Goal: Complete application form: Complete application form

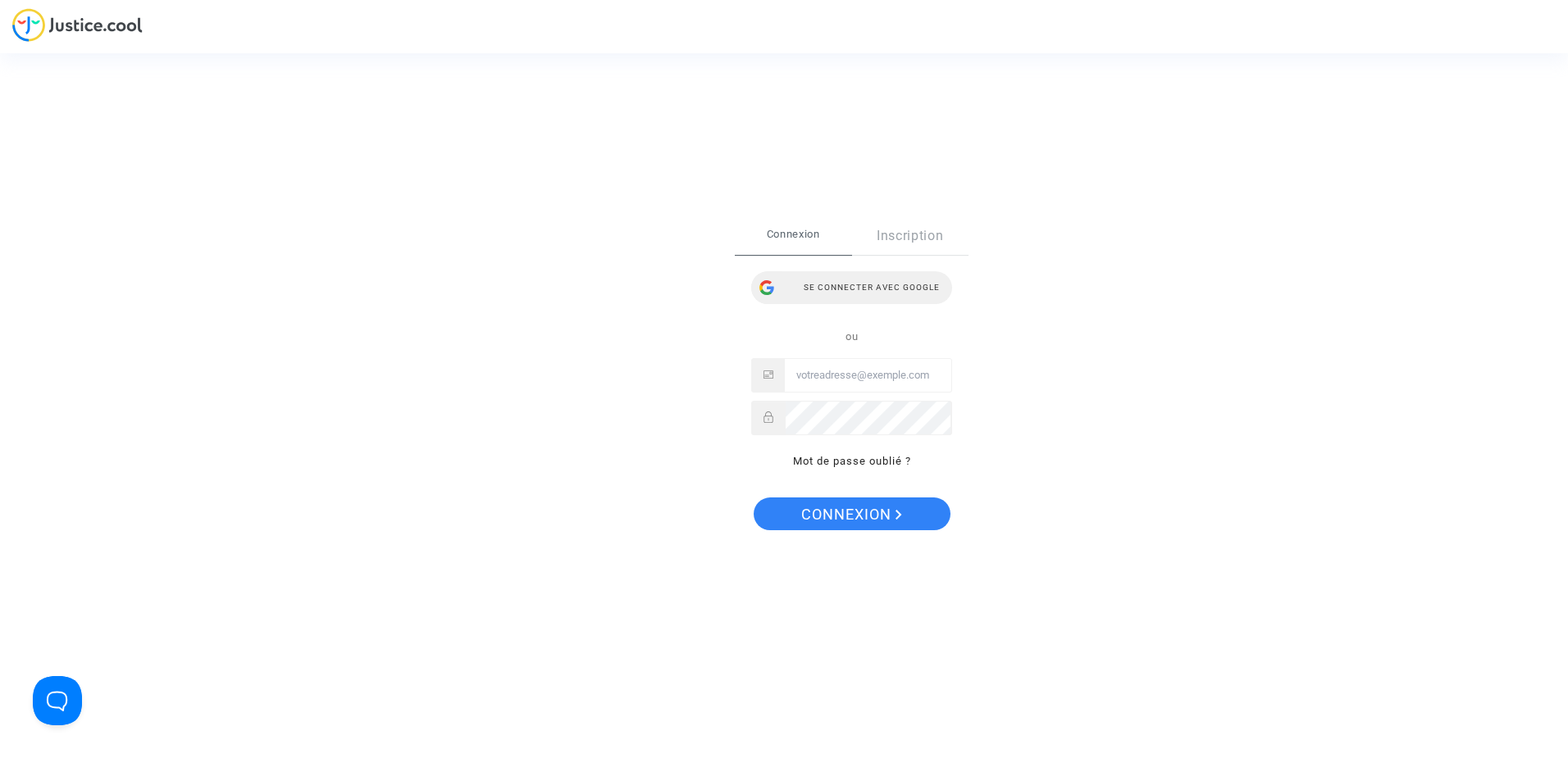
click at [876, 290] on div "Se connecter avec Google" at bounding box center [851, 287] width 201 height 32
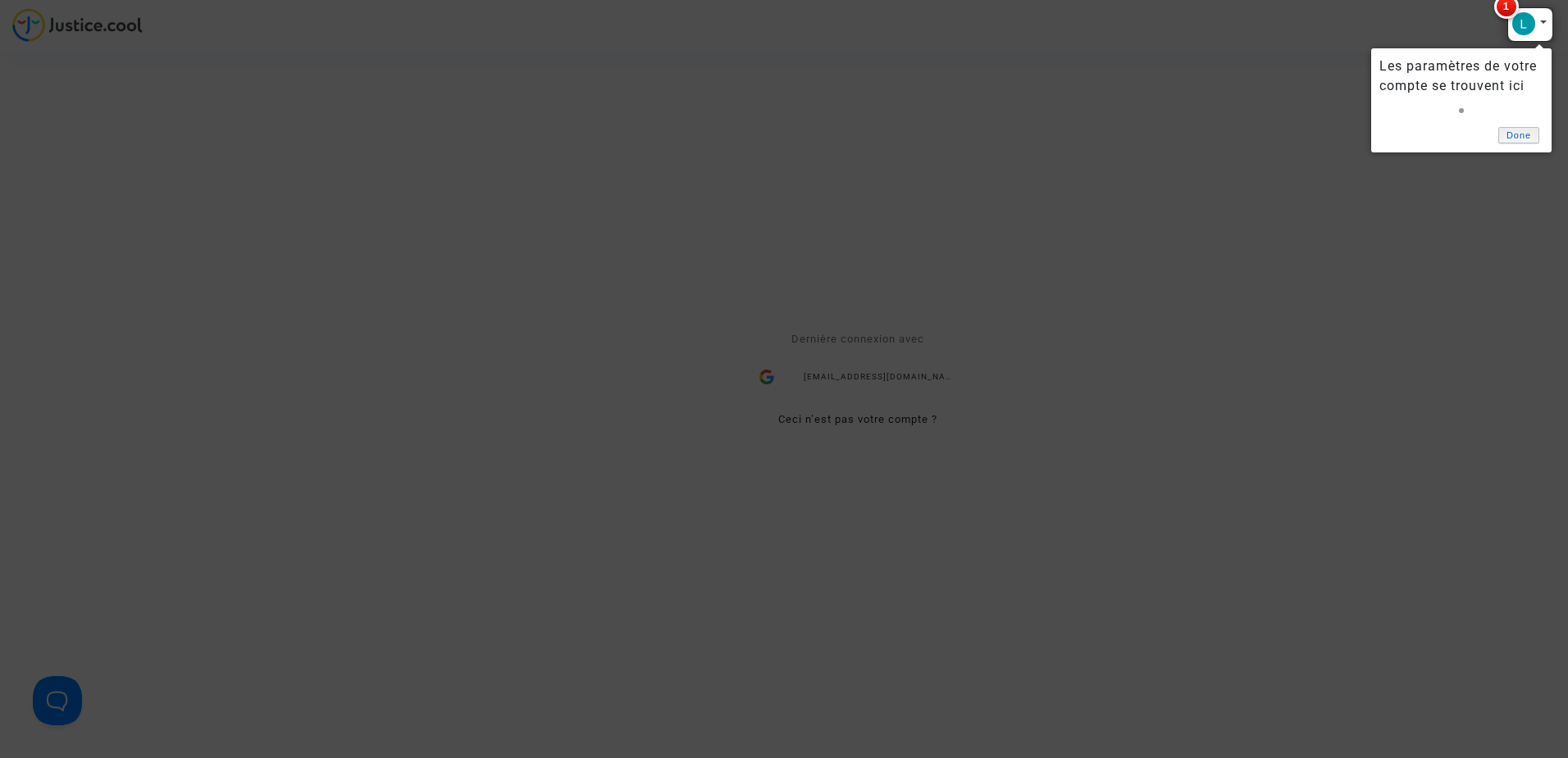
click at [1527, 133] on link "Done" at bounding box center [1519, 136] width 41 height 18
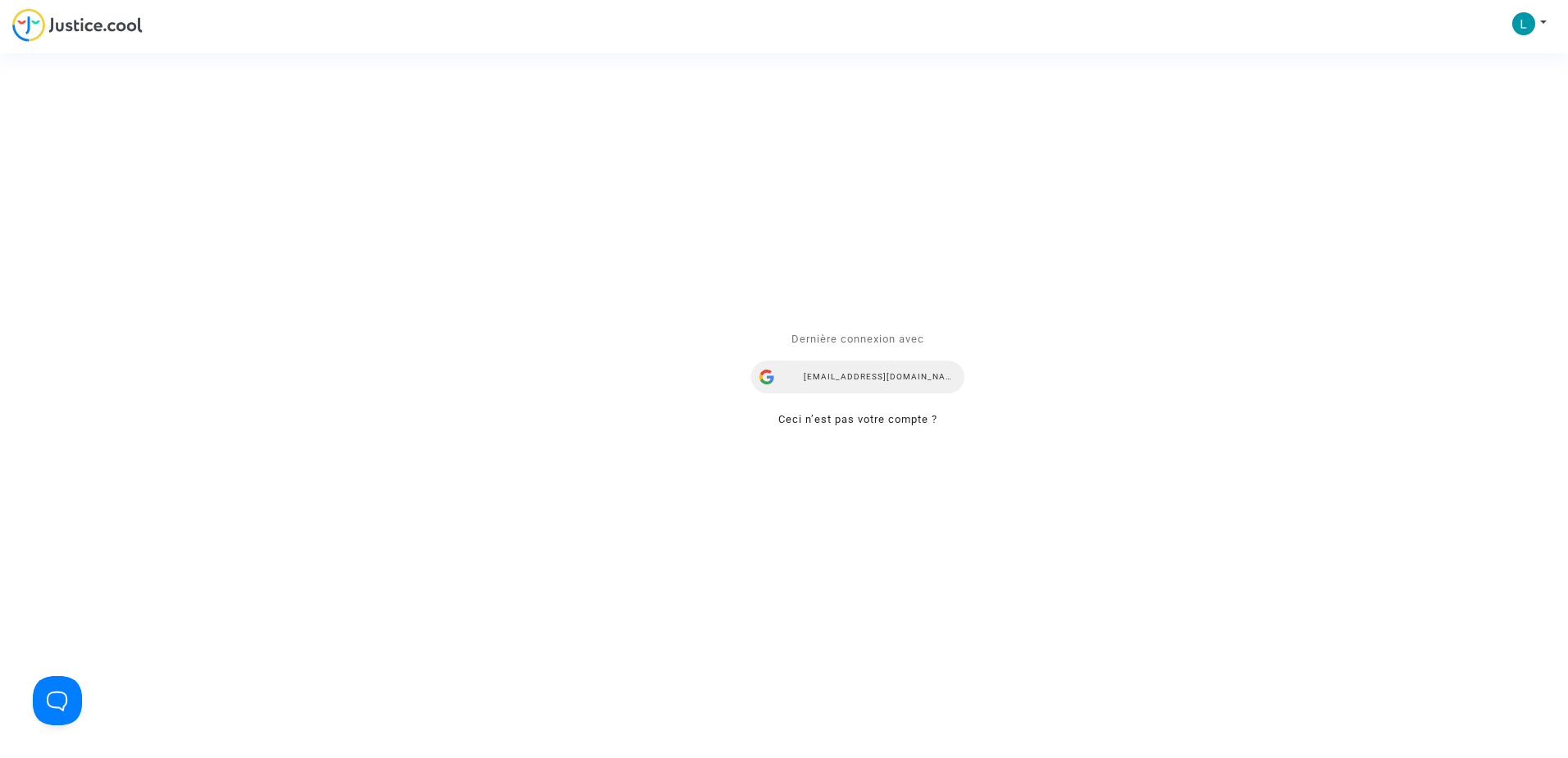
click at [860, 368] on div "loiccagnes@gmail.com" at bounding box center [857, 377] width 213 height 32
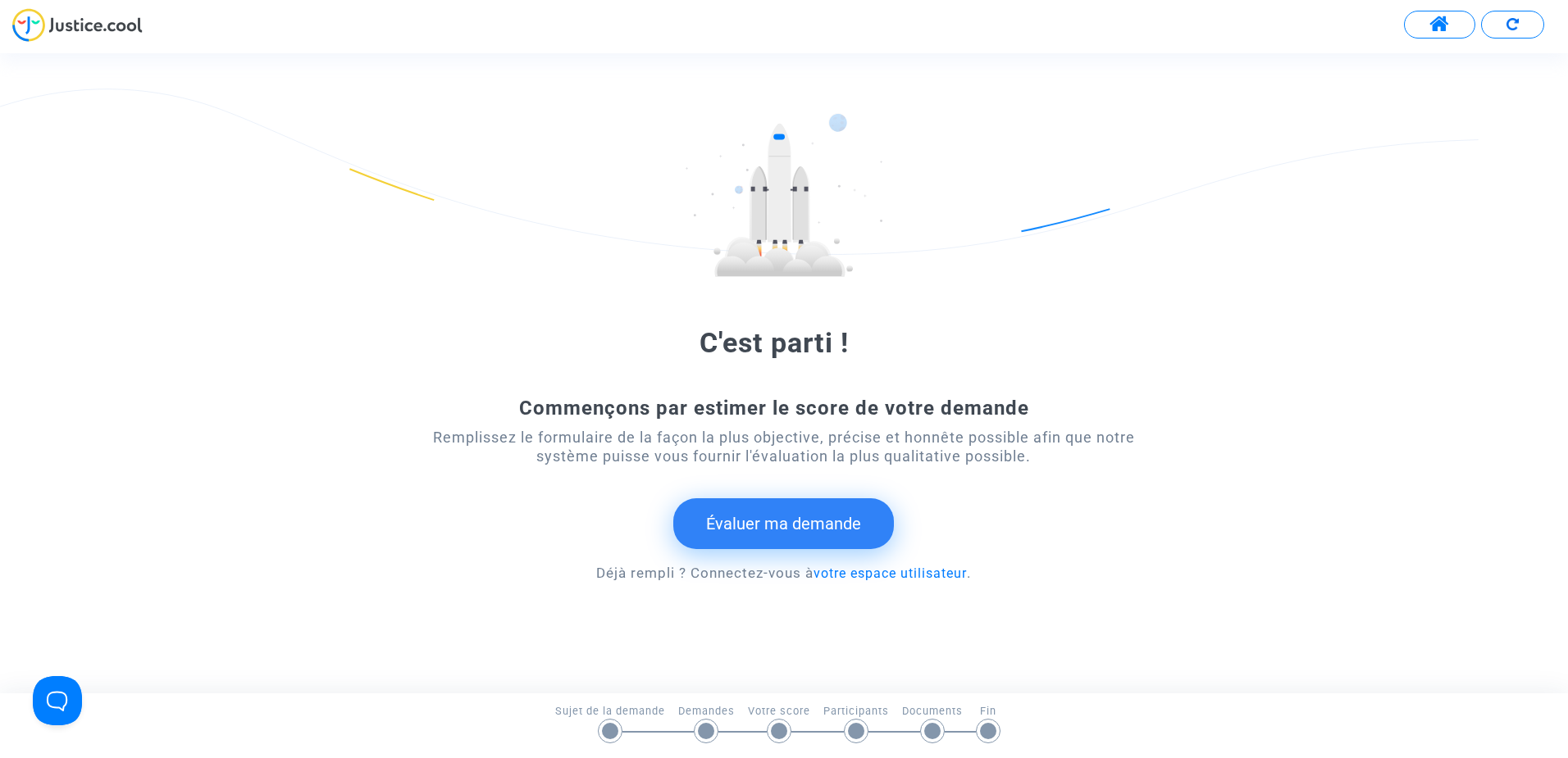
click at [803, 524] on button "Évaluer ma demande" at bounding box center [783, 524] width 220 height 51
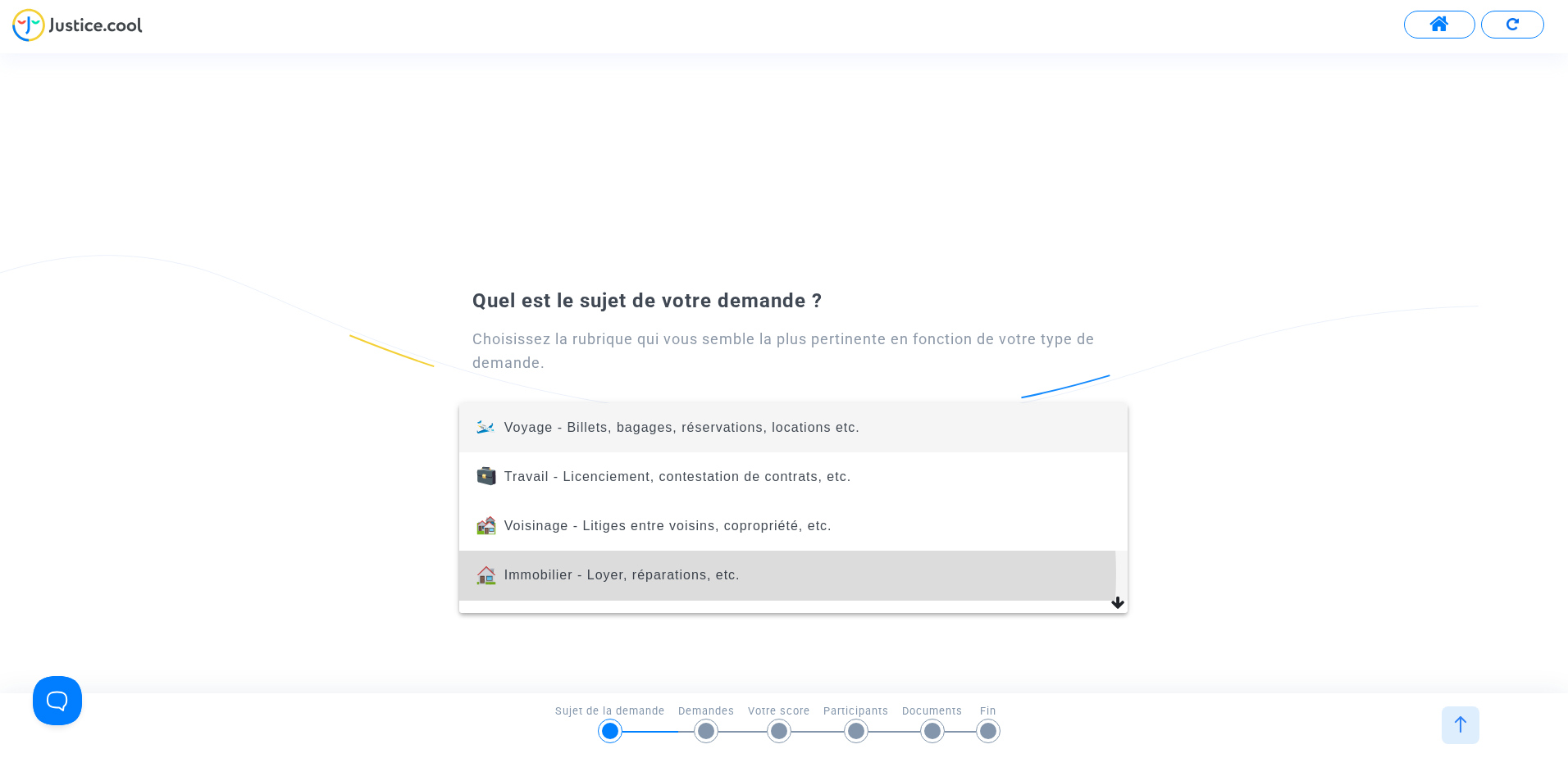
click at [725, 573] on span "Immobilier - Loyer, réparations, etc." at bounding box center [623, 575] width 236 height 14
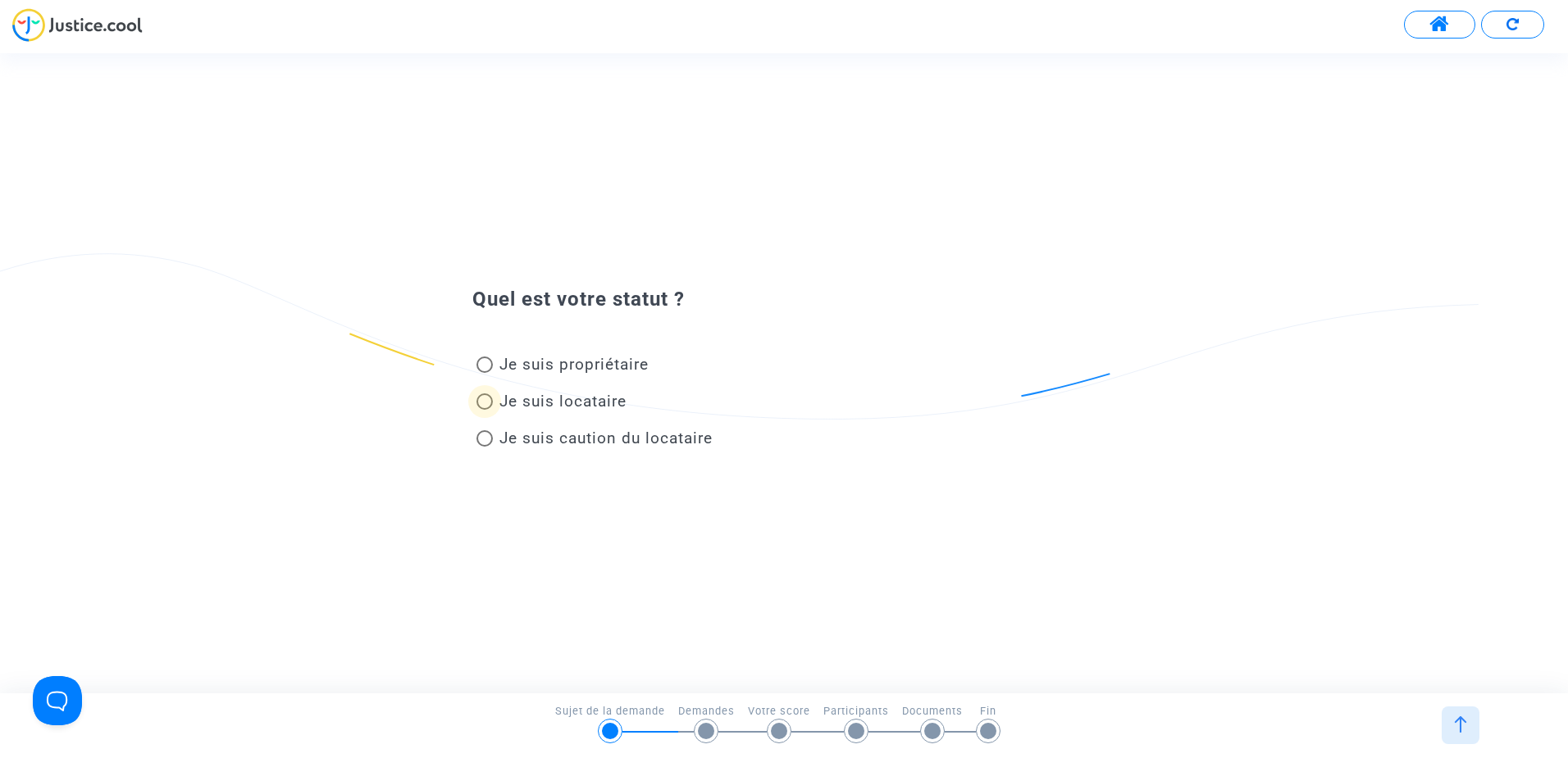
click at [489, 400] on span at bounding box center [484, 401] width 17 height 17
click at [485, 410] on input "Je suis locataire" at bounding box center [484, 410] width 1 height 1
radio input "true"
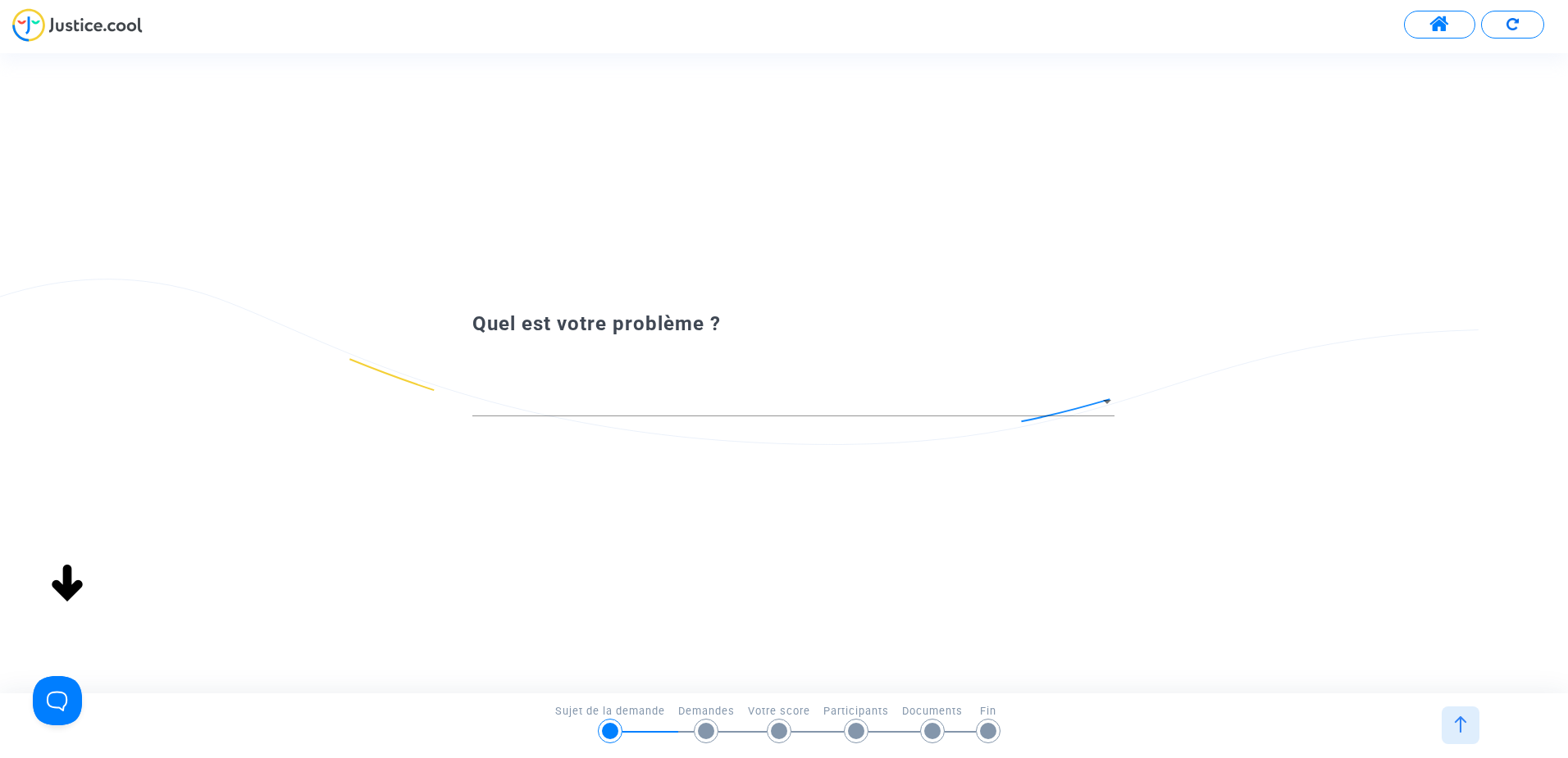
click at [488, 371] on div "Quel est votre statut ? Je suis propriétaire Je suis locataire Je suis caution …" at bounding box center [798, 373] width 1597 height 639
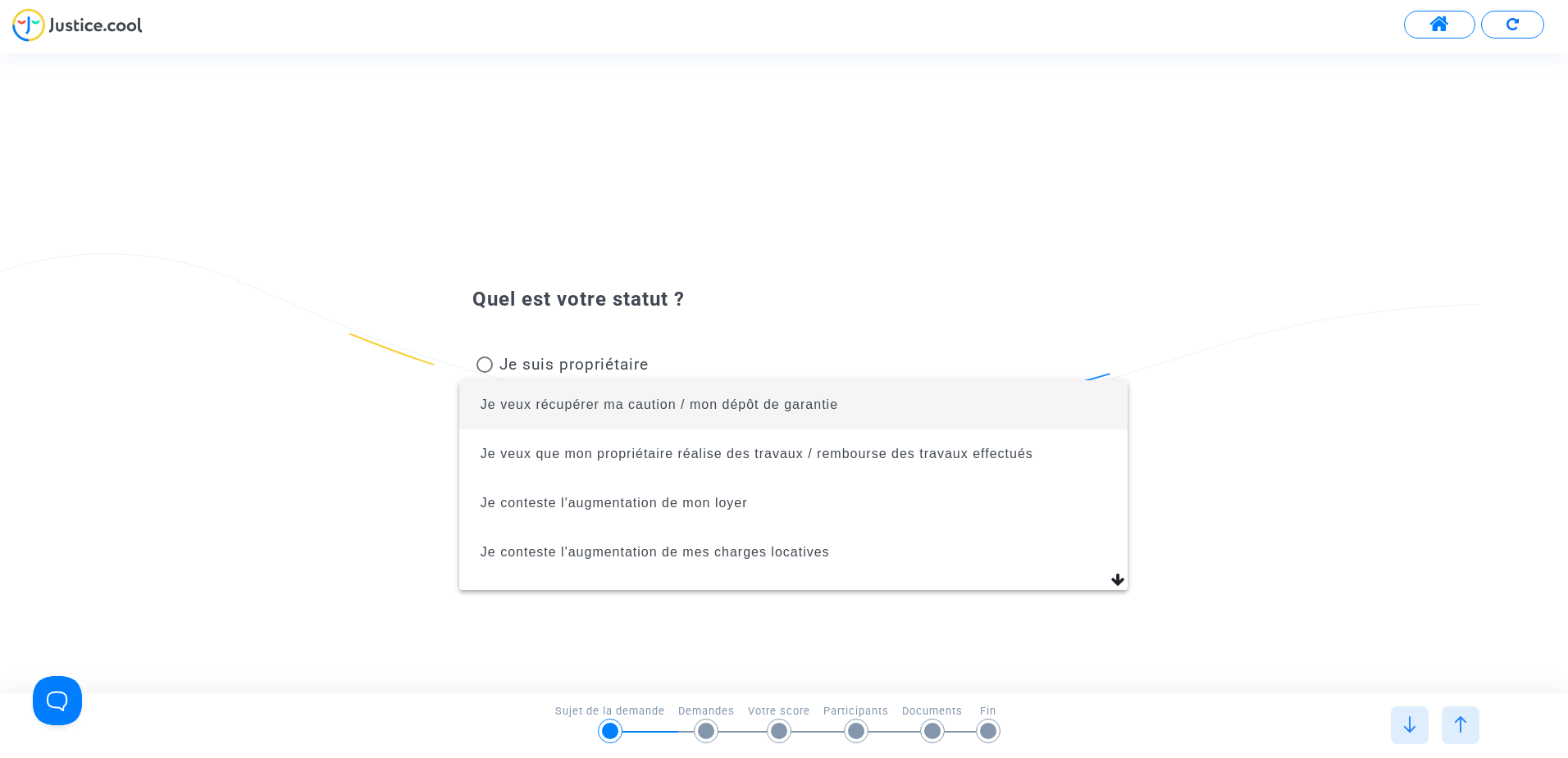
click at [487, 364] on div at bounding box center [784, 379] width 1568 height 758
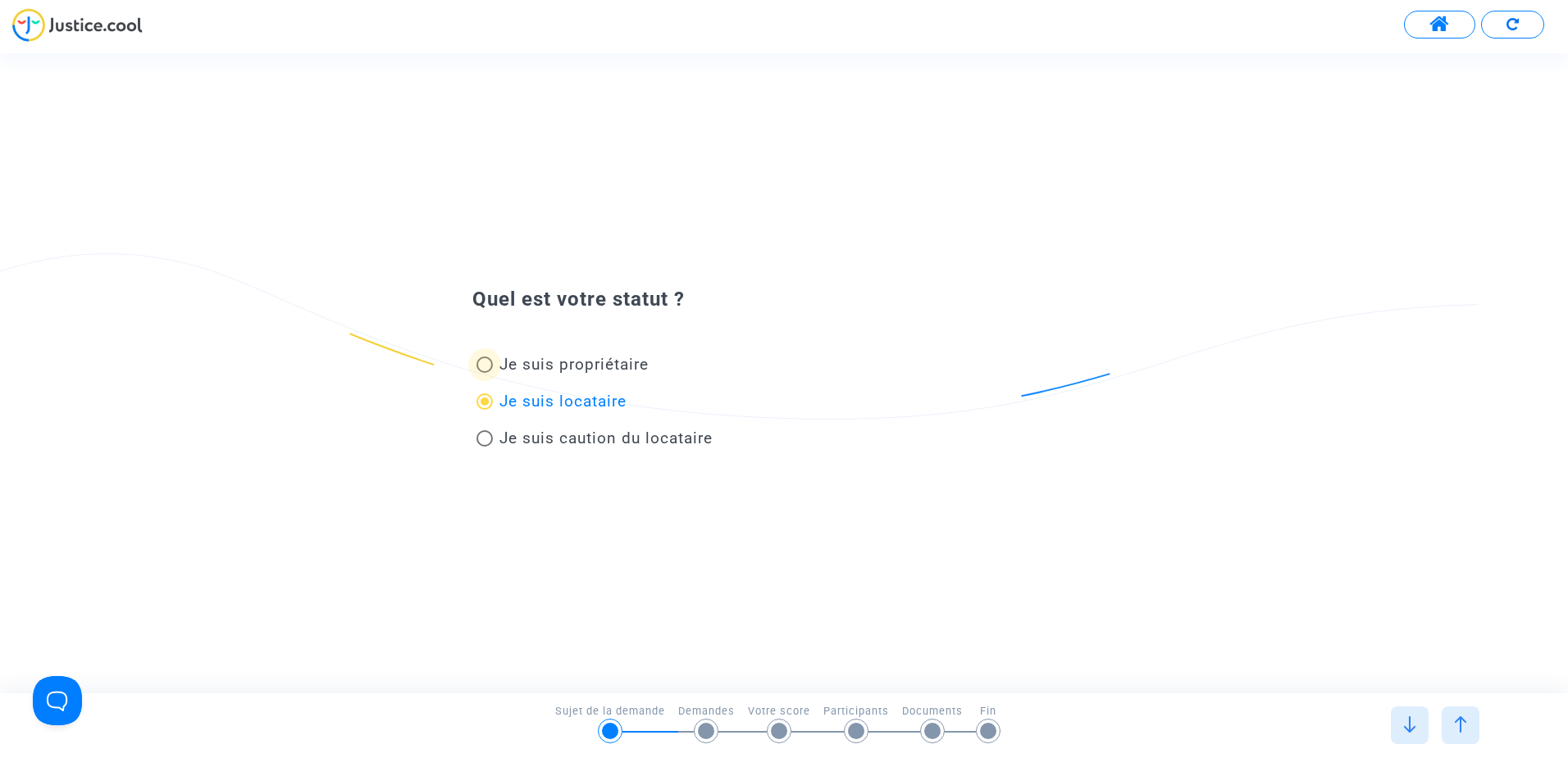
click at [490, 362] on span at bounding box center [484, 365] width 17 height 17
click at [485, 373] on input "Je suis propriétaire" at bounding box center [484, 373] width 1 height 1
radio input "true"
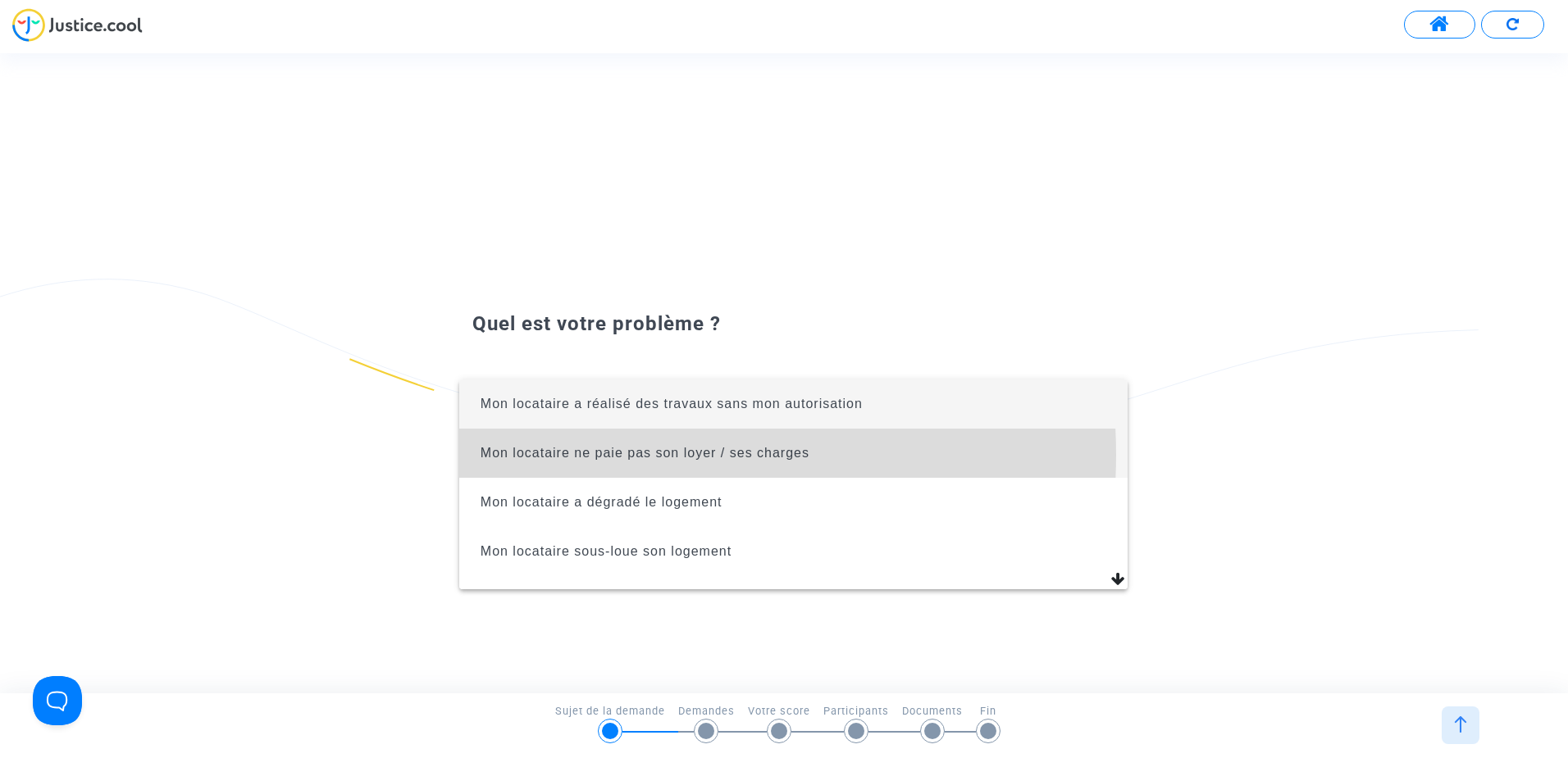
click at [591, 455] on span "Mon locataire ne paie pas son loyer / ses charges" at bounding box center [644, 452] width 329 height 14
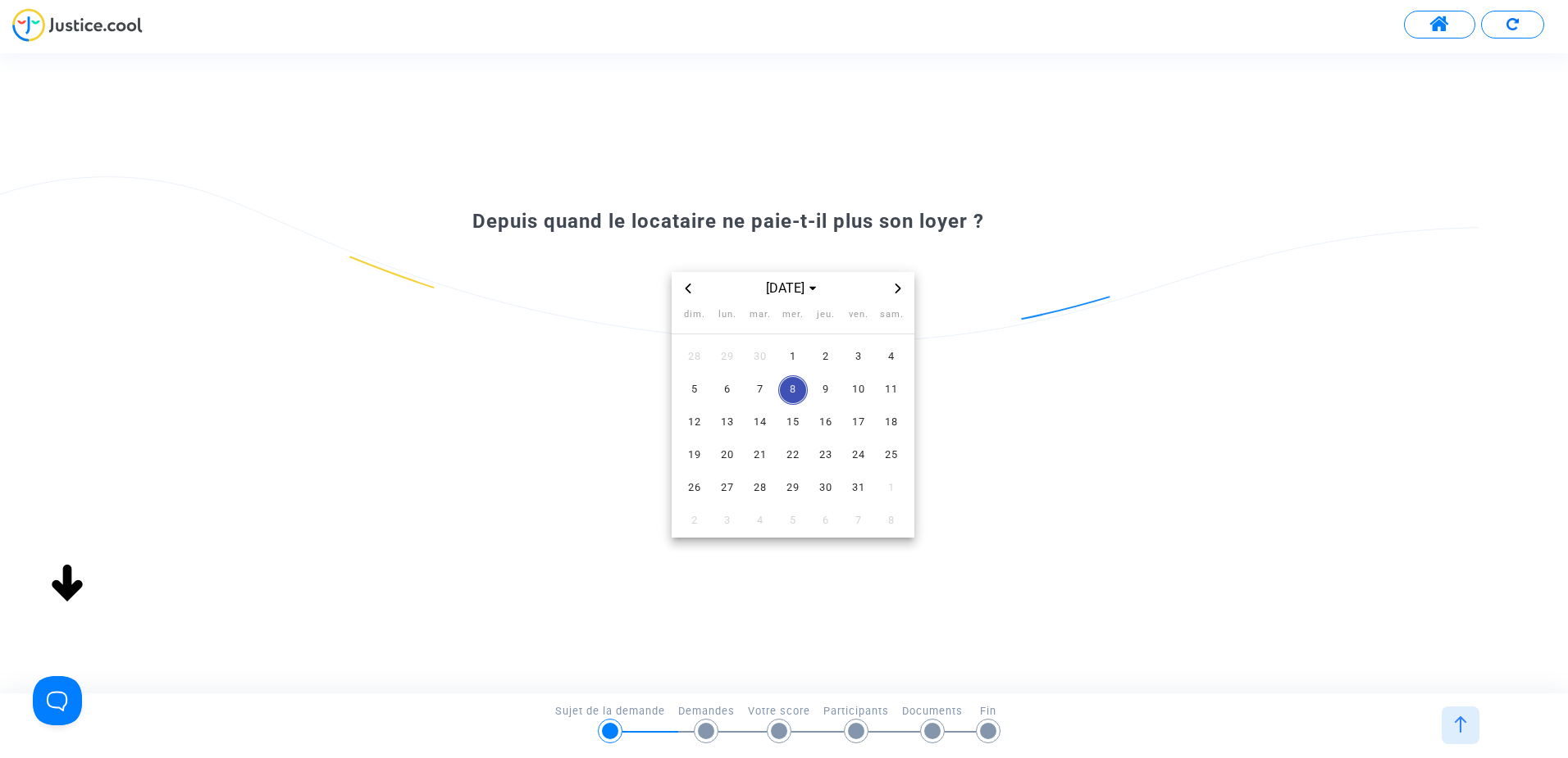
click at [688, 288] on icon "Previous month" at bounding box center [688, 288] width 10 height 10
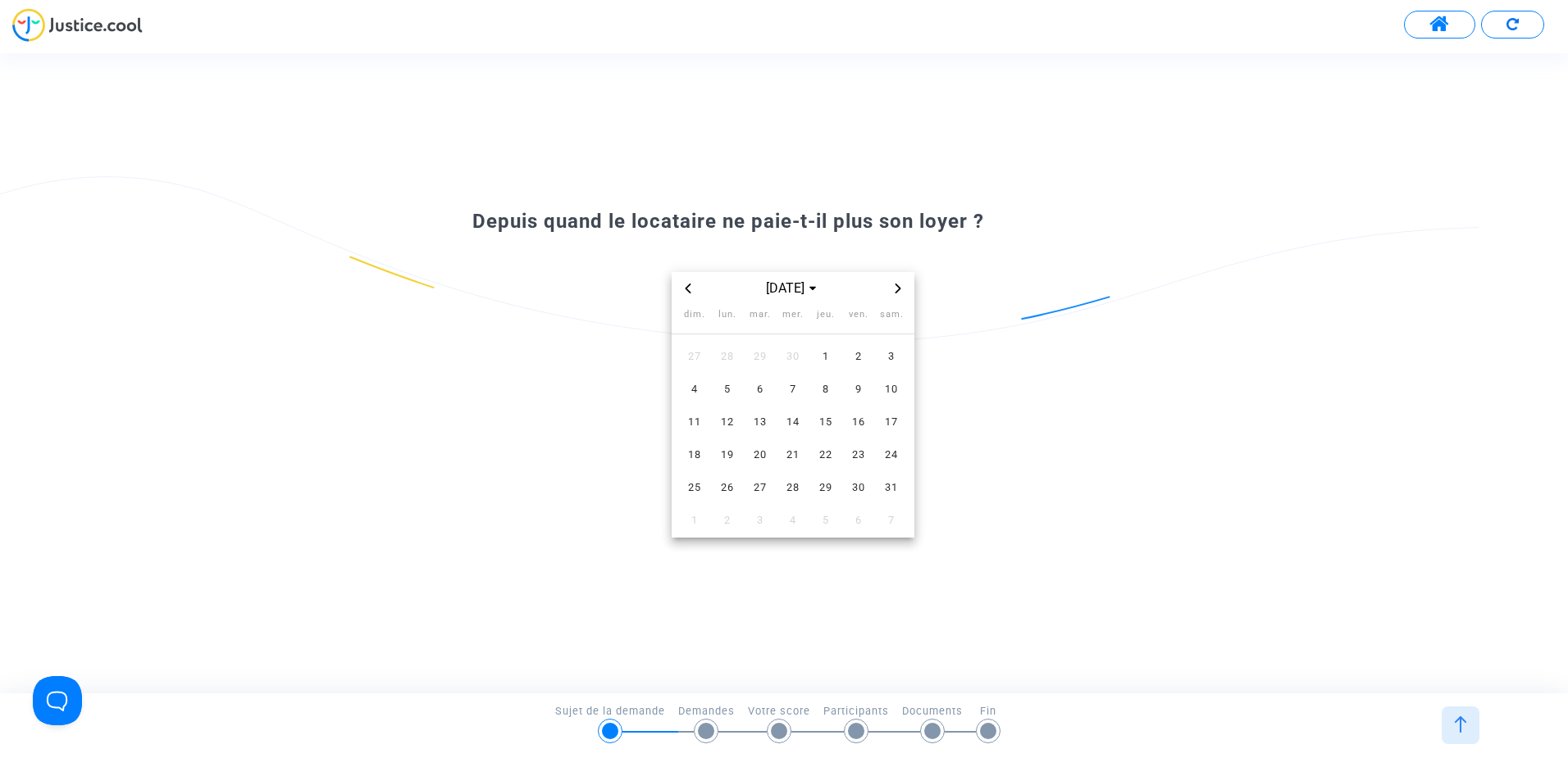
click at [688, 288] on icon "Previous month" at bounding box center [688, 288] width 10 height 10
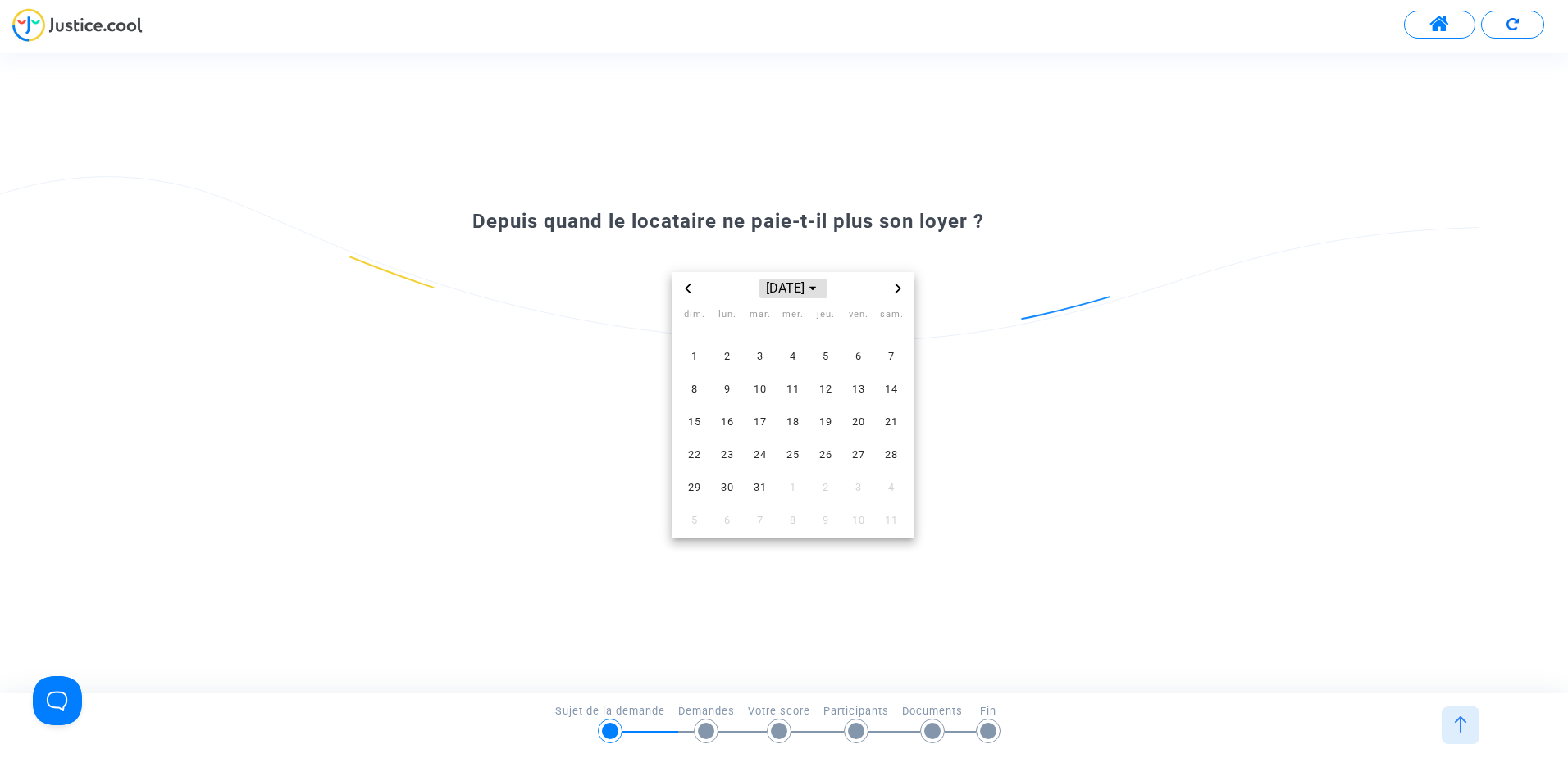
click at [819, 293] on span "Choose month and year" at bounding box center [812, 288] width 13 height 13
click at [811, 406] on span "2023" at bounding box center [794, 402] width 57 height 25
click at [685, 284] on icon "Previous year" at bounding box center [688, 288] width 10 height 10
click at [792, 421] on span "nov." at bounding box center [793, 427] width 69 height 29
click at [755, 358] on span "1" at bounding box center [760, 357] width 30 height 29
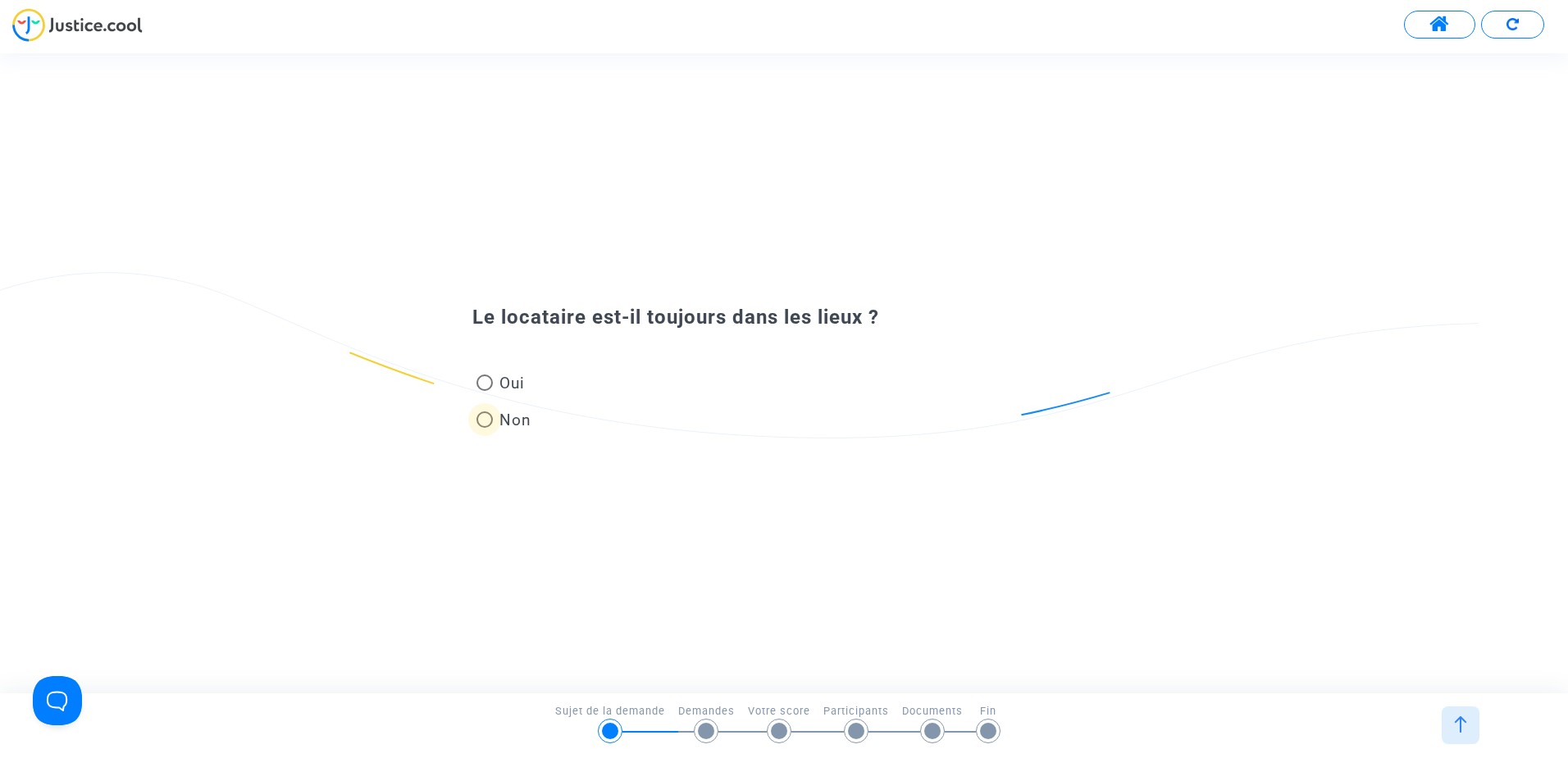
click at [486, 412] on span at bounding box center [484, 419] width 17 height 17
click at [485, 428] on input "Non" at bounding box center [484, 428] width 1 height 1
radio input "true"
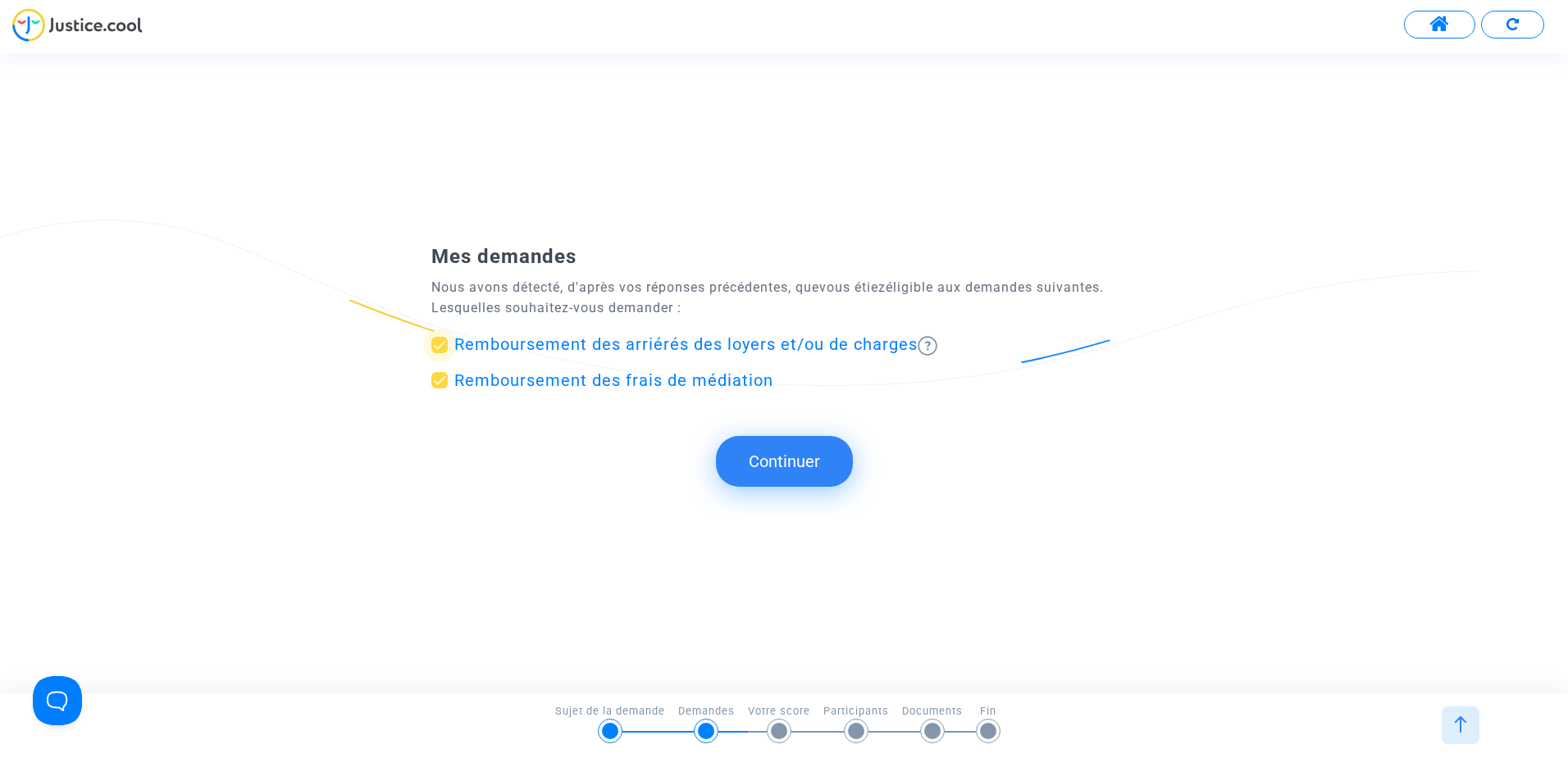
click at [632, 347] on span "Remboursement des arriérés des loyers et/ou de charges" at bounding box center [686, 344] width 463 height 20
click at [440, 353] on input "Remboursement des arriérés des loyers et/ou de charges" at bounding box center [439, 353] width 1 height 1
click at [438, 345] on span at bounding box center [439, 345] width 17 height 17
click at [439, 353] on input "Remboursement des arriérés des loyers et/ou de charges" at bounding box center [439, 353] width 1 height 1
checkbox input "true"
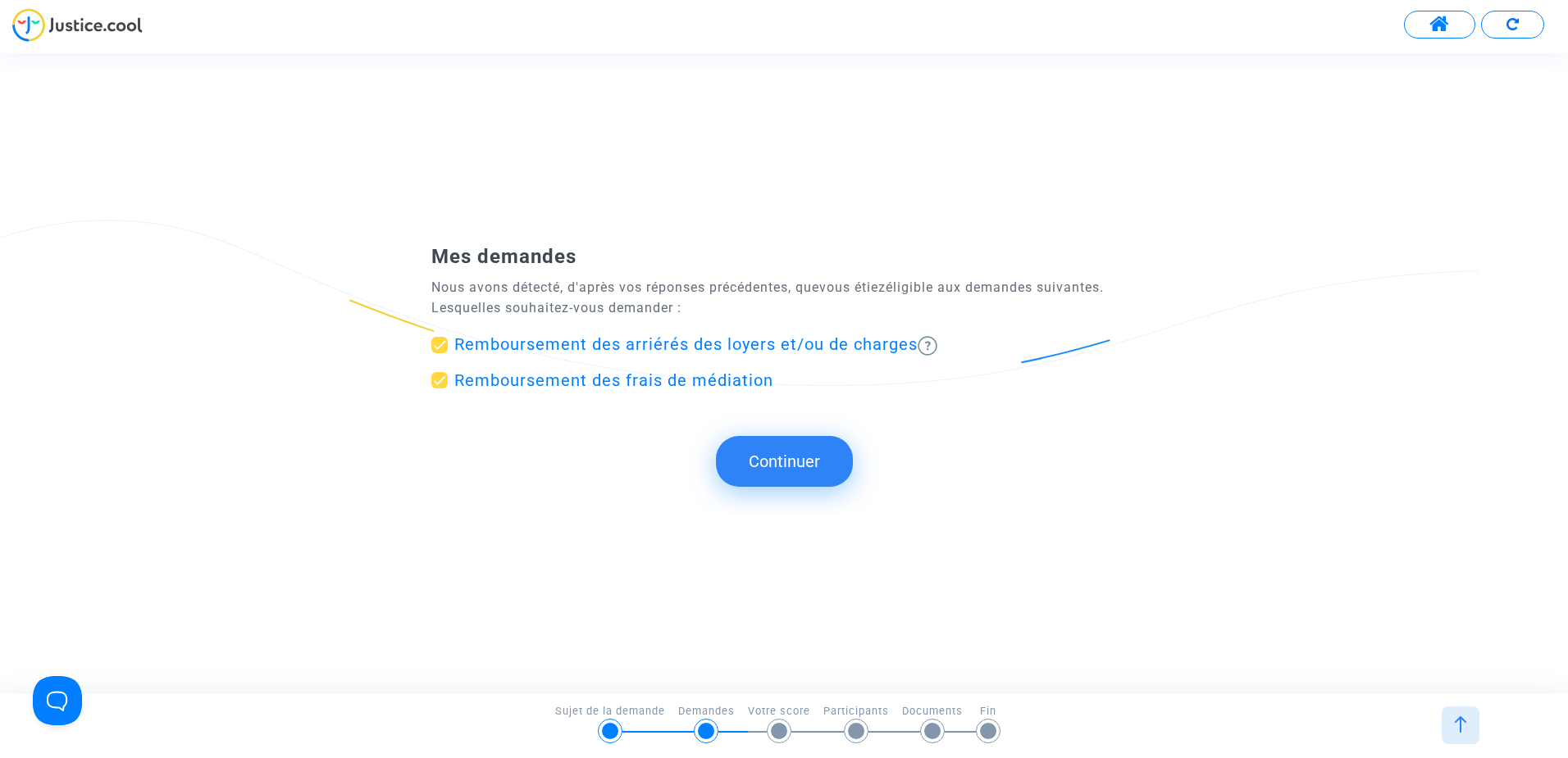
click at [755, 460] on button "Continuer" at bounding box center [784, 461] width 137 height 51
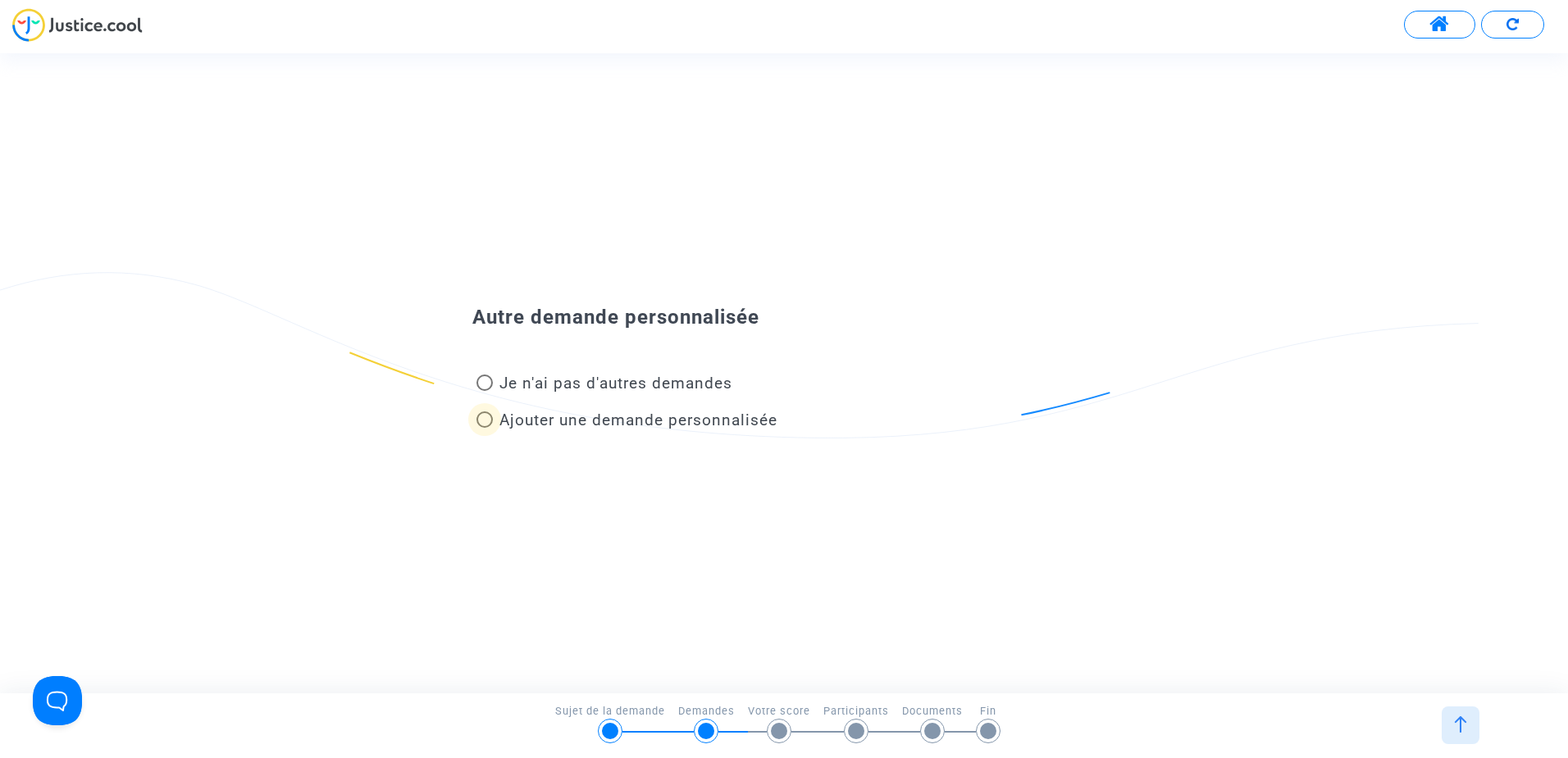
click at [488, 421] on span at bounding box center [484, 419] width 17 height 17
click at [485, 428] on input "Ajouter une demande personnalisée" at bounding box center [484, 428] width 1 height 1
radio input "true"
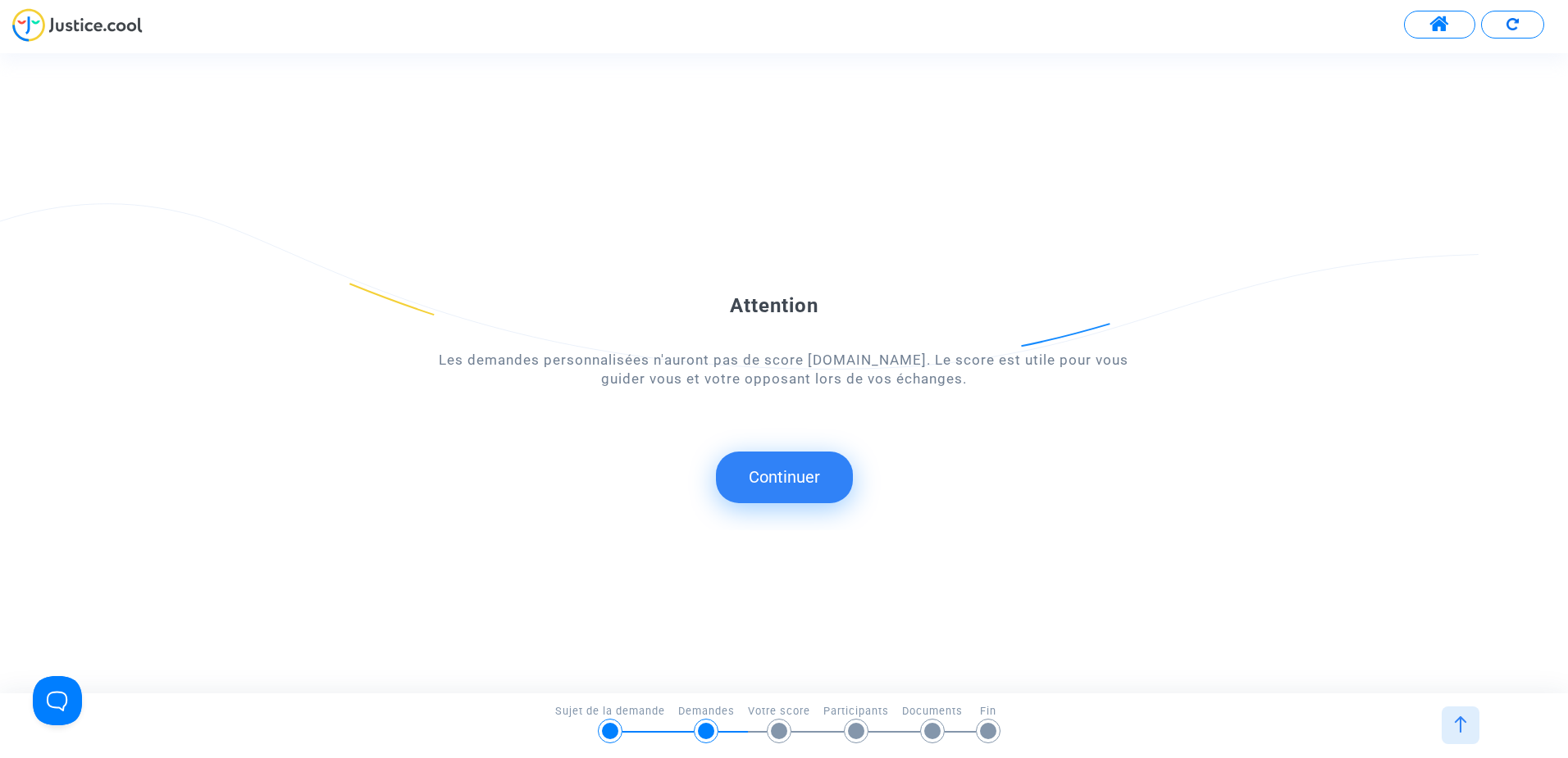
click at [773, 490] on button "Continuer" at bounding box center [784, 477] width 137 height 51
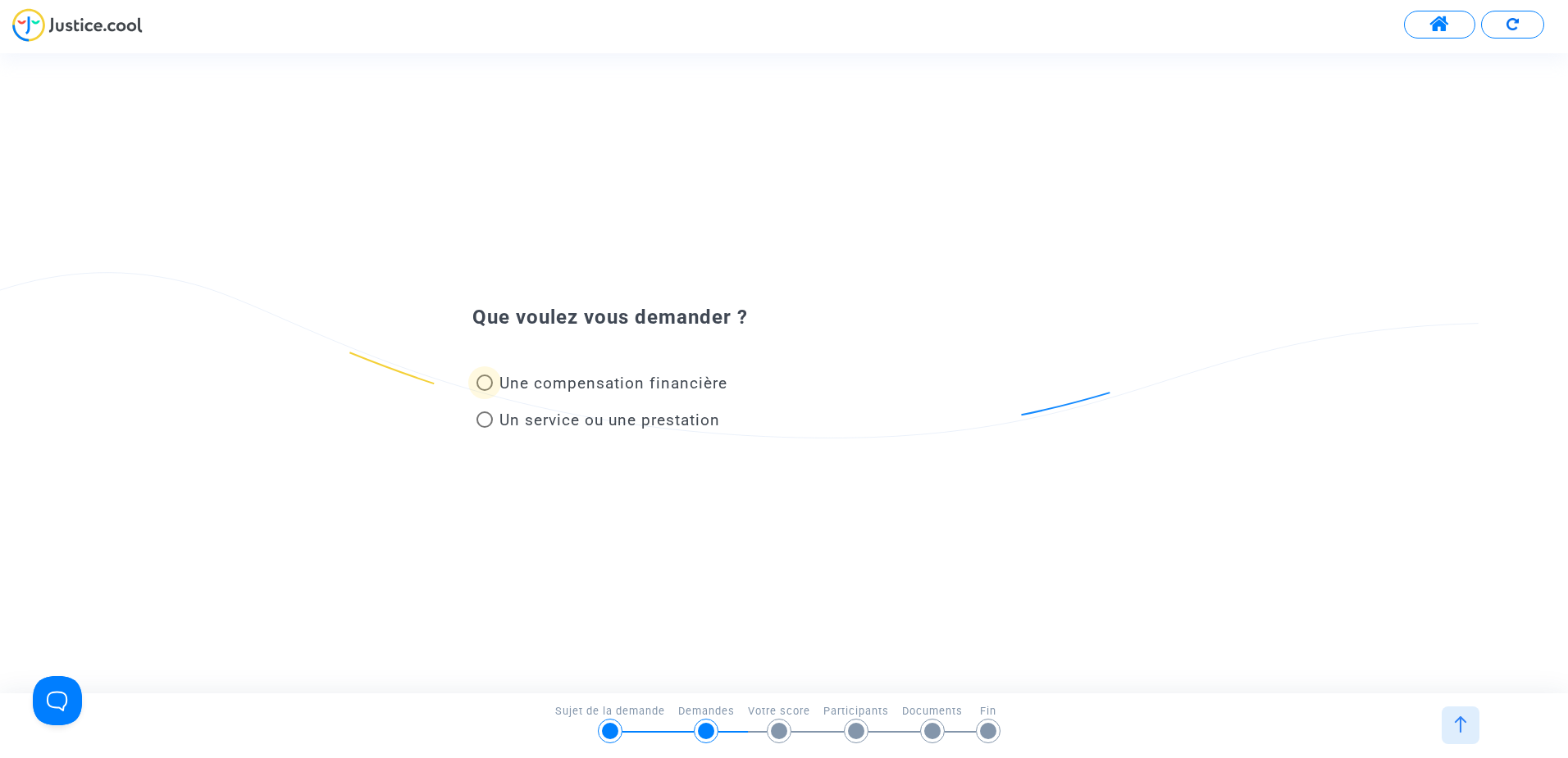
click at [483, 377] on span at bounding box center [484, 382] width 17 height 17
click at [484, 391] on input "Une compensation financière" at bounding box center [484, 391] width 1 height 1
radio input "true"
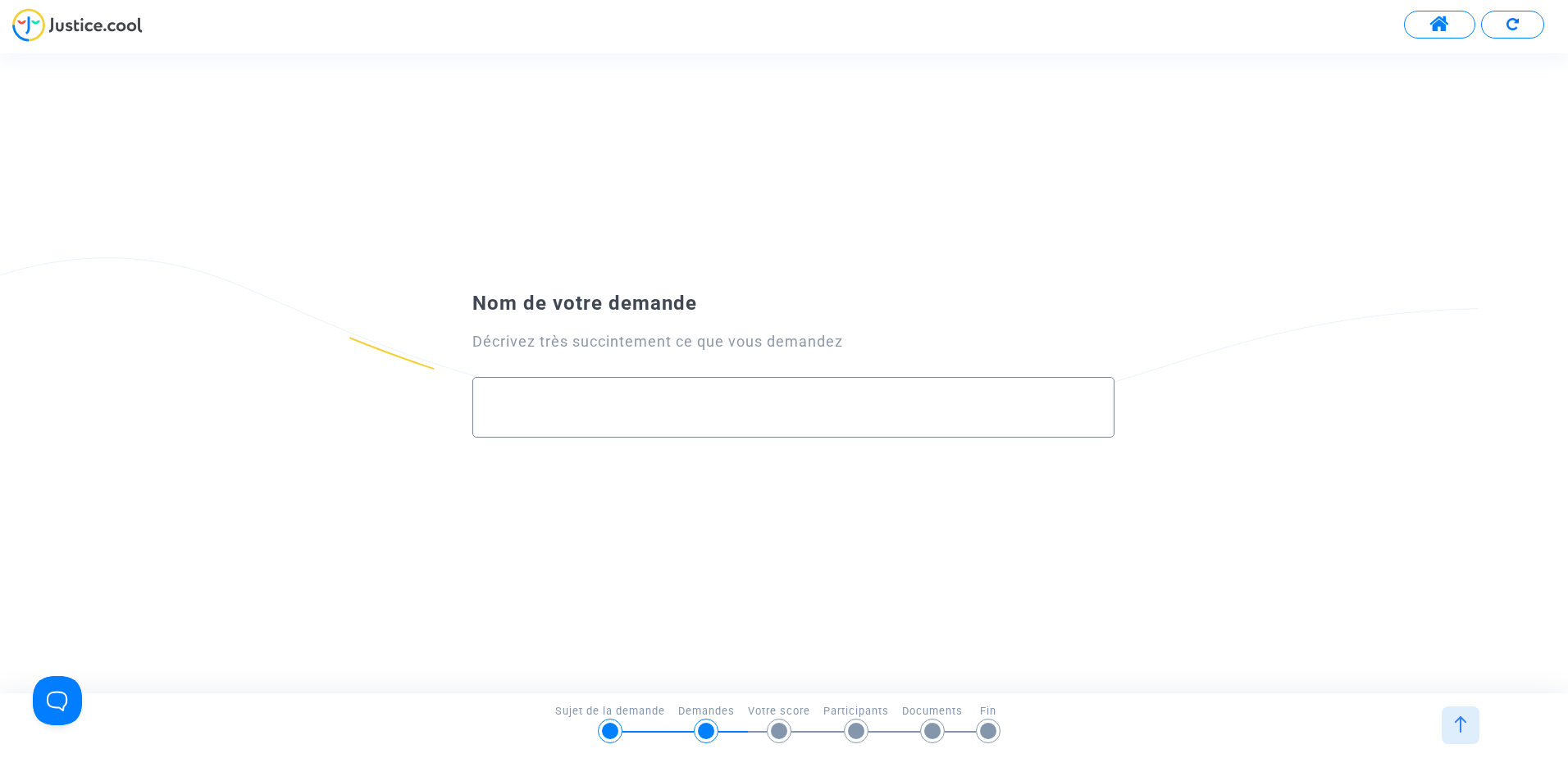
click at [657, 391] on div at bounding box center [794, 400] width 608 height 46
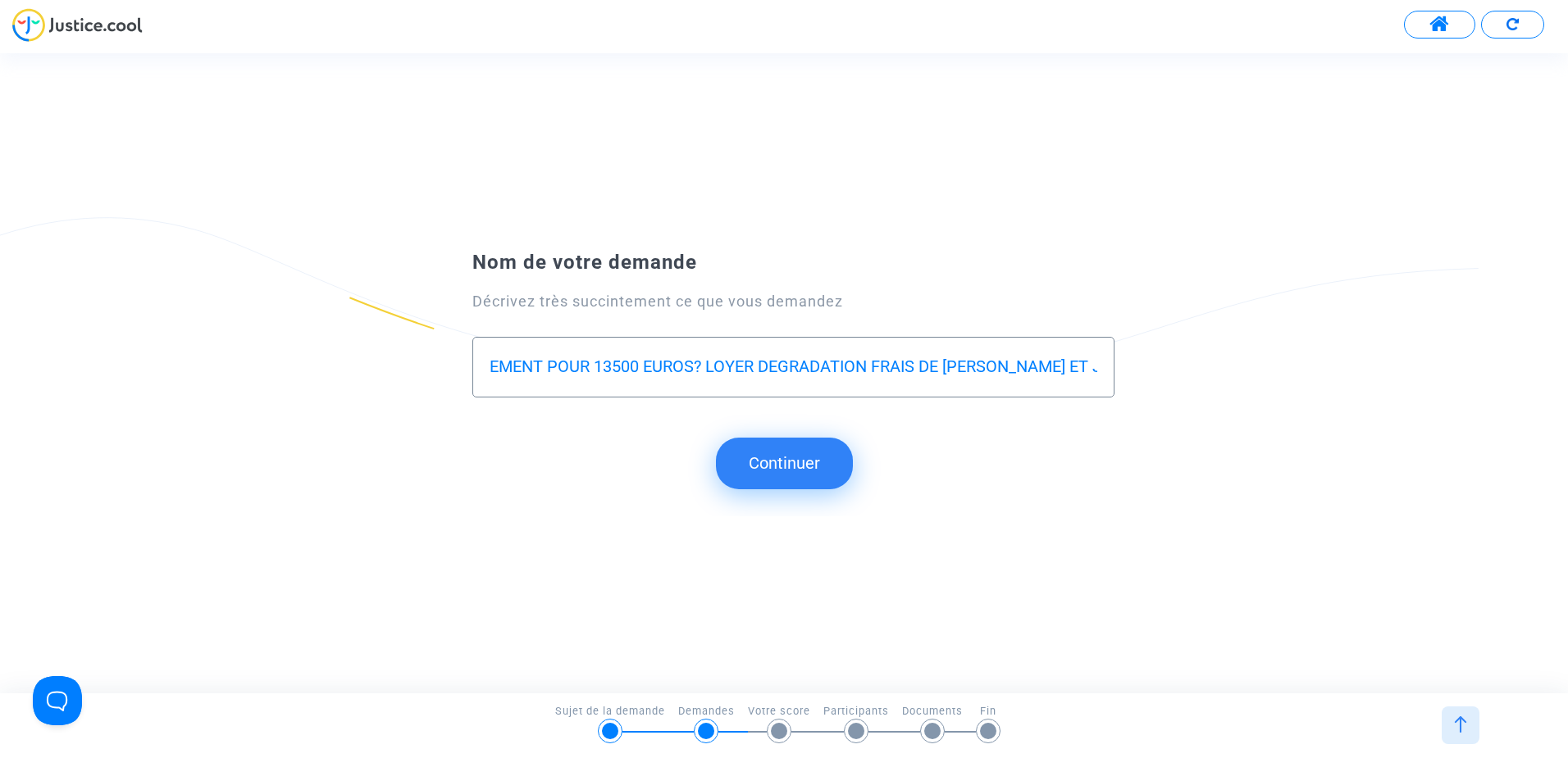
scroll to position [0, 82]
type input "RECOUVREMENT POUR 13500 EUROS? LOYER DEGRADATION FRAIS DE HUISSIER ET JUSTICE"
click at [804, 459] on button "Continuer" at bounding box center [784, 463] width 137 height 51
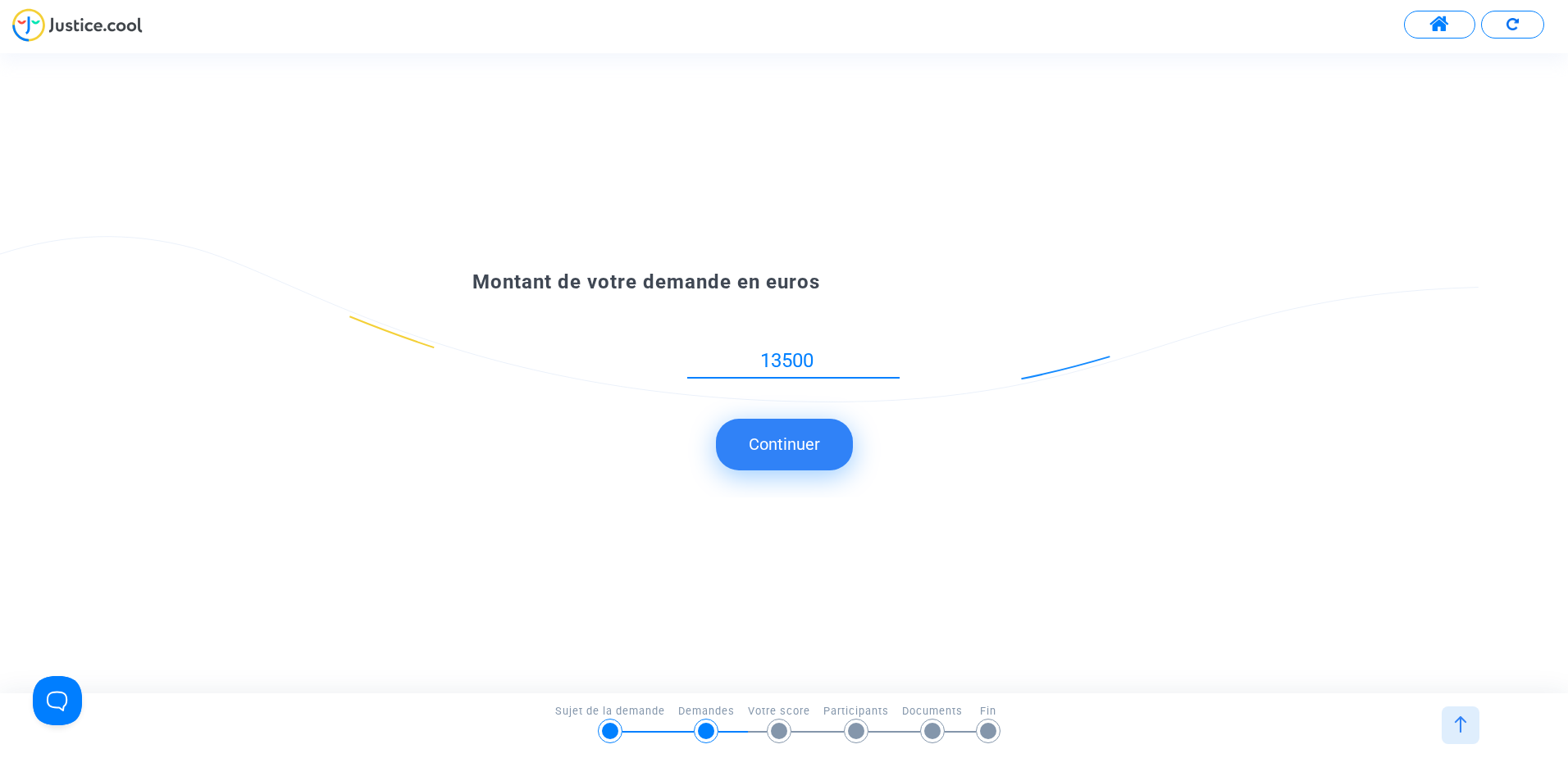
type input "13500"
click at [814, 431] on button "Continuer" at bounding box center [784, 444] width 137 height 51
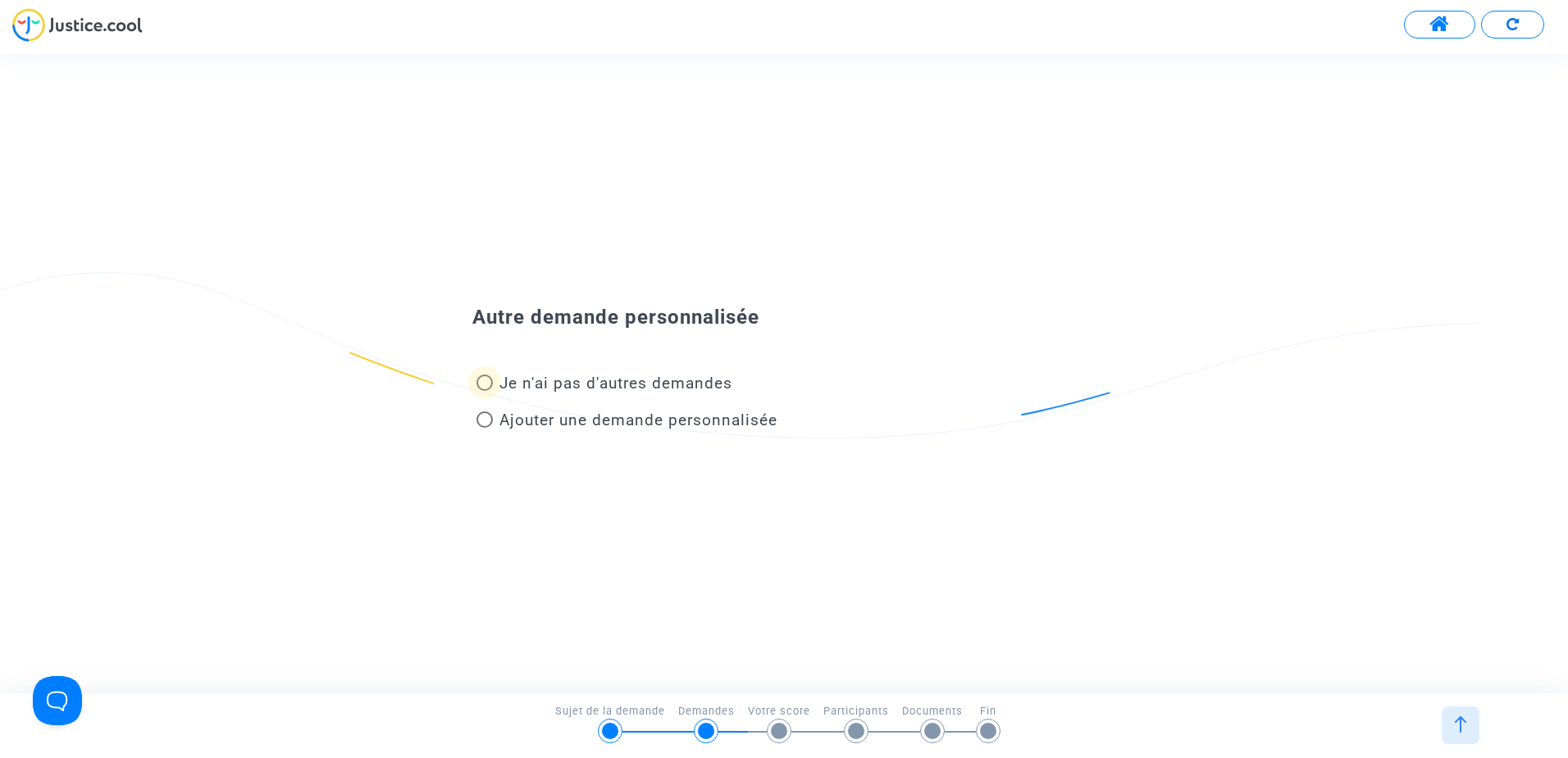
click at [549, 374] on span "Je n'ai pas d'autres demandes" at bounding box center [616, 382] width 233 height 19
click at [485, 391] on input "Je n'ai pas d'autres demandes" at bounding box center [484, 391] width 1 height 1
radio input "true"
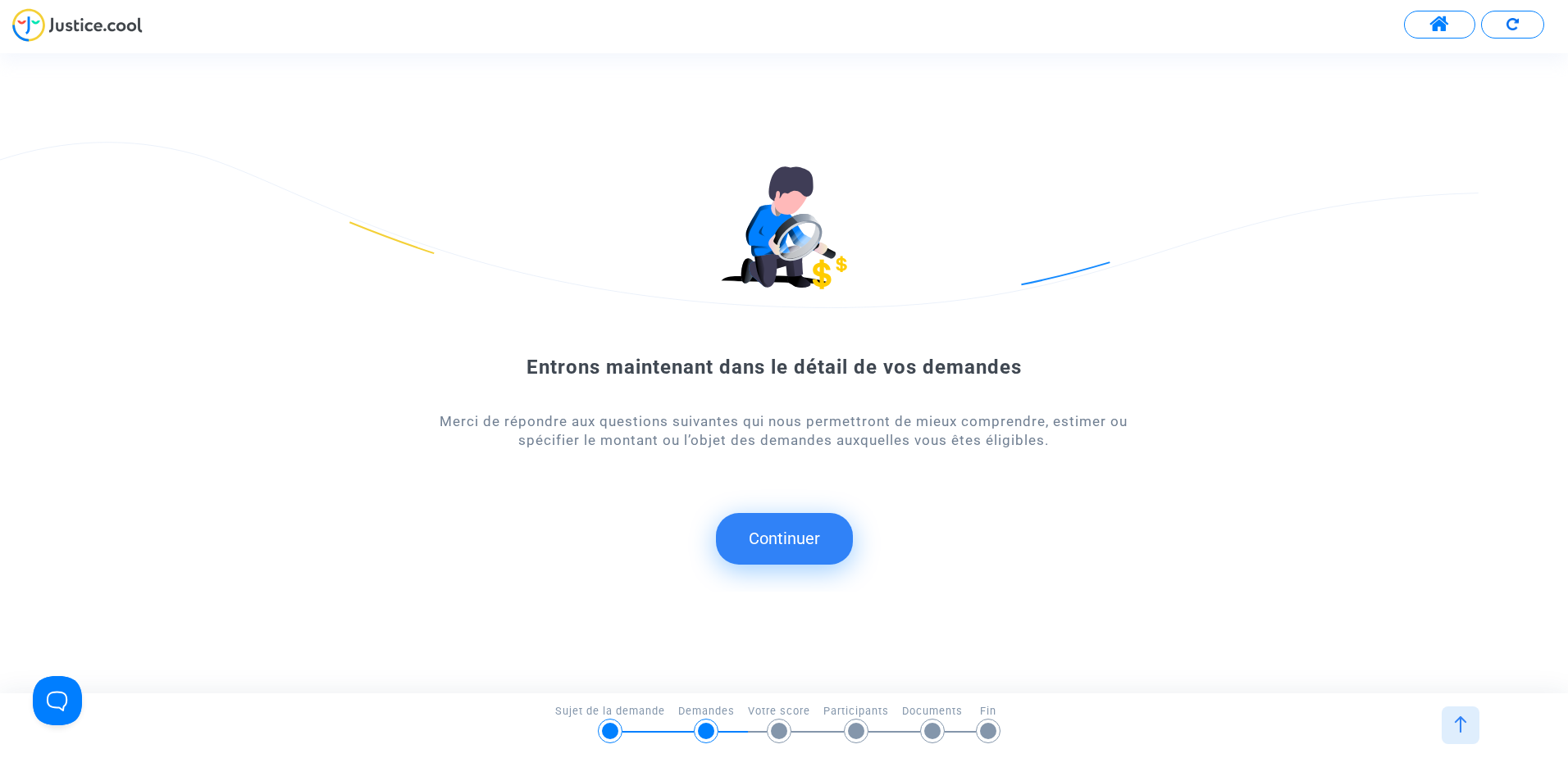
click at [818, 534] on button "Continuer" at bounding box center [784, 539] width 137 height 51
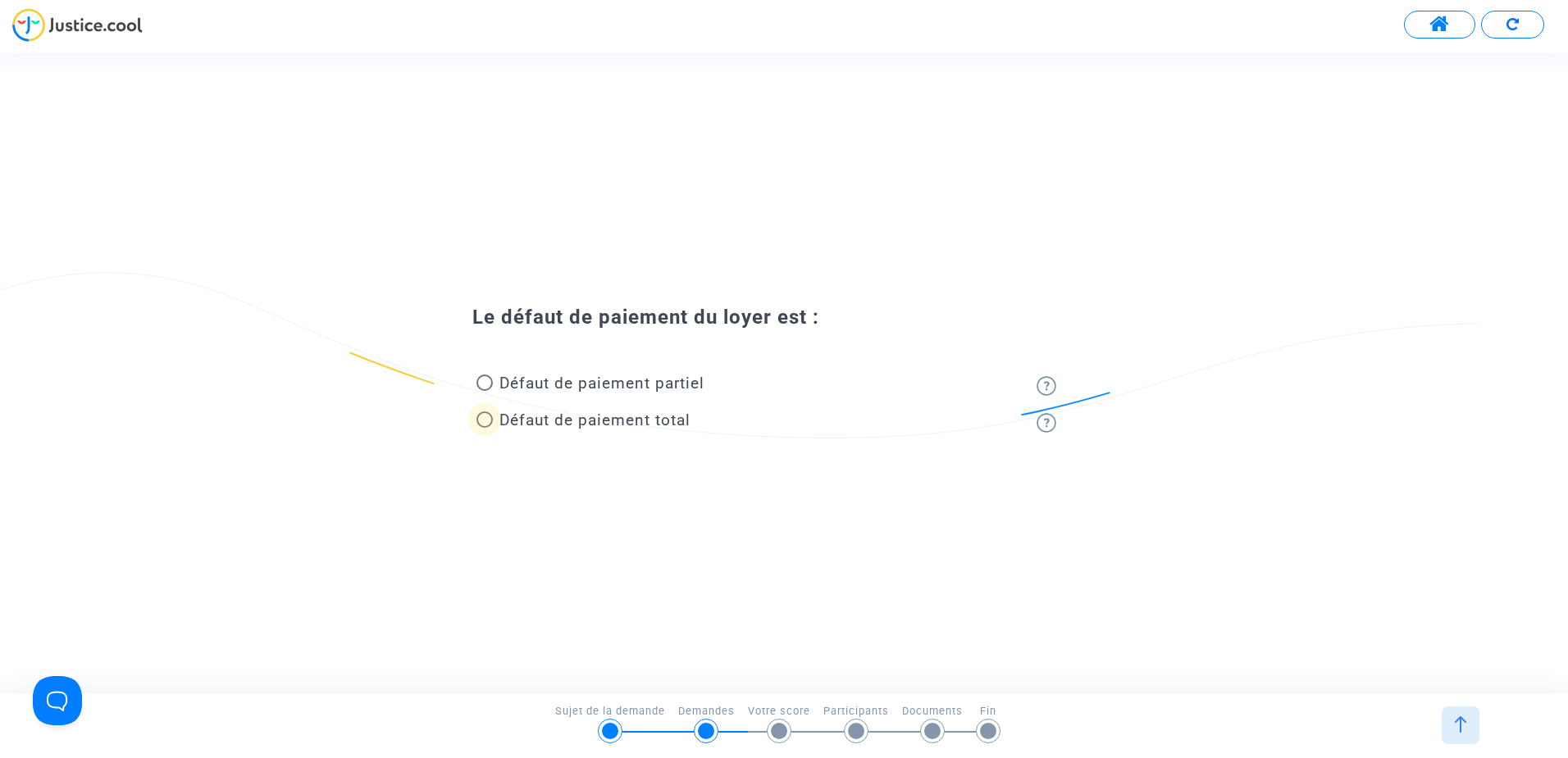
click at [490, 417] on span at bounding box center [484, 419] width 17 height 17
click at [485, 428] on input "Défaut de paiement total" at bounding box center [484, 428] width 1 height 1
radio input "true"
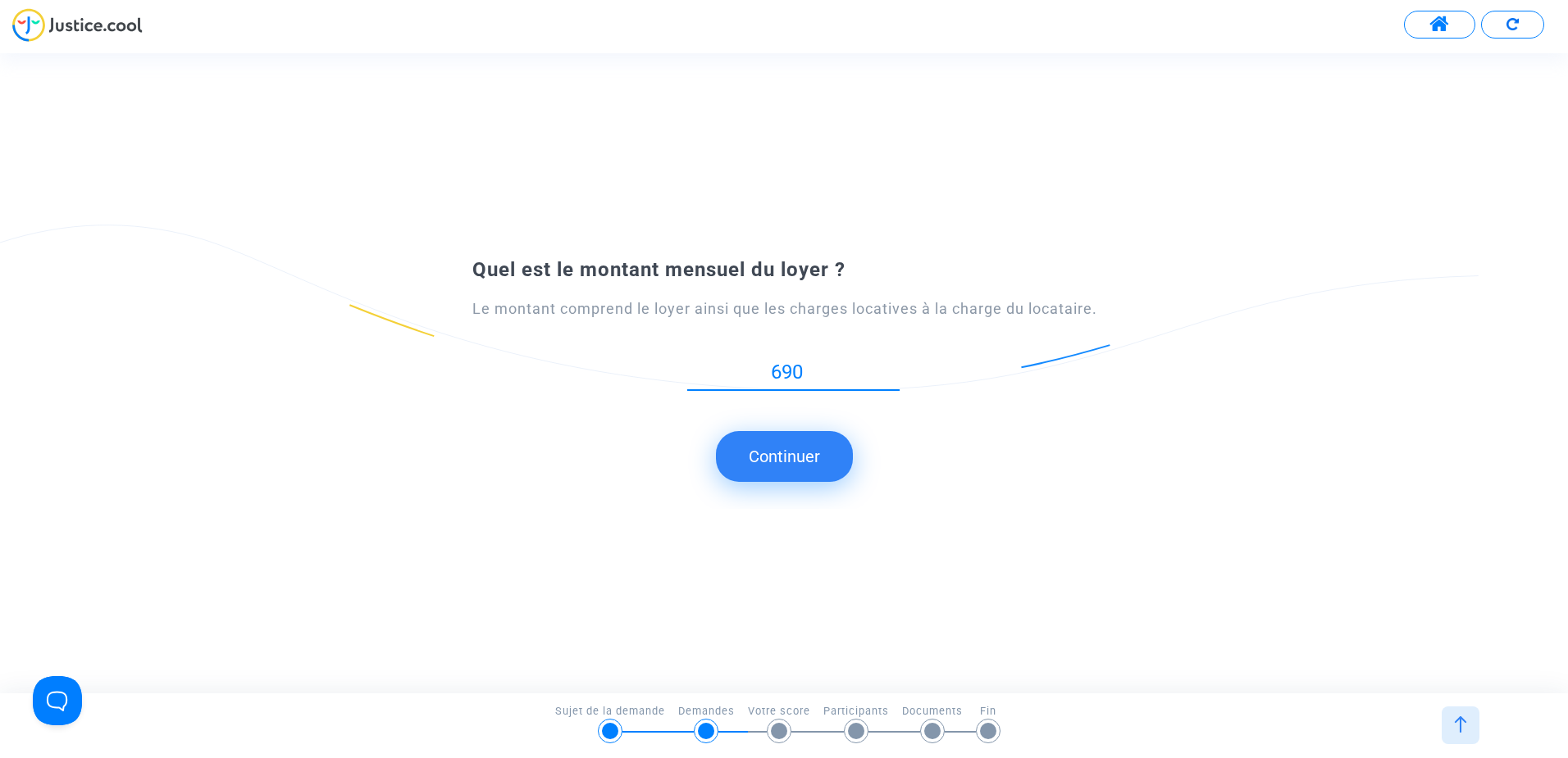
type input "690"
click at [775, 450] on button "Continuer" at bounding box center [784, 456] width 137 height 51
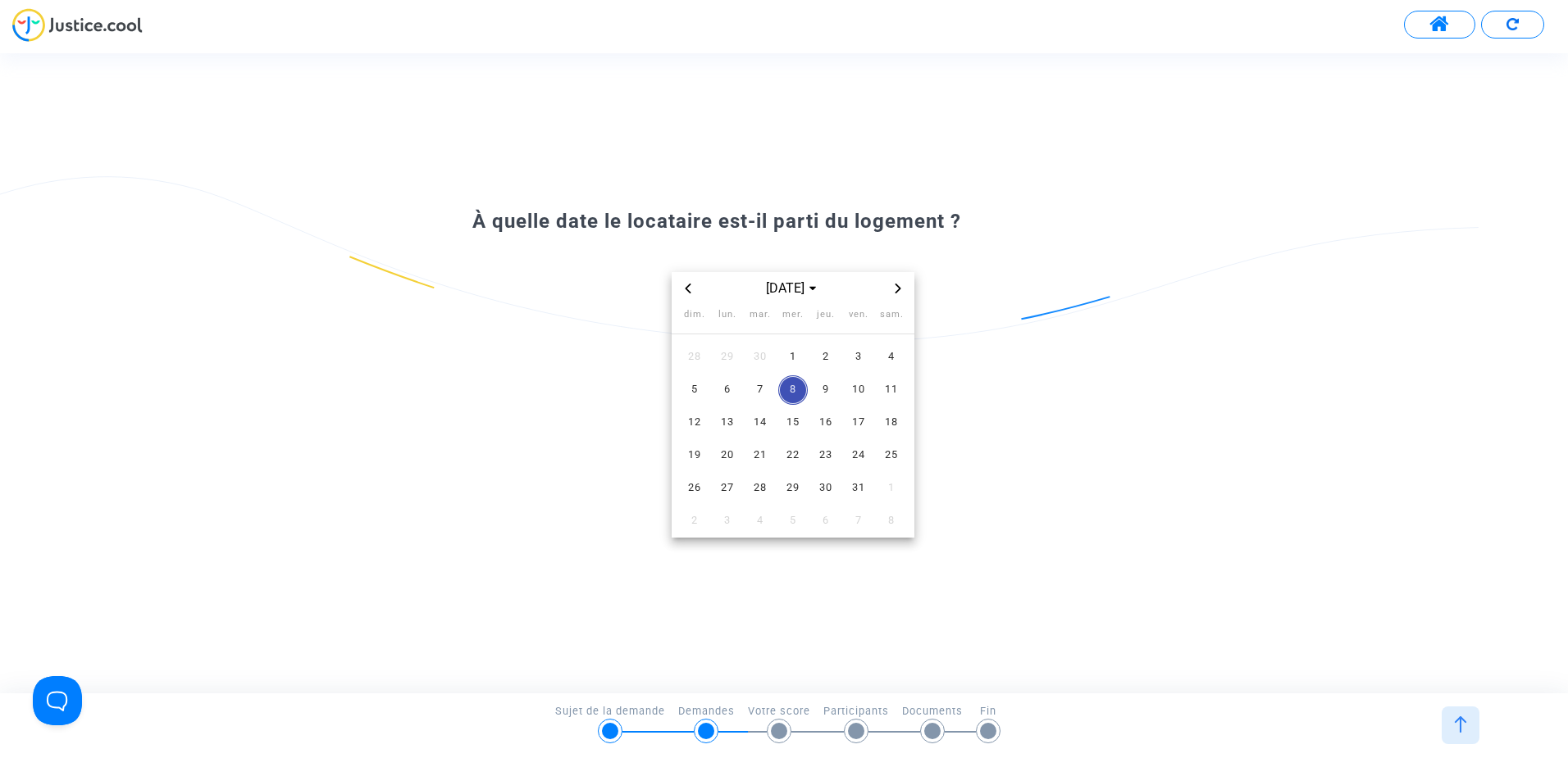
click at [682, 286] on span "Previous month" at bounding box center [688, 288] width 20 height 20
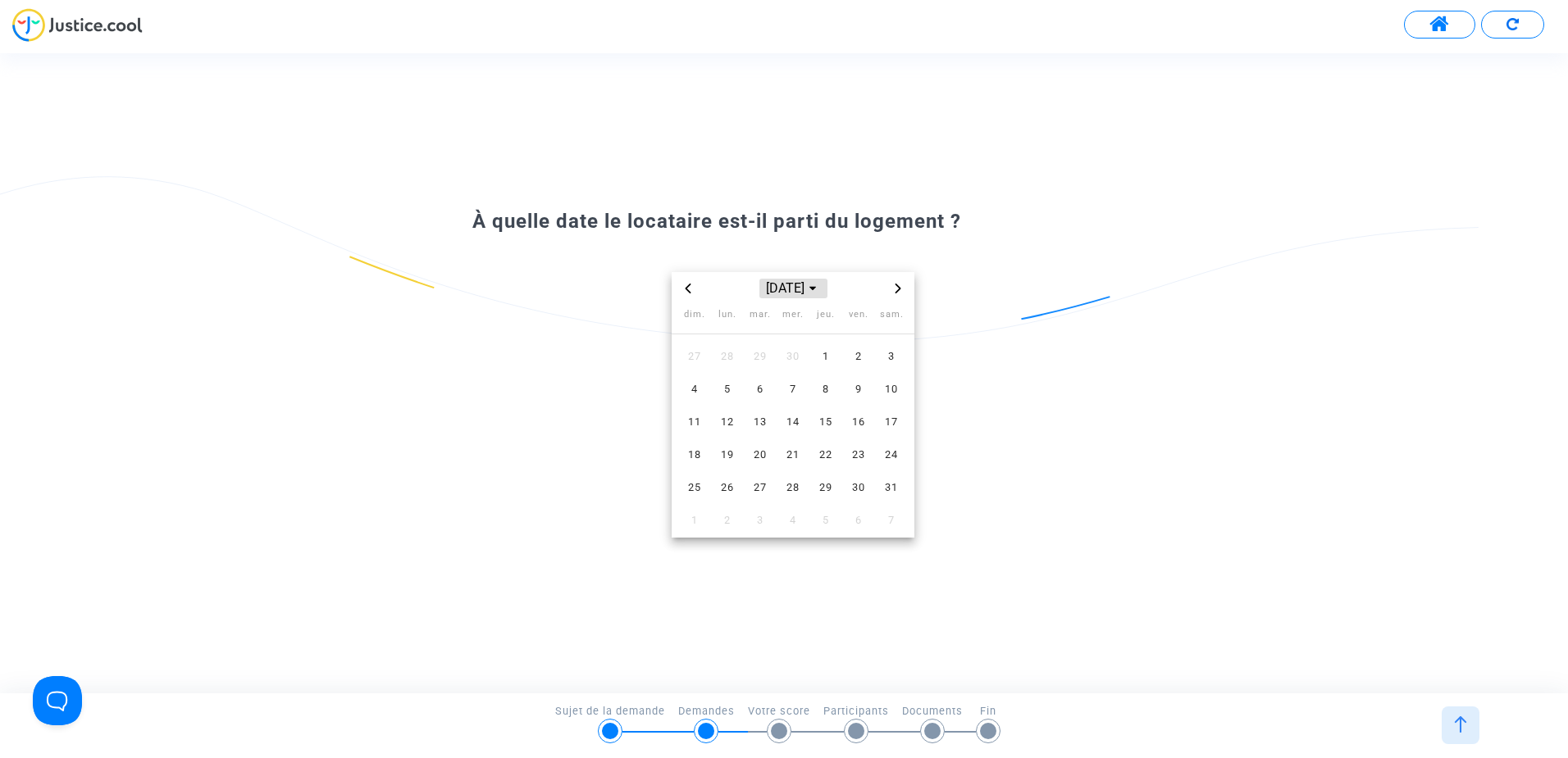
click at [819, 292] on span "Choose month and year" at bounding box center [812, 288] width 13 height 13
click at [796, 400] on span "2023" at bounding box center [794, 402] width 57 height 25
click at [854, 392] on span "sept." at bounding box center [870, 394] width 69 height 29
click at [854, 360] on span "1" at bounding box center [859, 357] width 30 height 29
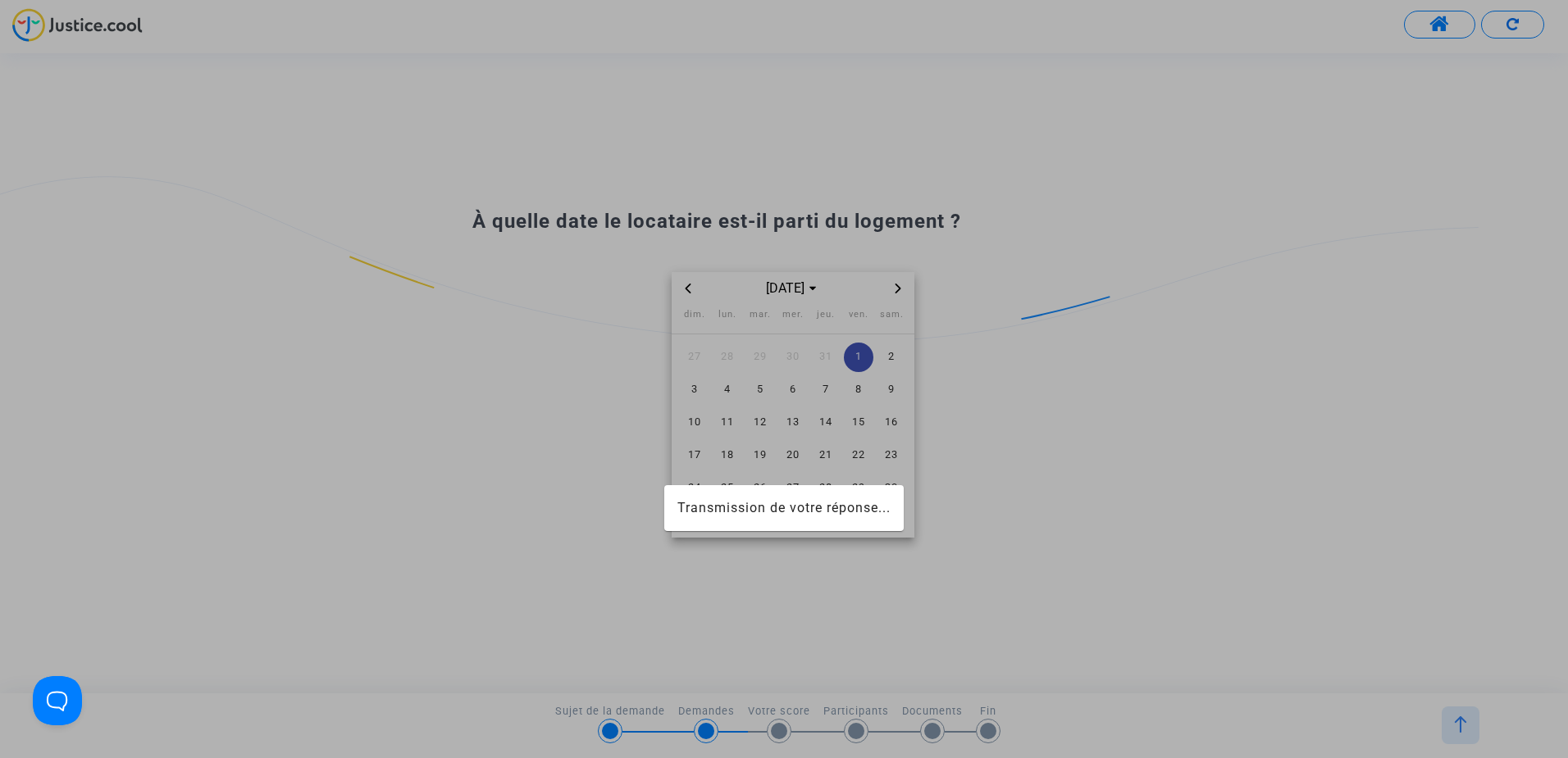
click at [854, 360] on div at bounding box center [784, 379] width 1568 height 758
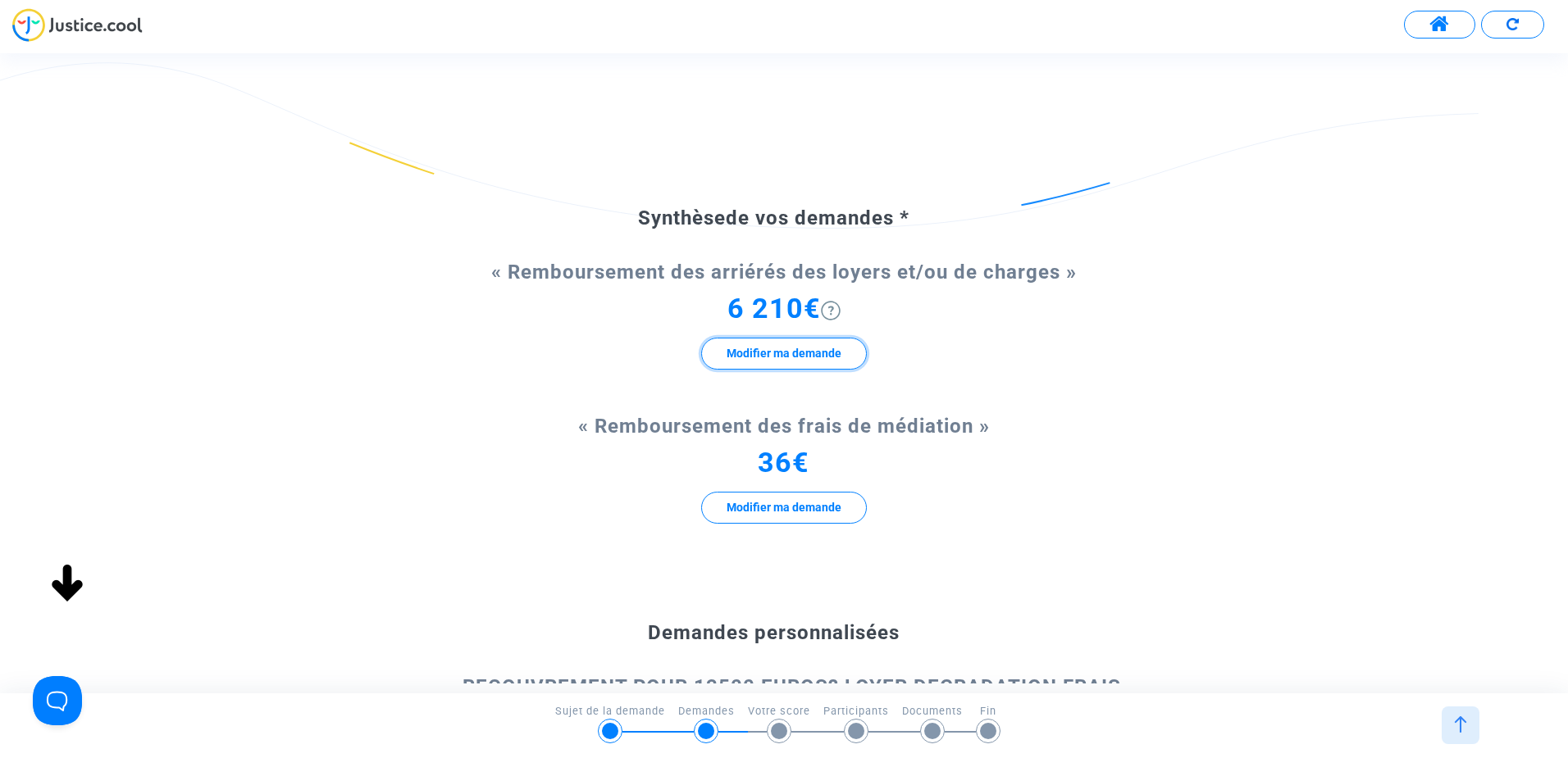
click at [806, 353] on button "Modifier ma demande" at bounding box center [784, 353] width 165 height 32
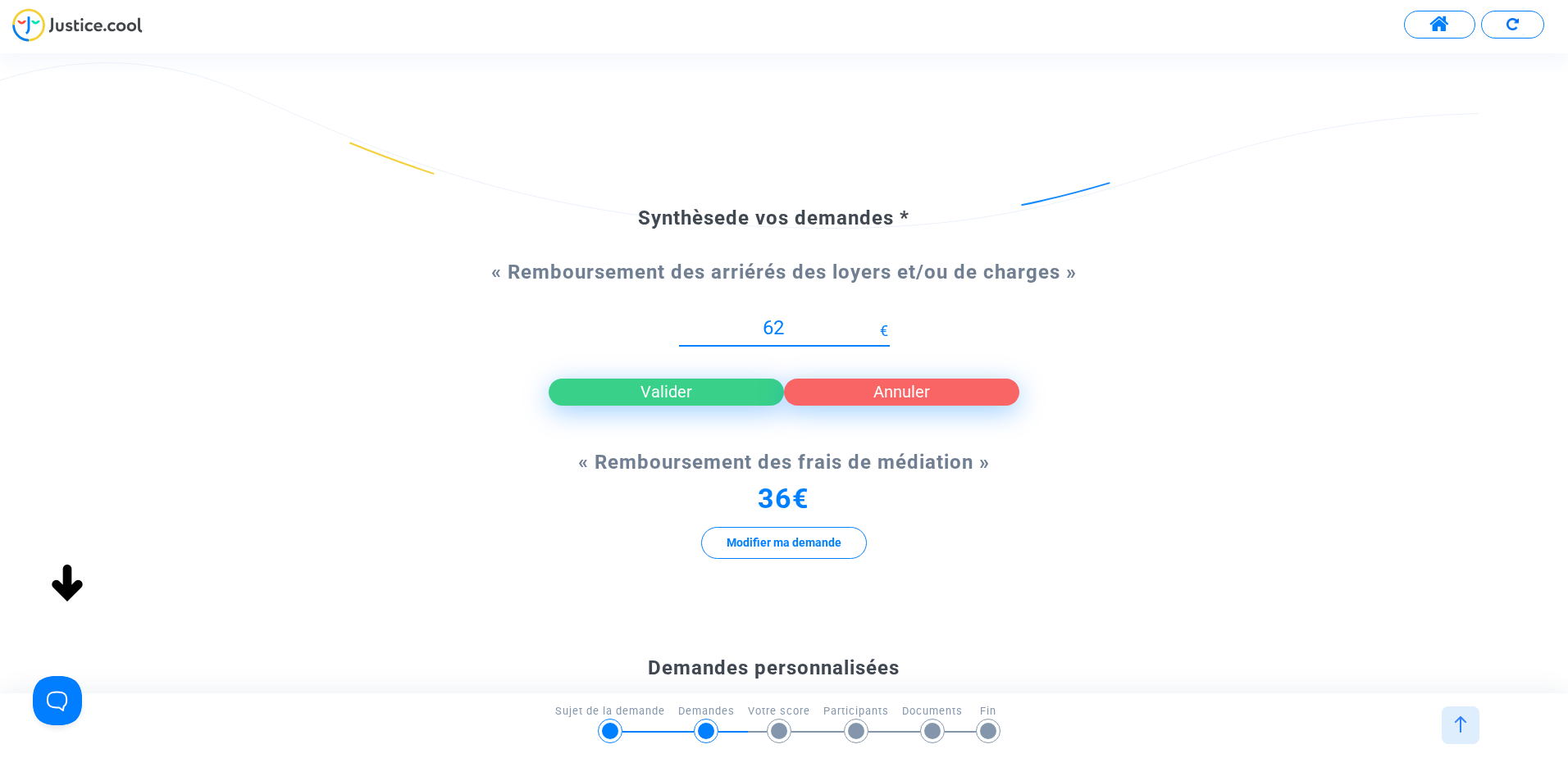
type input "6"
type input "13500"
click at [725, 392] on button "Valider" at bounding box center [666, 391] width 235 height 27
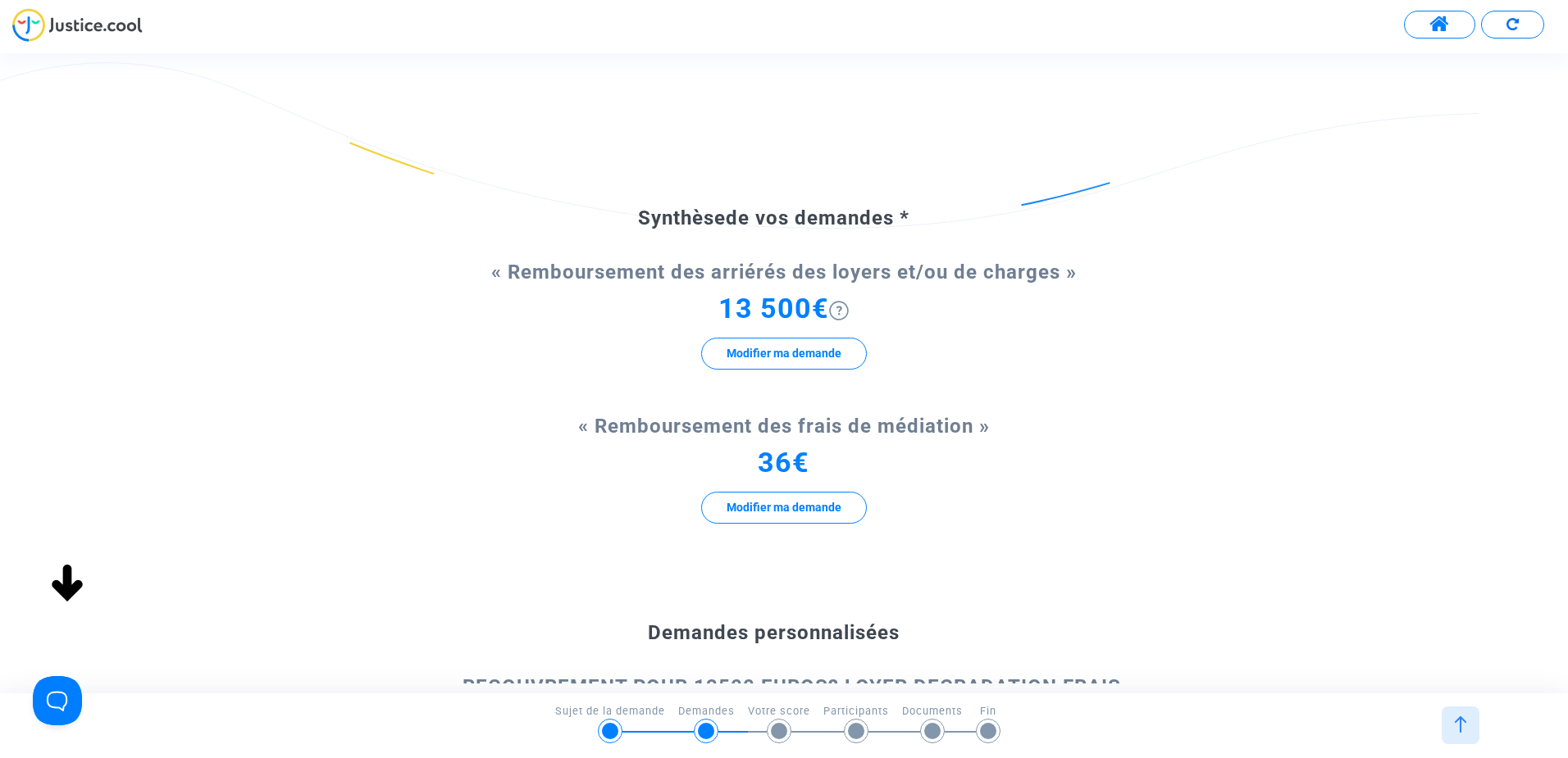
click at [1562, 597] on div "Synthèse de vos demandes * « Remboursement des arriérés des loyers et/ou de cha…" at bounding box center [784, 564] width 1568 height 848
click at [1099, 549] on div "« Remboursement des frais de médiation » 36€ Modifier ma demande" at bounding box center [783, 486] width 705 height 138
click at [810, 299] on span "13 500€" at bounding box center [773, 308] width 111 height 32
drag, startPoint x: 810, startPoint y: 299, endPoint x: 791, endPoint y: 317, distance: 26.2
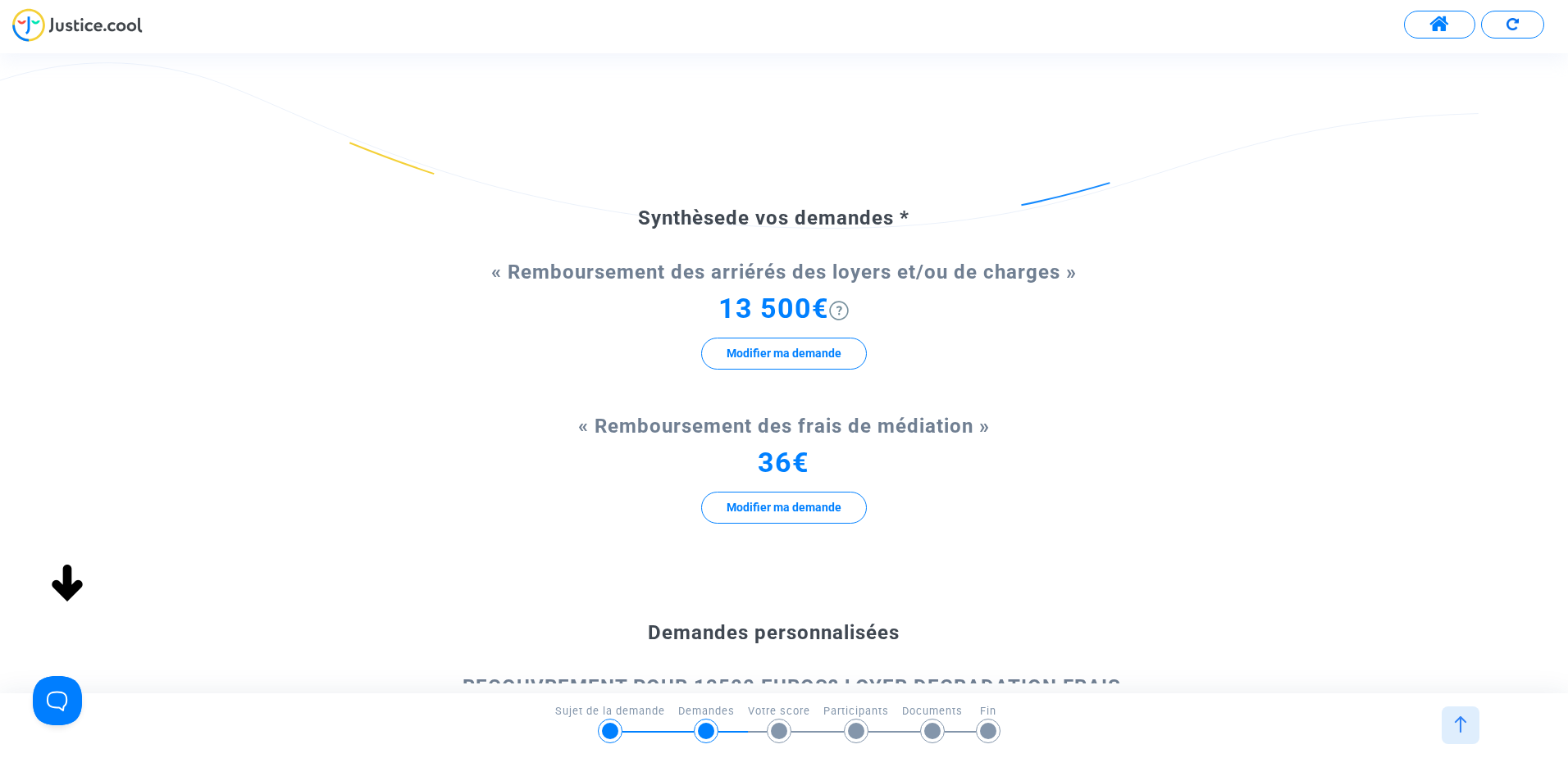
click at [791, 317] on span "13 500€" at bounding box center [773, 308] width 111 height 32
click at [802, 312] on span "13 500€" at bounding box center [773, 308] width 111 height 32
click at [793, 352] on button "Modifier ma demande" at bounding box center [784, 353] width 165 height 32
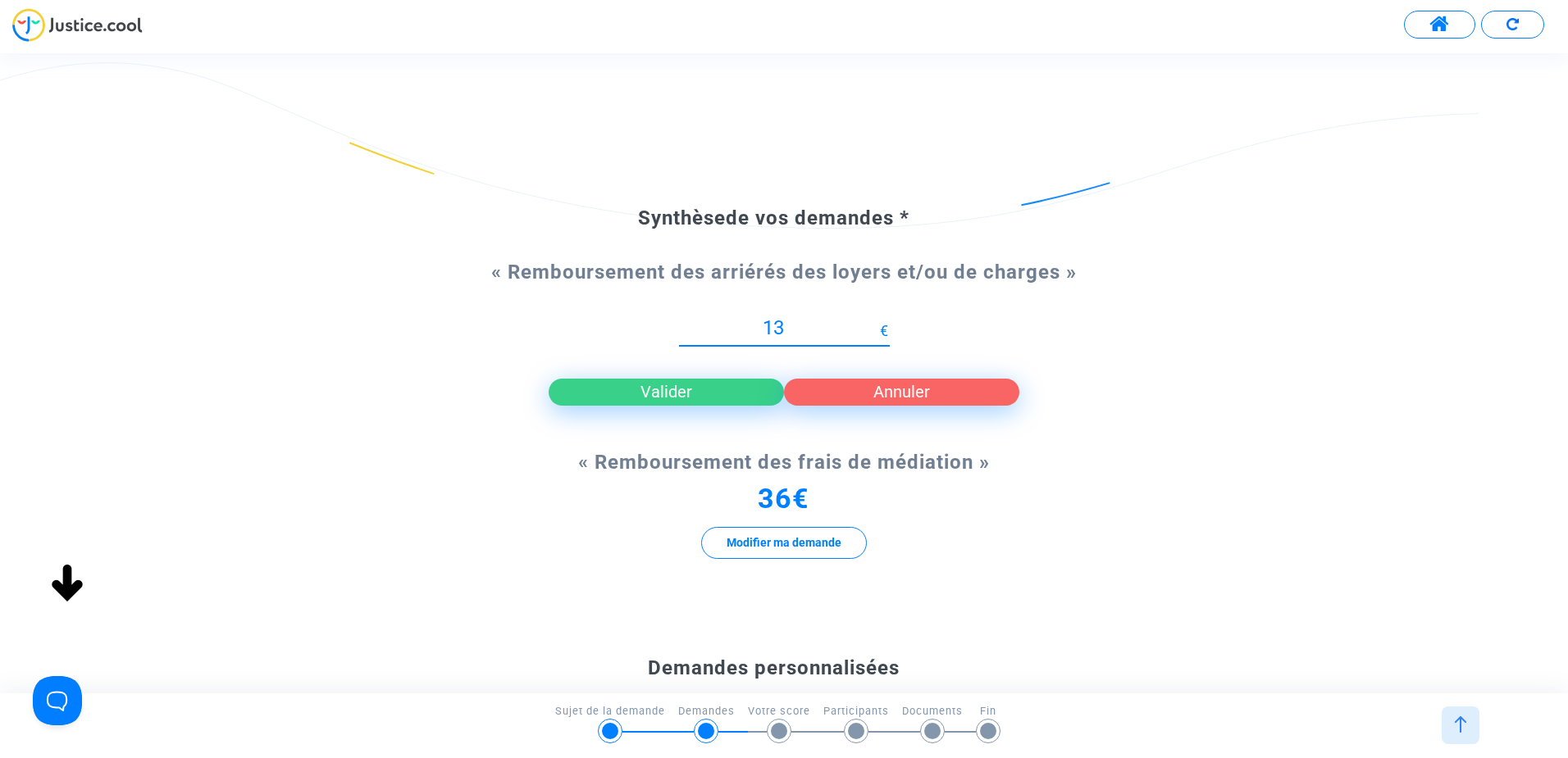
type input "1"
type input "6900"
click at [594, 389] on button "Valider" at bounding box center [666, 391] width 235 height 27
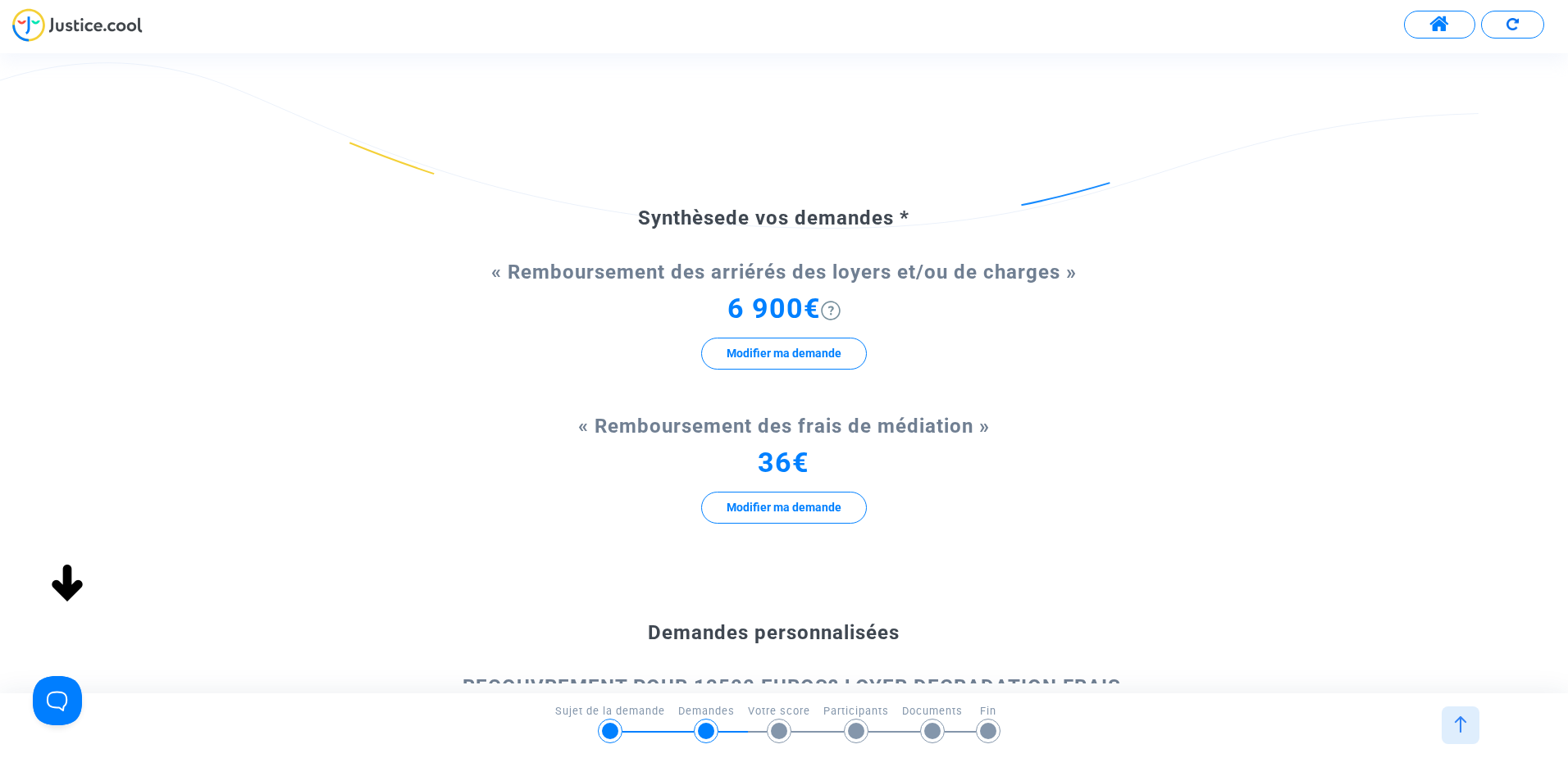
click at [1382, 531] on div "Synthèse de vos demandes * « Remboursement des arriérés des loyers et/ou de cha…" at bounding box center [784, 564] width 1568 height 848
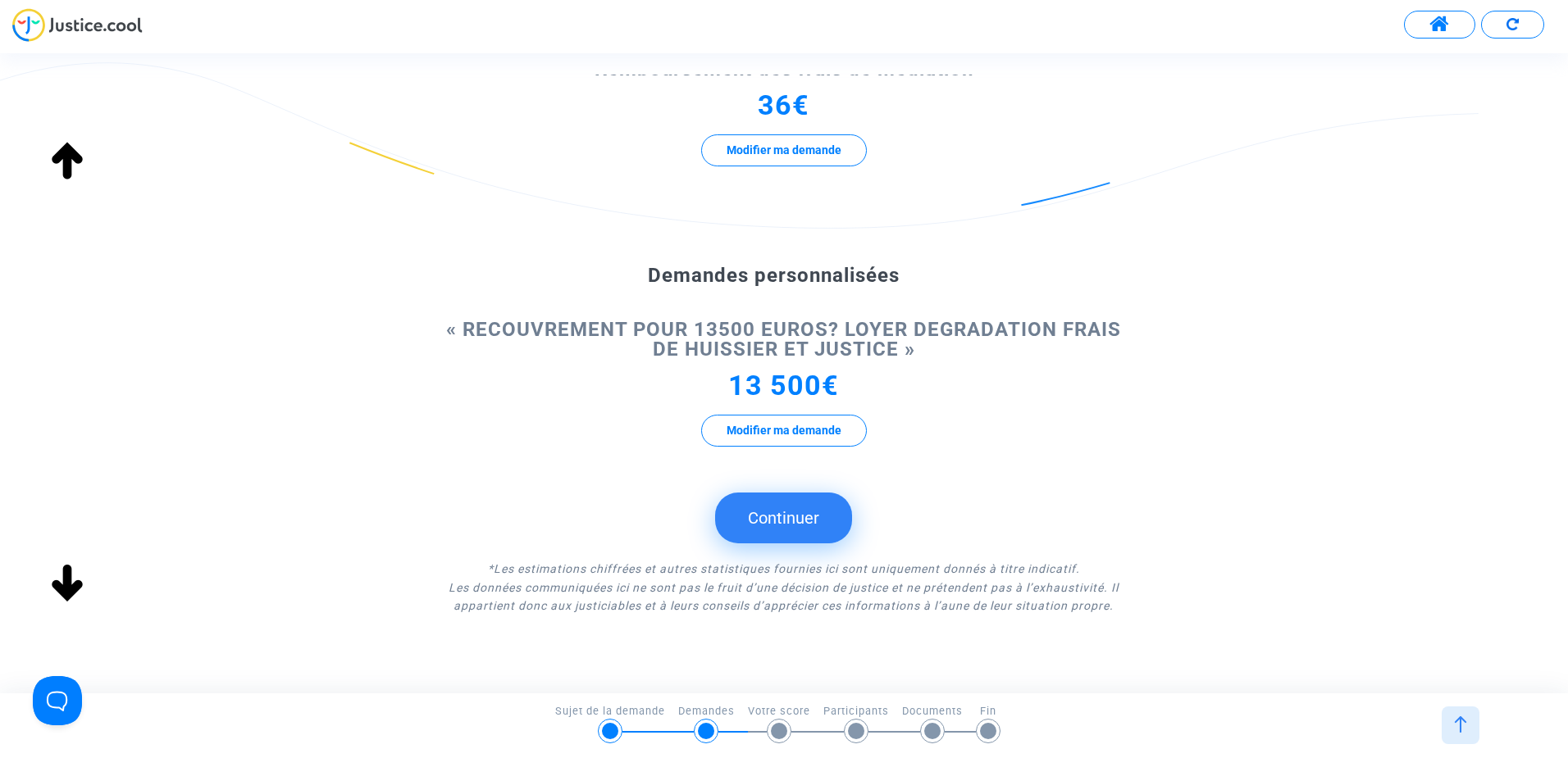
scroll to position [361, 0]
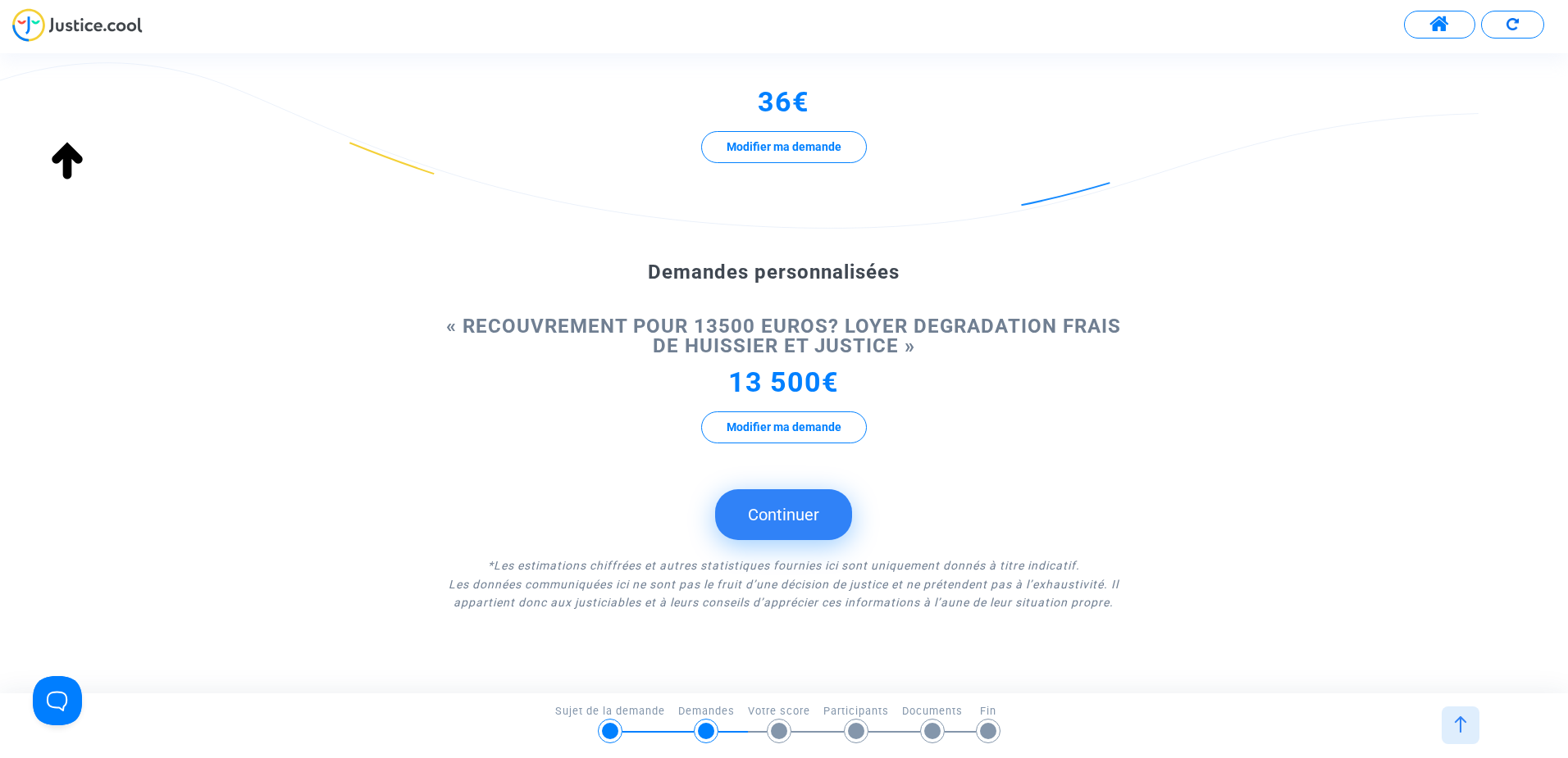
click at [778, 529] on button "Continuer" at bounding box center [783, 515] width 137 height 51
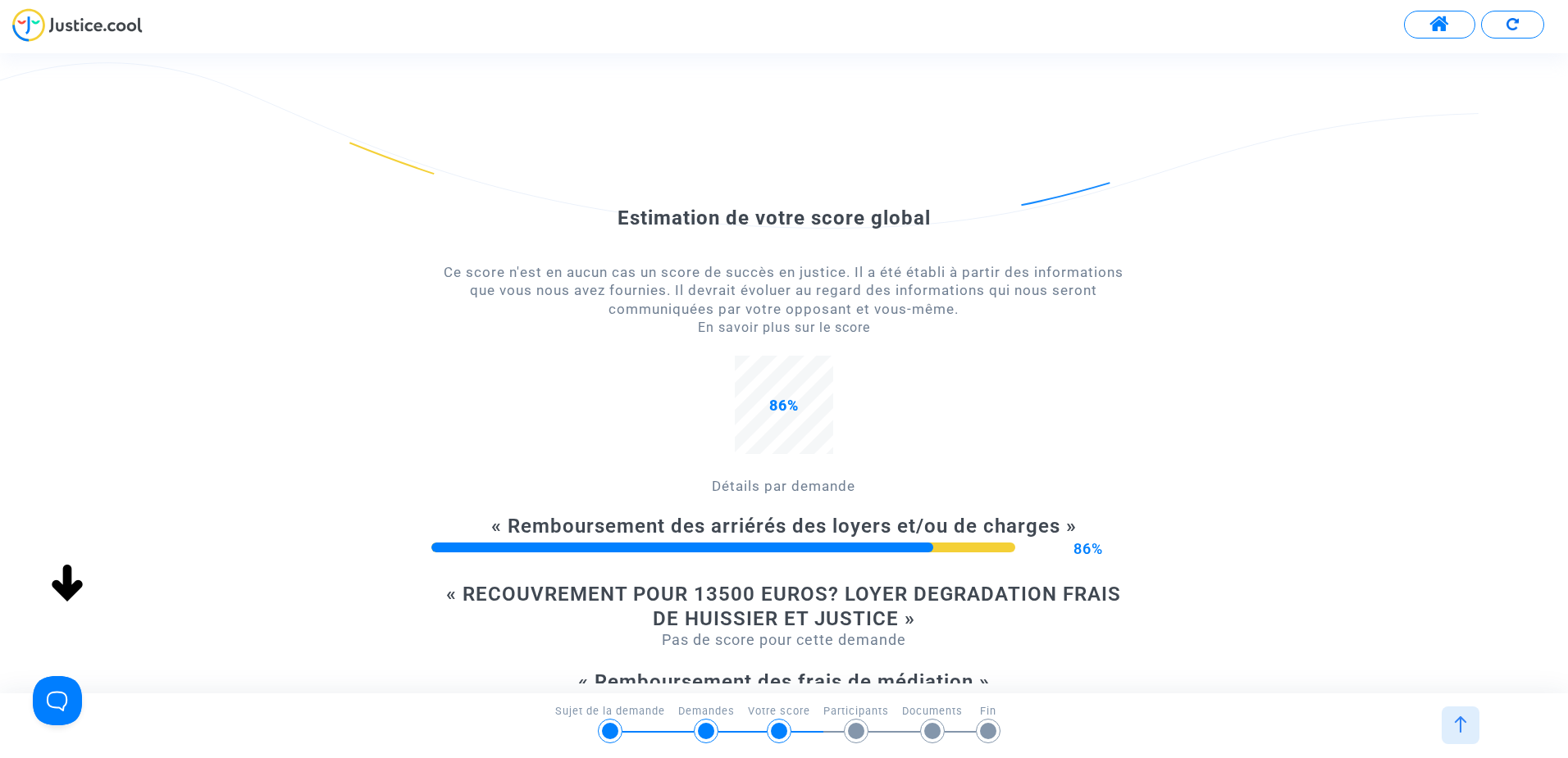
click at [1500, 445] on div "Estimation de votre score global Ce score n'est en aucun cas un score de succès…" at bounding box center [784, 486] width 1568 height 690
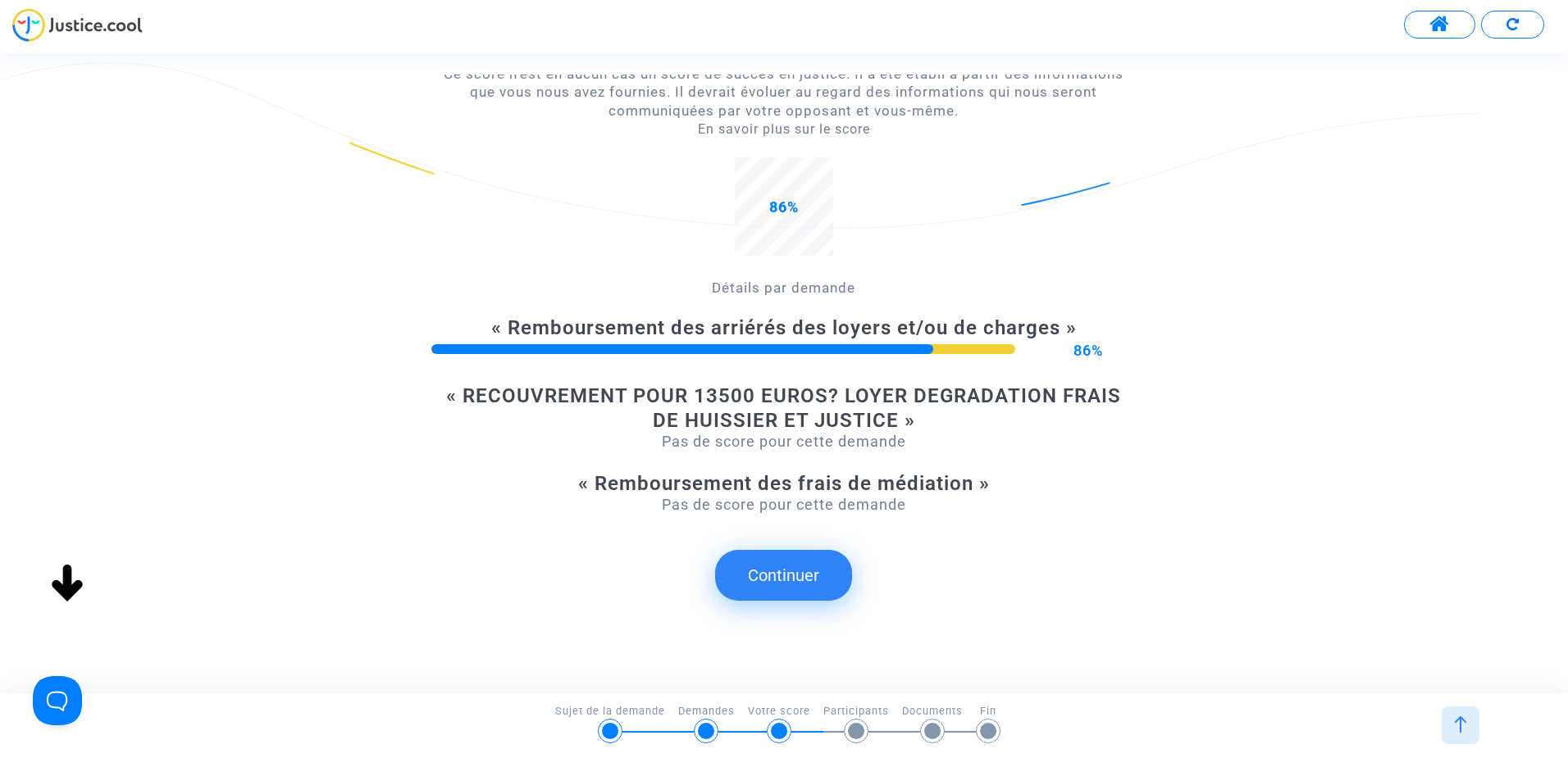
scroll to position [229, 0]
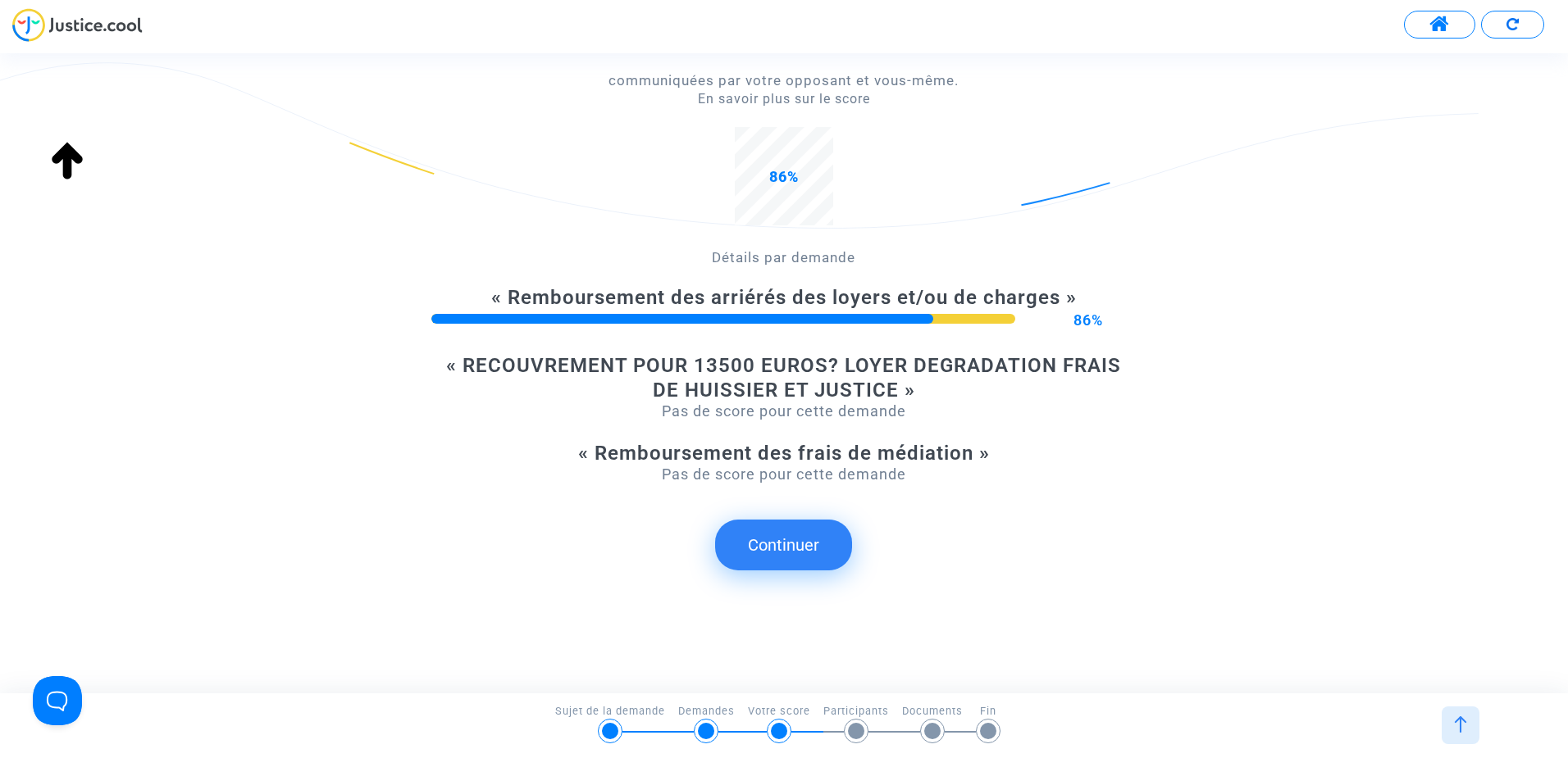
click at [832, 565] on button "Continuer" at bounding box center [783, 545] width 137 height 51
click at [803, 548] on button "Continuer" at bounding box center [783, 545] width 137 height 51
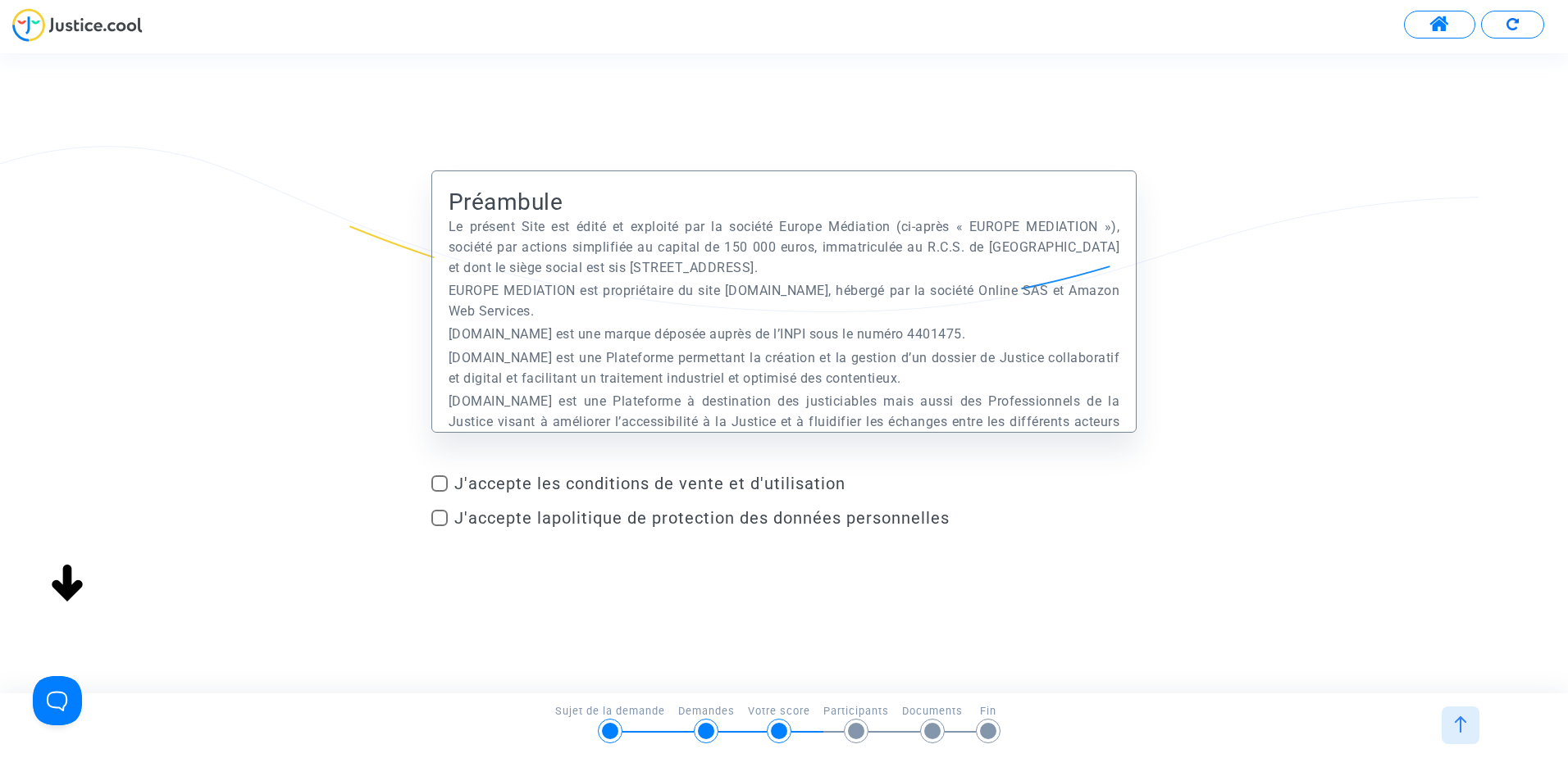
scroll to position [0, 0]
click at [438, 486] on span at bounding box center [439, 483] width 17 height 17
click at [439, 492] on input "J'accepte les conditions de vente et d'utilisation" at bounding box center [439, 492] width 1 height 1
checkbox input "true"
click at [440, 519] on span at bounding box center [439, 517] width 17 height 17
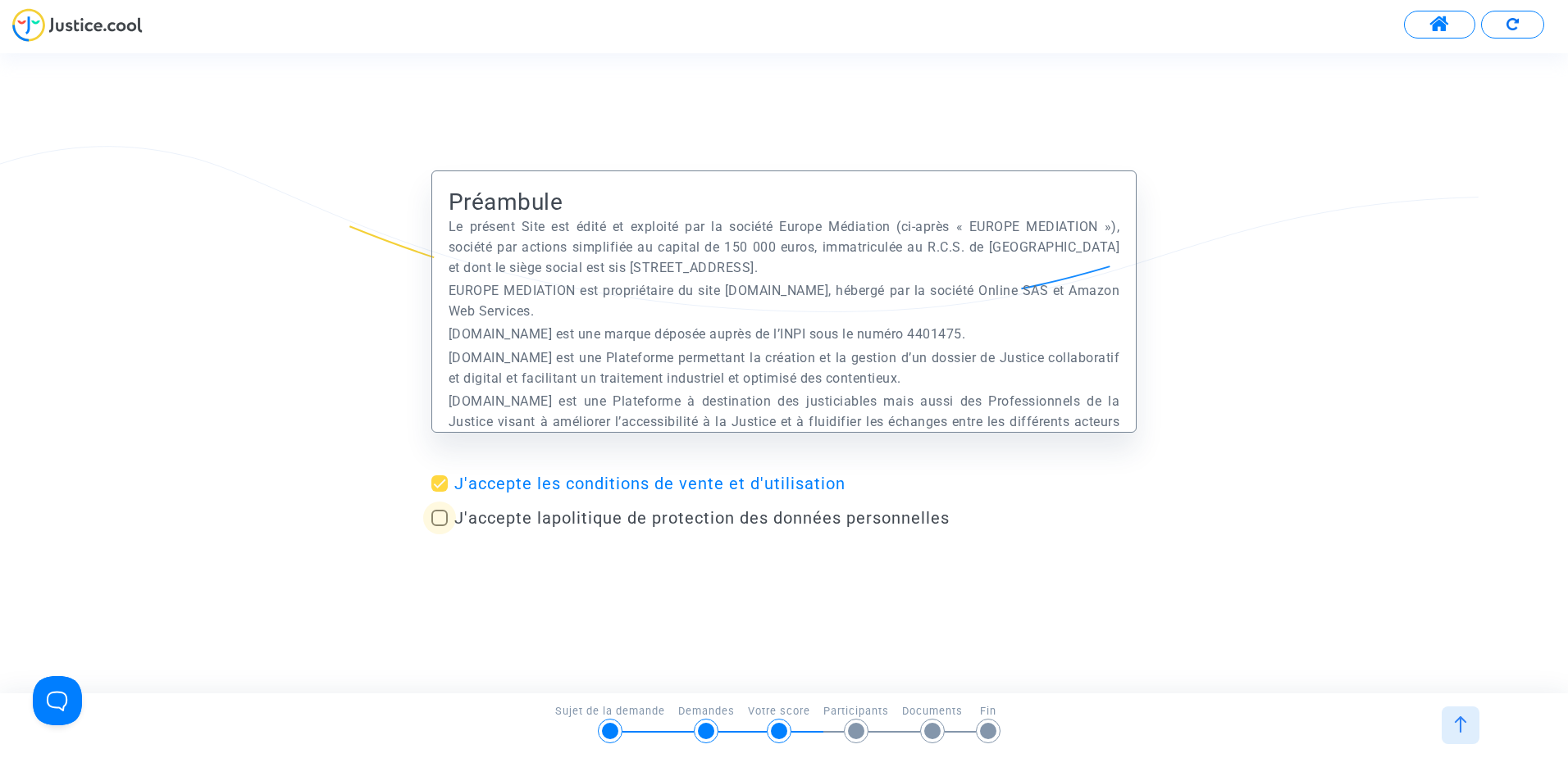
click at [440, 526] on input "J'accepte la politique de protection des données personnelles" at bounding box center [439, 526] width 1 height 1
checkbox input "true"
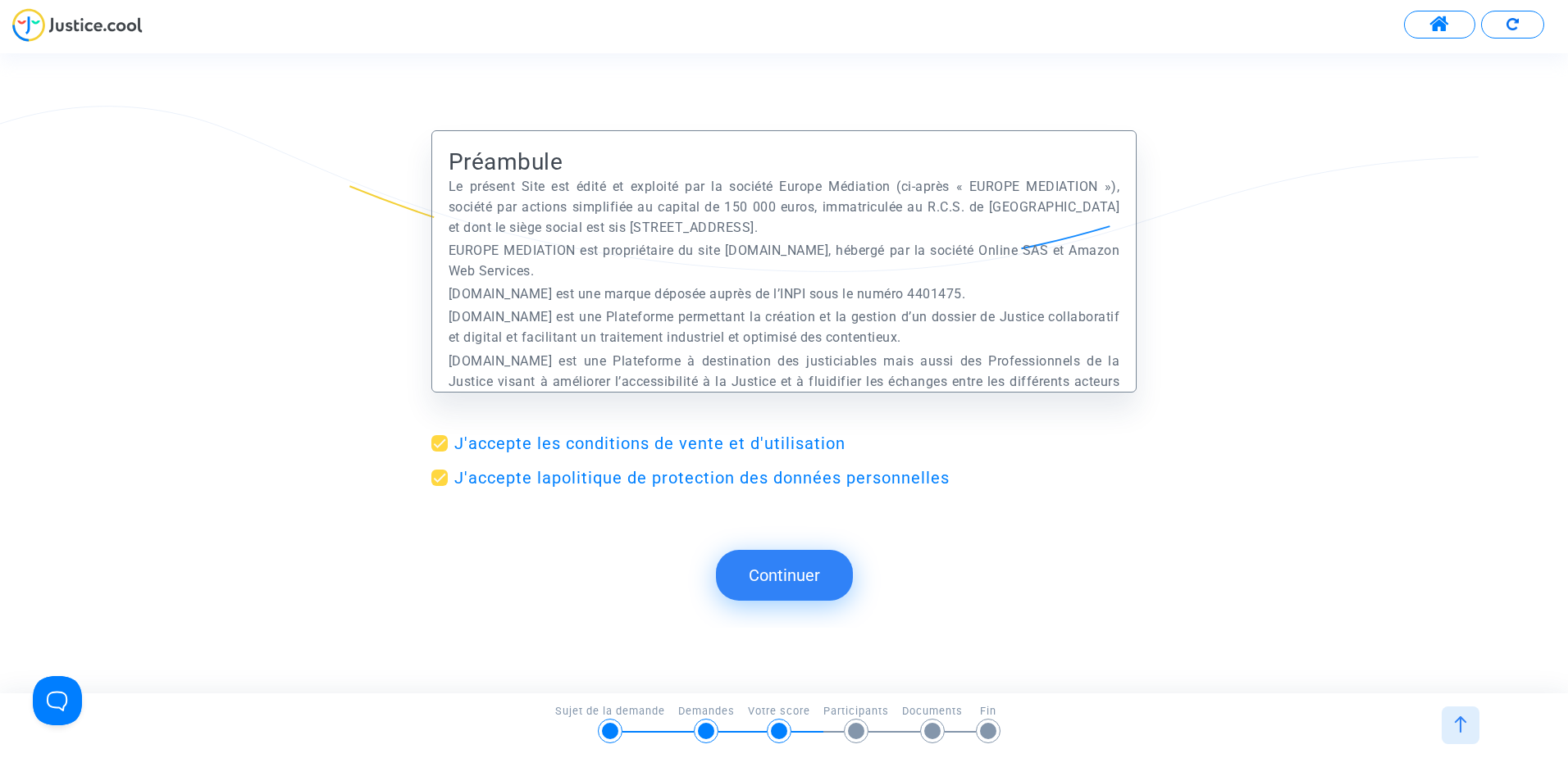
click at [803, 579] on button "Continuer" at bounding box center [784, 575] width 137 height 51
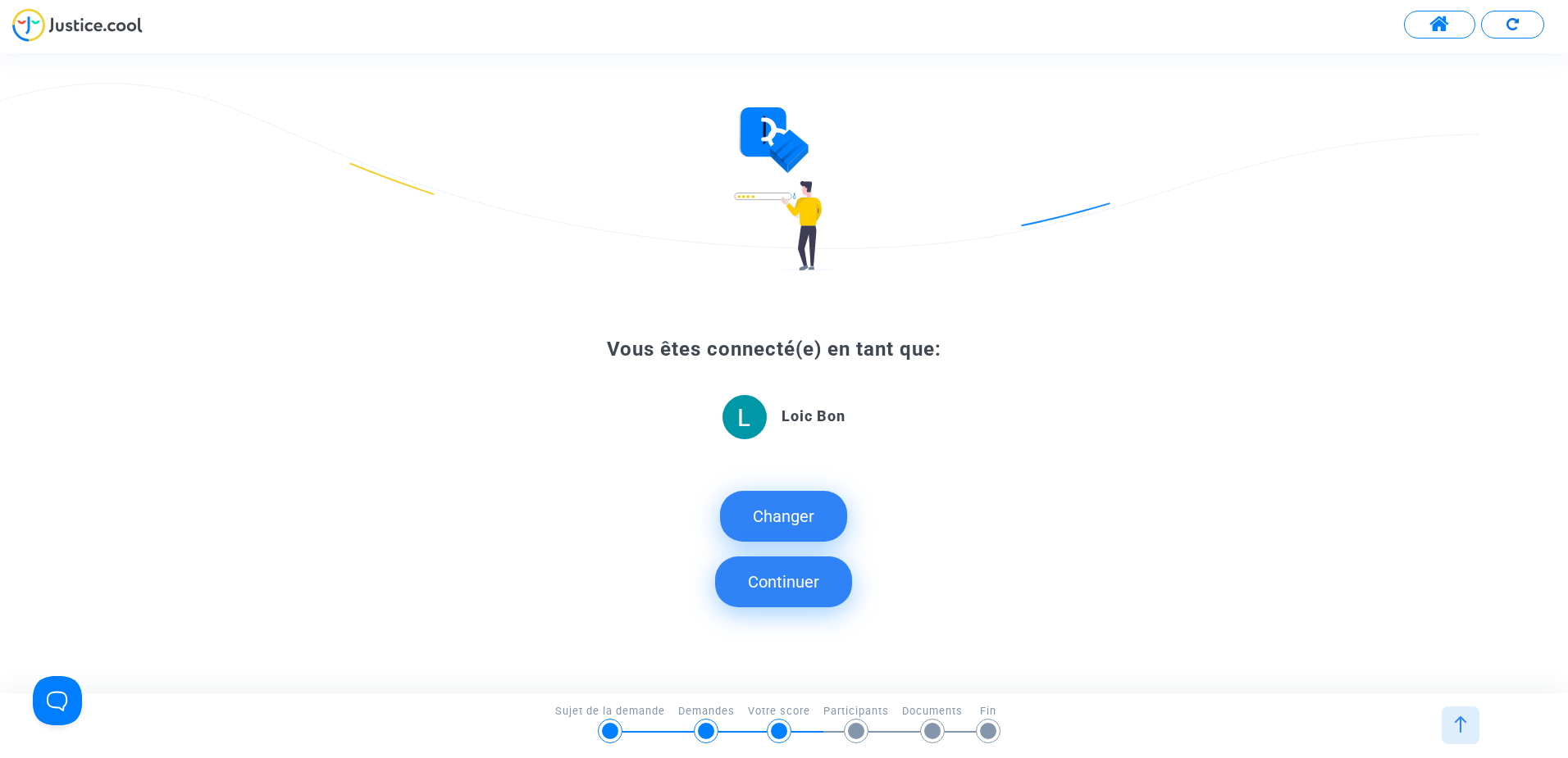
click at [791, 584] on button "Continuer" at bounding box center [783, 582] width 137 height 51
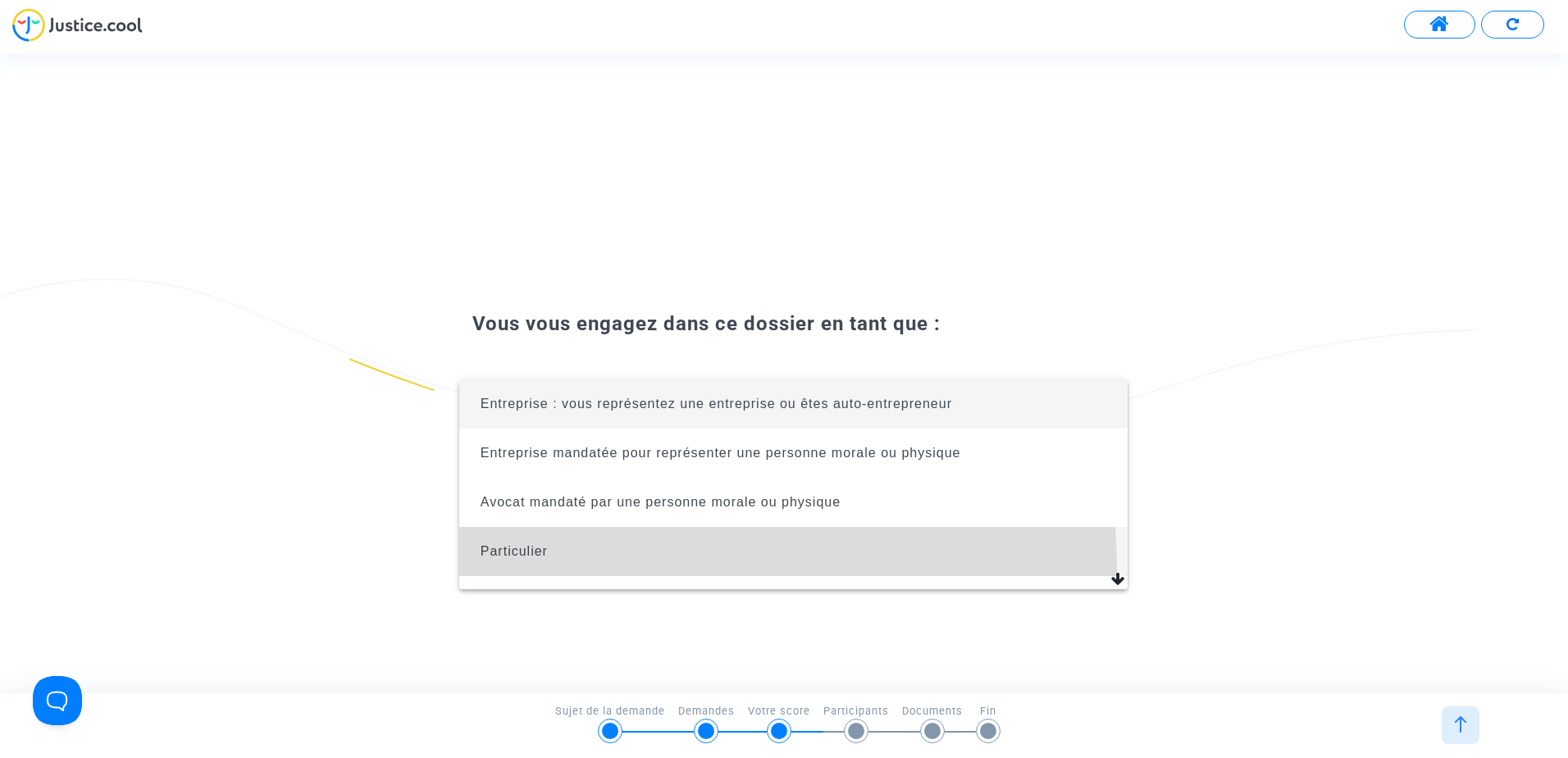
click at [692, 565] on span "Particulier" at bounding box center [793, 552] width 642 height 49
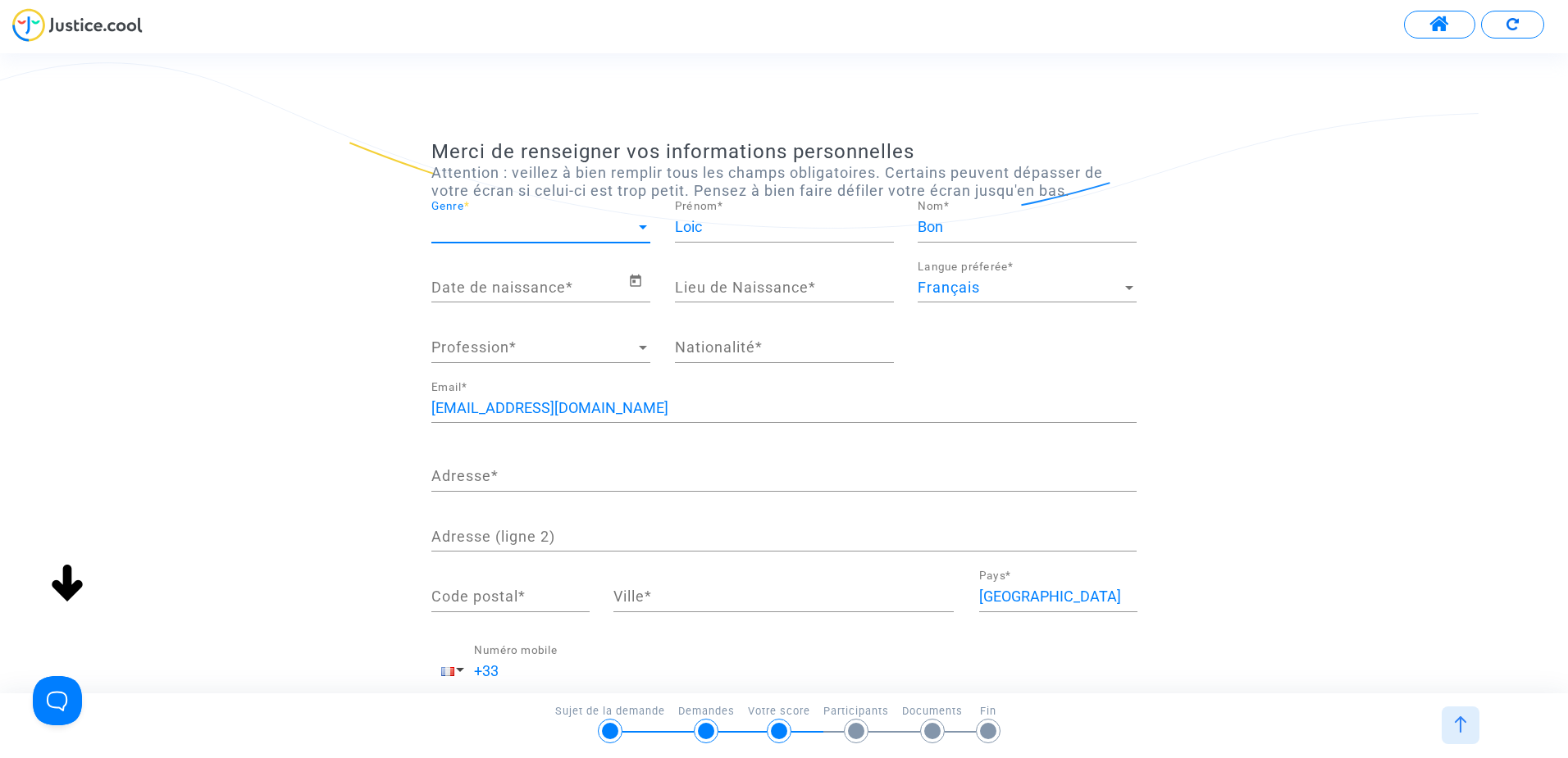
click at [594, 222] on span "Genre" at bounding box center [533, 227] width 205 height 17
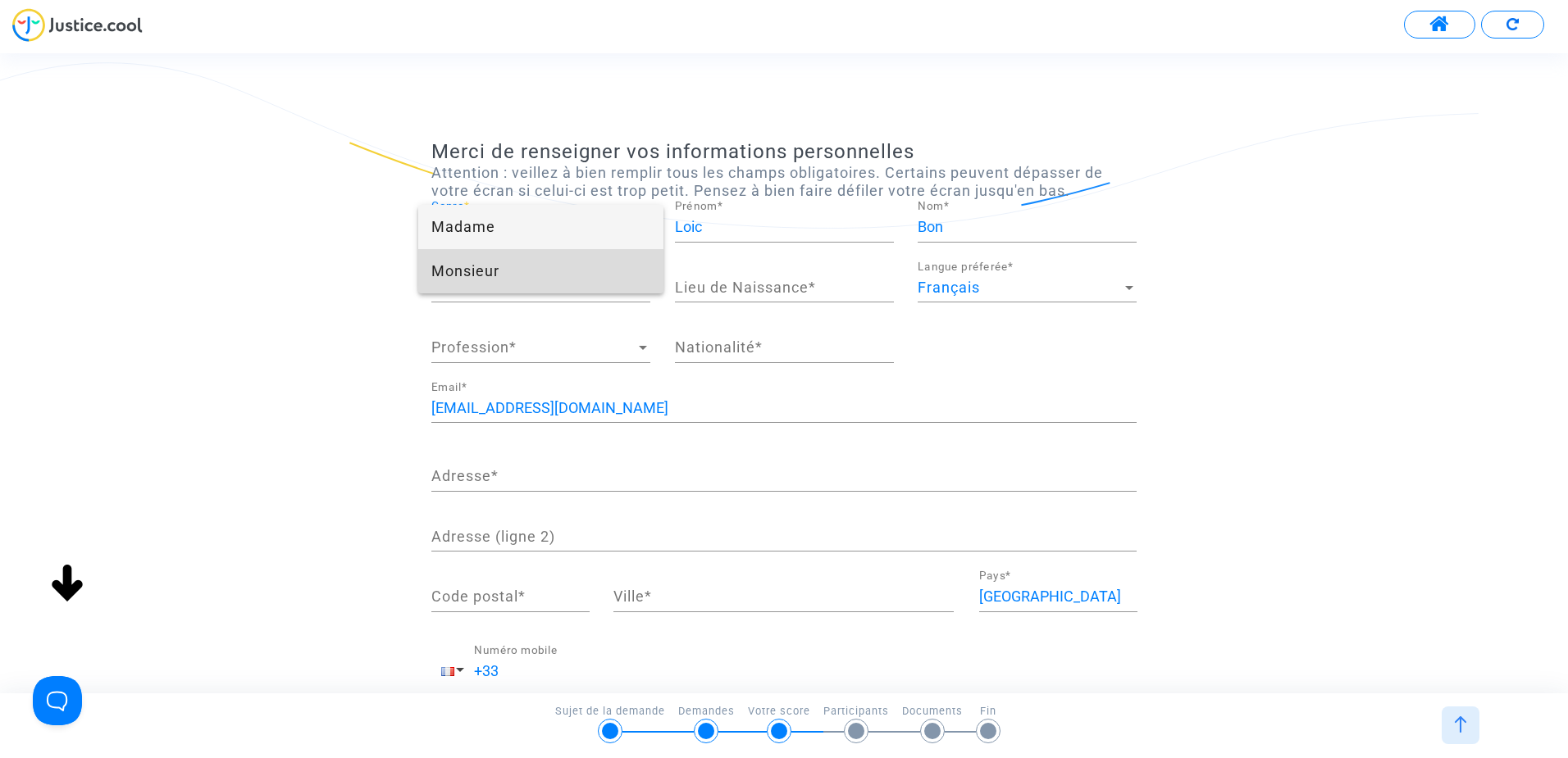
click at [573, 266] on span "Monsieur" at bounding box center [540, 270] width 219 height 44
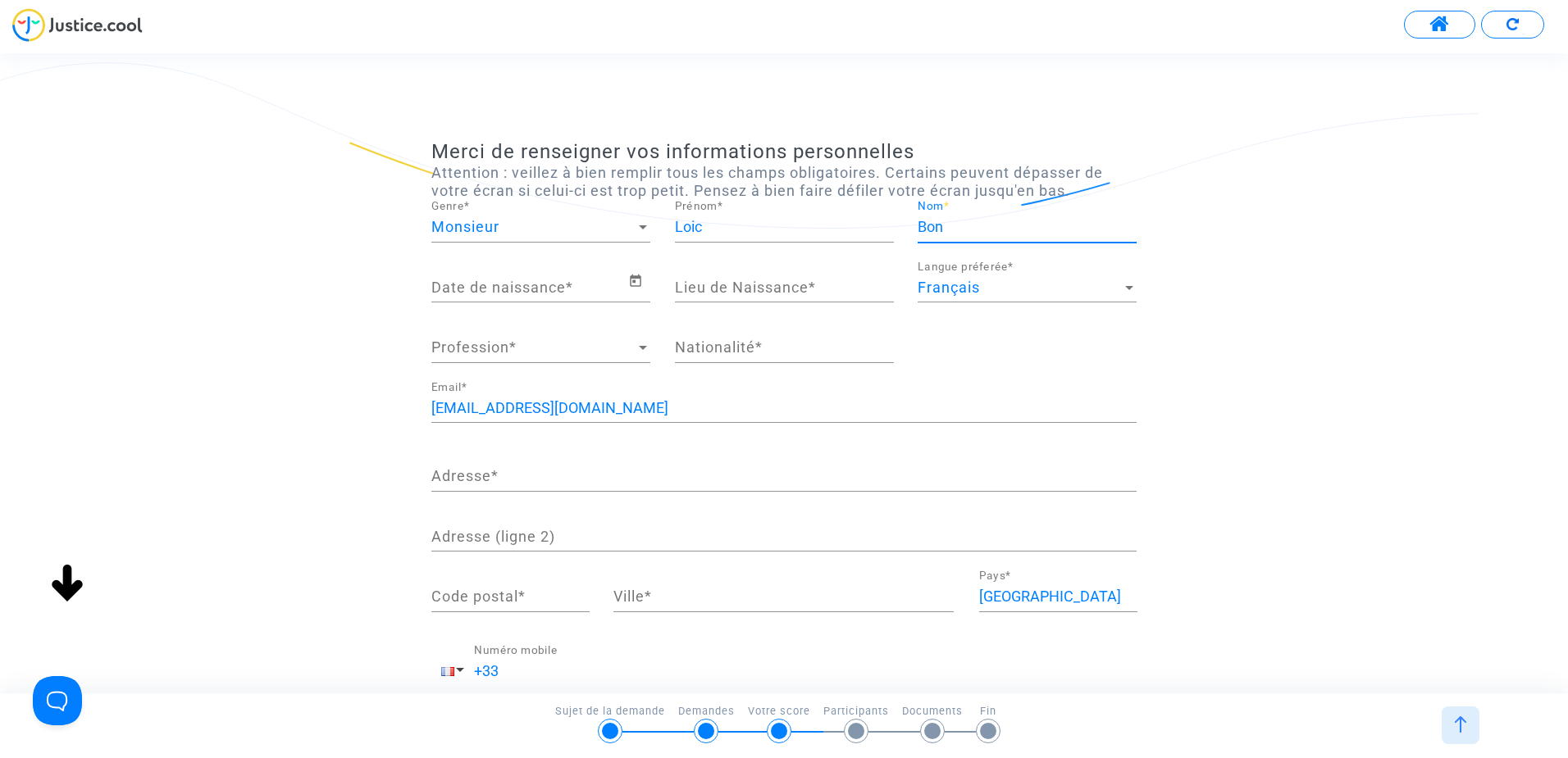
click at [987, 228] on input "Bon" at bounding box center [1027, 227] width 219 height 17
type input "BonNIEC"
click at [581, 292] on input "Date de naissance *" at bounding box center [529, 287] width 197 height 17
click at [543, 289] on input "Date de naissance *" at bounding box center [529, 287] width 197 height 17
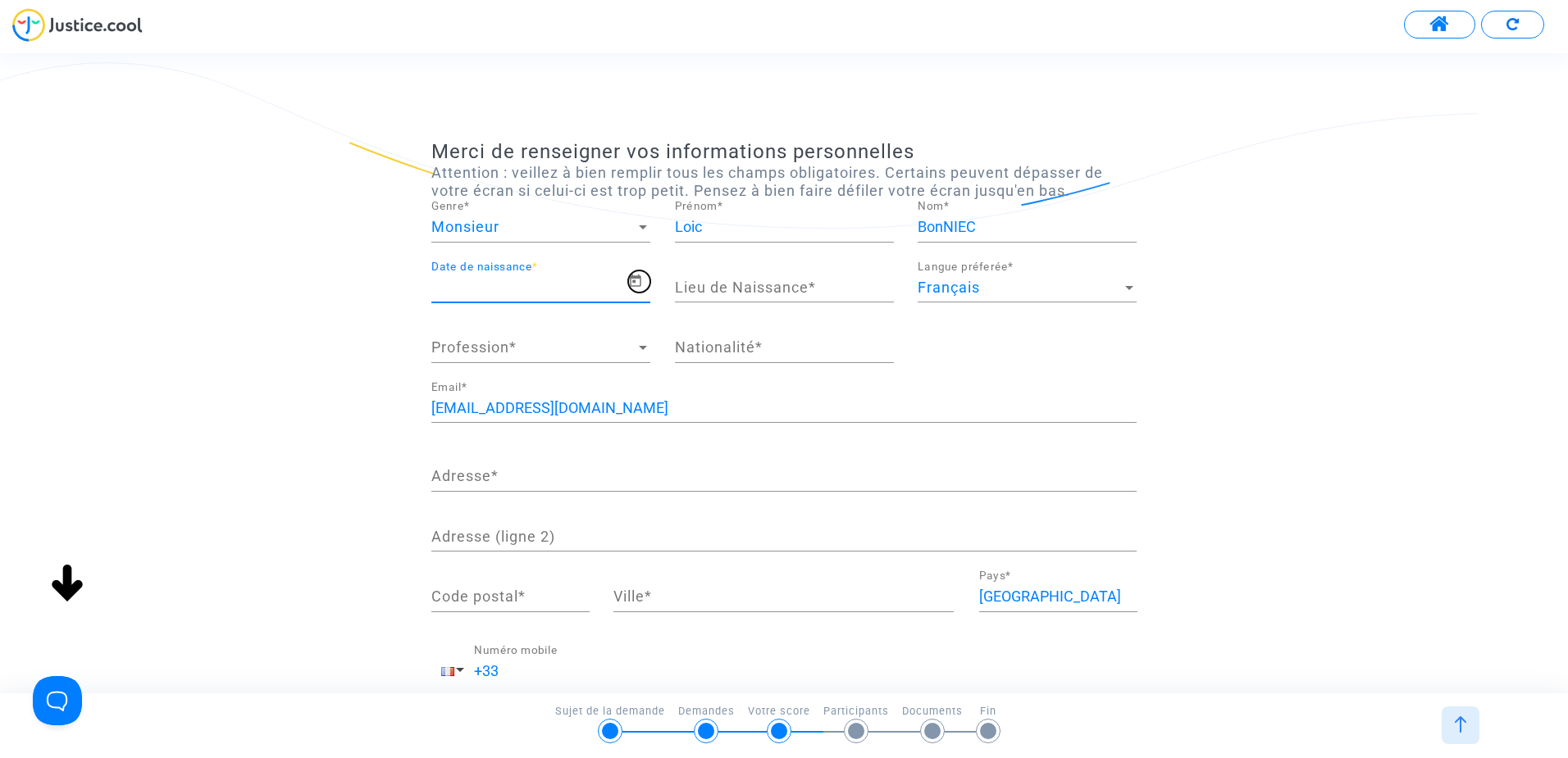
click at [632, 285] on icon "Open calendar" at bounding box center [634, 281] width 15 height 20
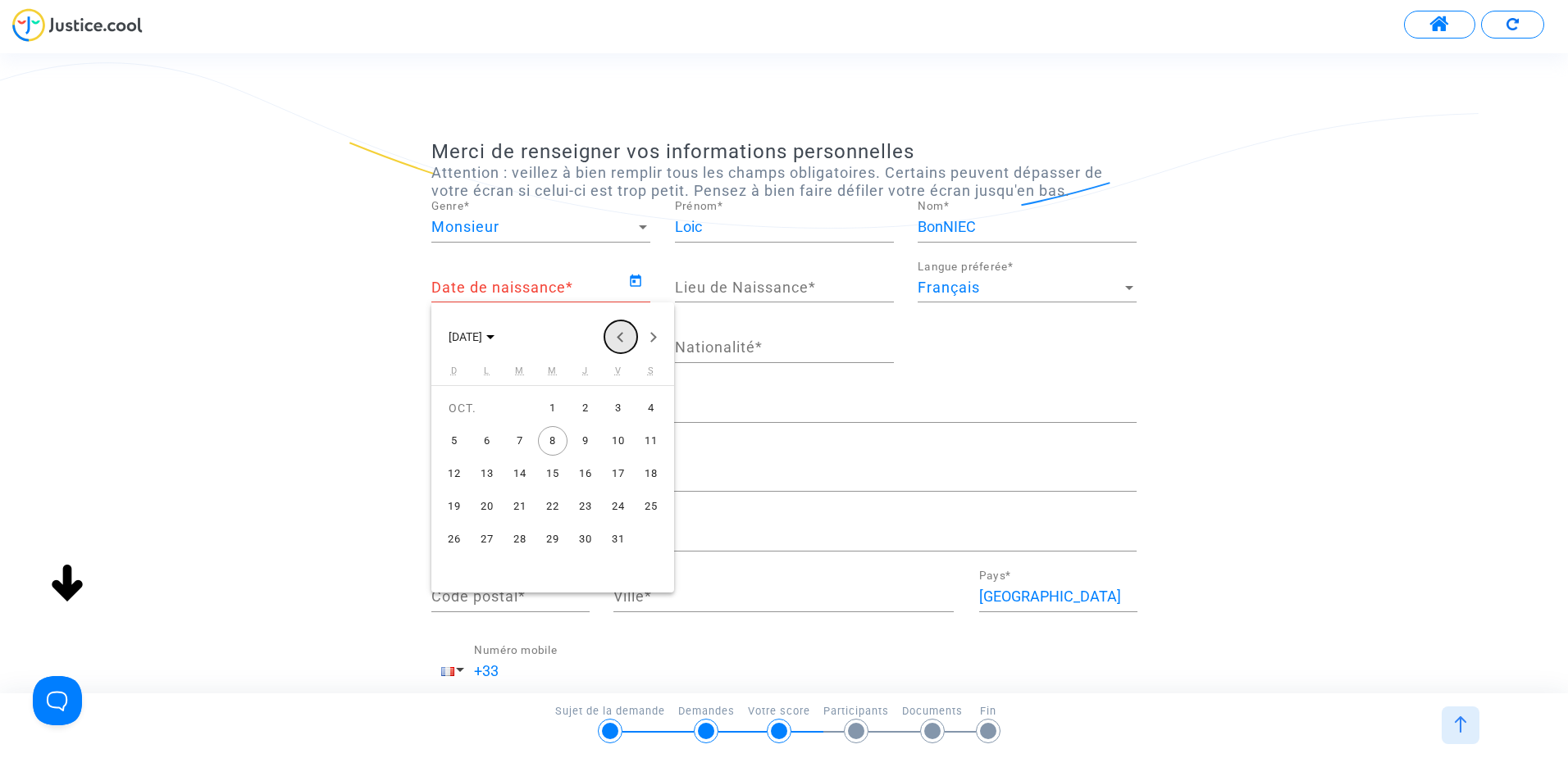
click at [618, 336] on button "Previous month" at bounding box center [620, 336] width 32 height 32
click at [652, 336] on button "Next month" at bounding box center [653, 336] width 32 height 32
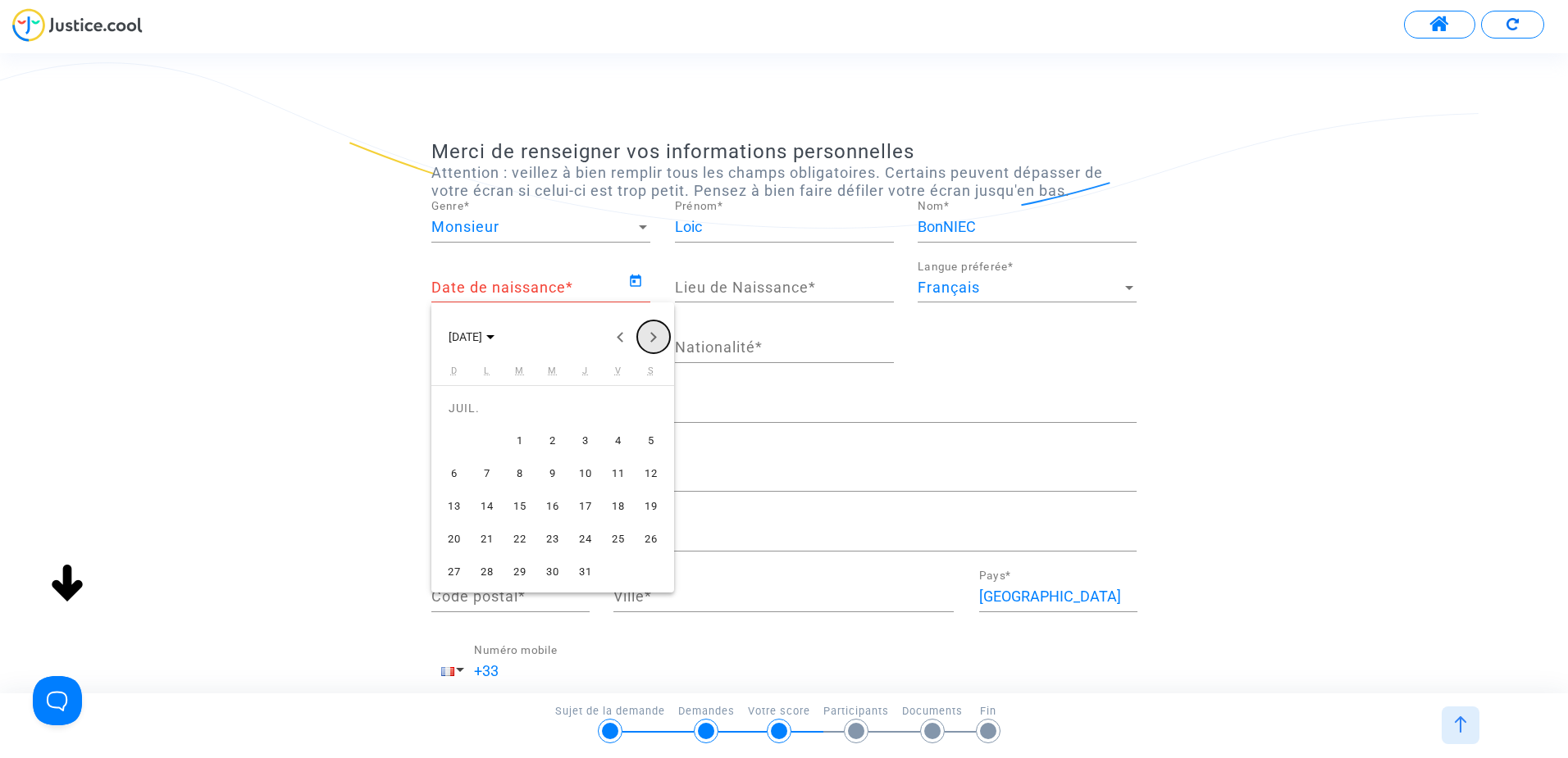
click at [656, 339] on button "Next month" at bounding box center [653, 336] width 32 height 32
click at [482, 332] on span "SEPT. 2025" at bounding box center [465, 337] width 33 height 13
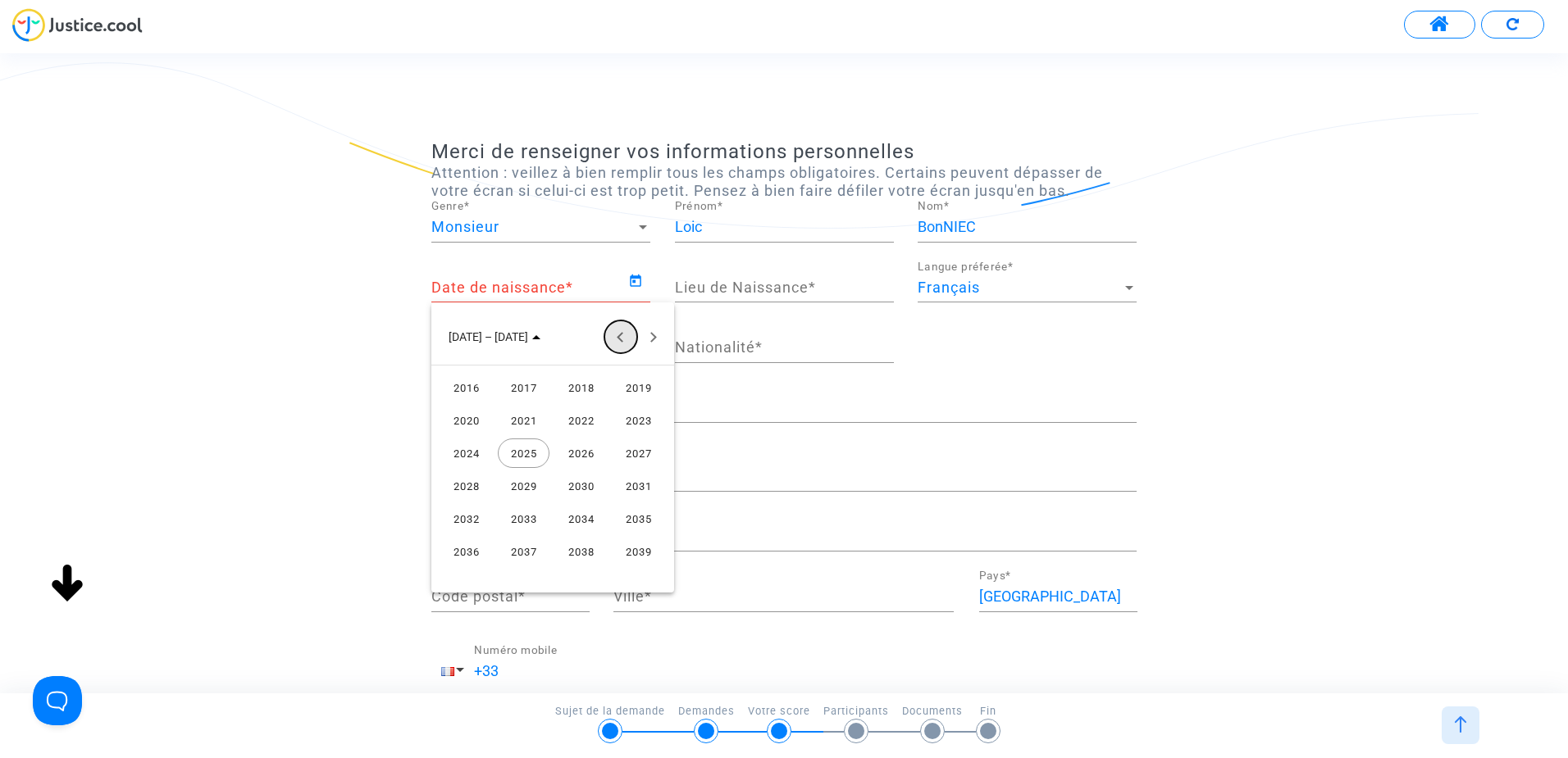
click at [621, 340] on button "Previous 24 years" at bounding box center [620, 336] width 32 height 32
click at [651, 329] on button "Next 24 years" at bounding box center [653, 336] width 32 height 32
click at [469, 449] on div "1976" at bounding box center [466, 453] width 52 height 29
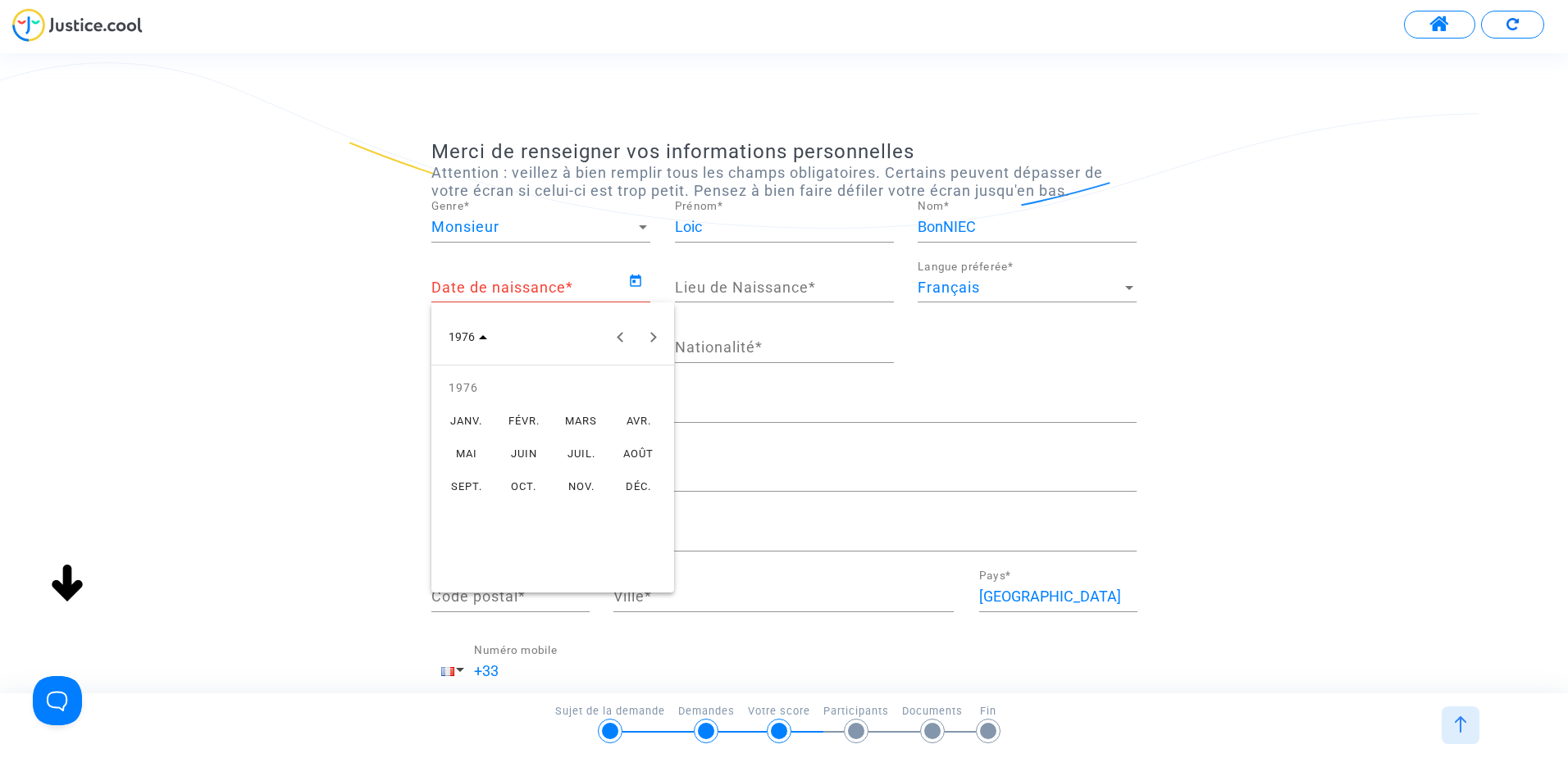
click at [476, 480] on div "SEPT." at bounding box center [466, 486] width 52 height 29
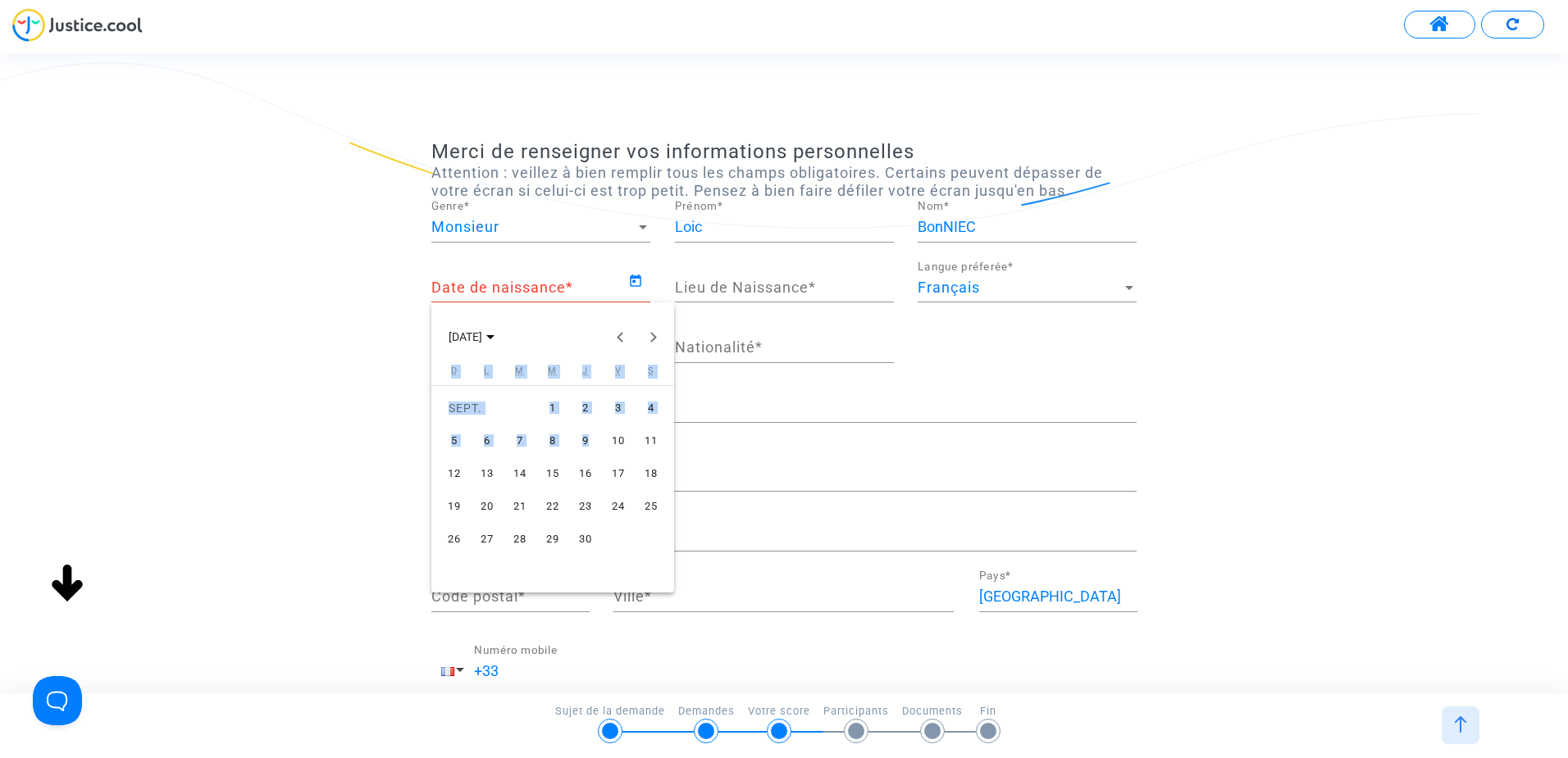
drag, startPoint x: 1243, startPoint y: 414, endPoint x: 569, endPoint y: 454, distance: 675.2
click at [569, 454] on div "SEPT. 1976 D L M M J V S SEPT. 1 2 3 4 5 6 7 8 9 10 11 12 13 14 15 16 17 18 19 …" at bounding box center [784, 379] width 1568 height 758
drag, startPoint x: 569, startPoint y: 454, endPoint x: 586, endPoint y: 446, distance: 18.8
click at [586, 446] on div "9" at bounding box center [585, 440] width 30 height 29
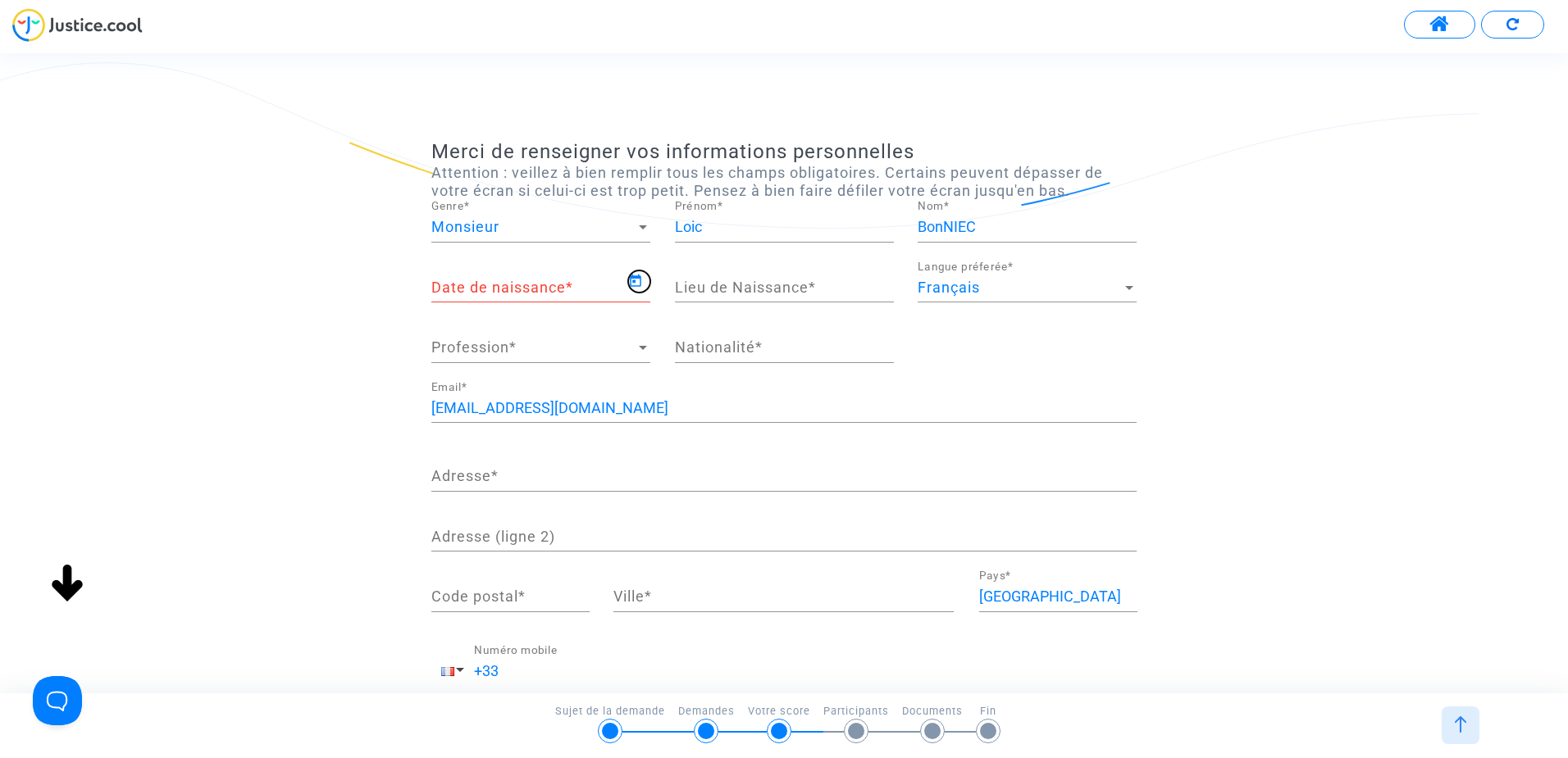
type input "09/09/1976"
click at [790, 283] on input "Lieu de Naissance *" at bounding box center [784, 287] width 219 height 17
type input "LILLE"
click at [578, 353] on span "Profession" at bounding box center [533, 347] width 205 height 17
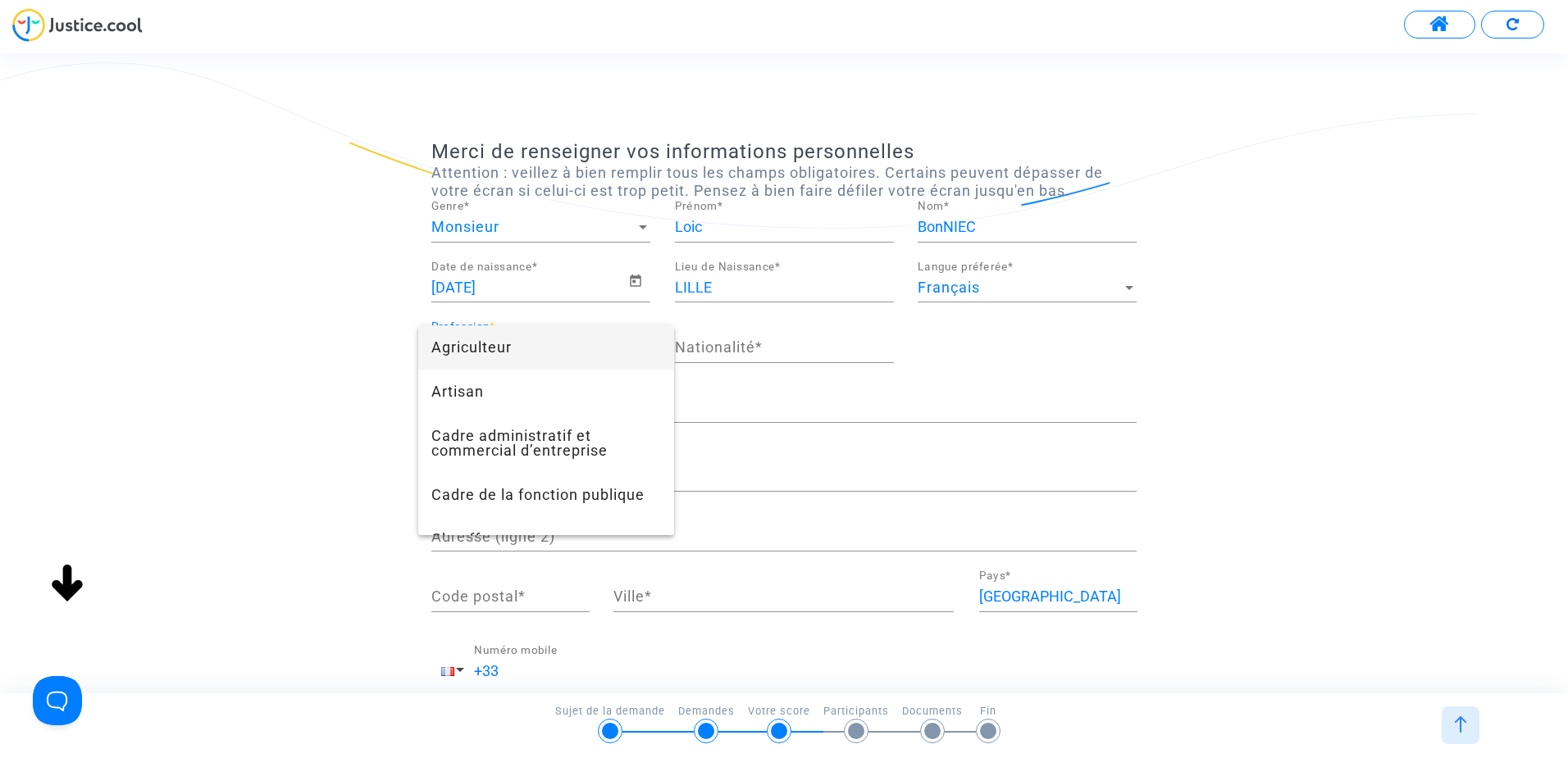
click at [377, 323] on div at bounding box center [784, 379] width 1568 height 758
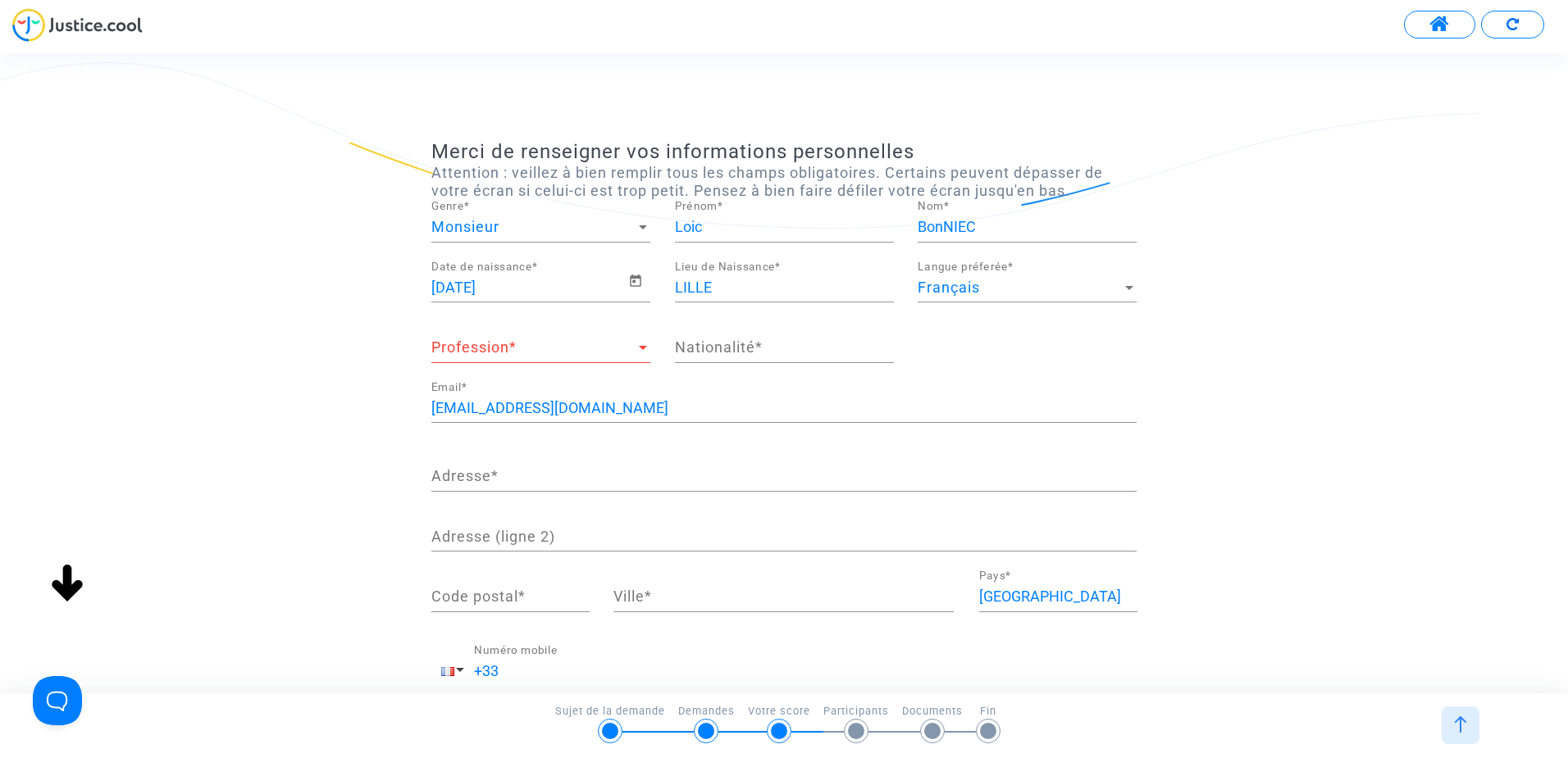
click at [756, 342] on input "Nationalité *" at bounding box center [784, 347] width 219 height 17
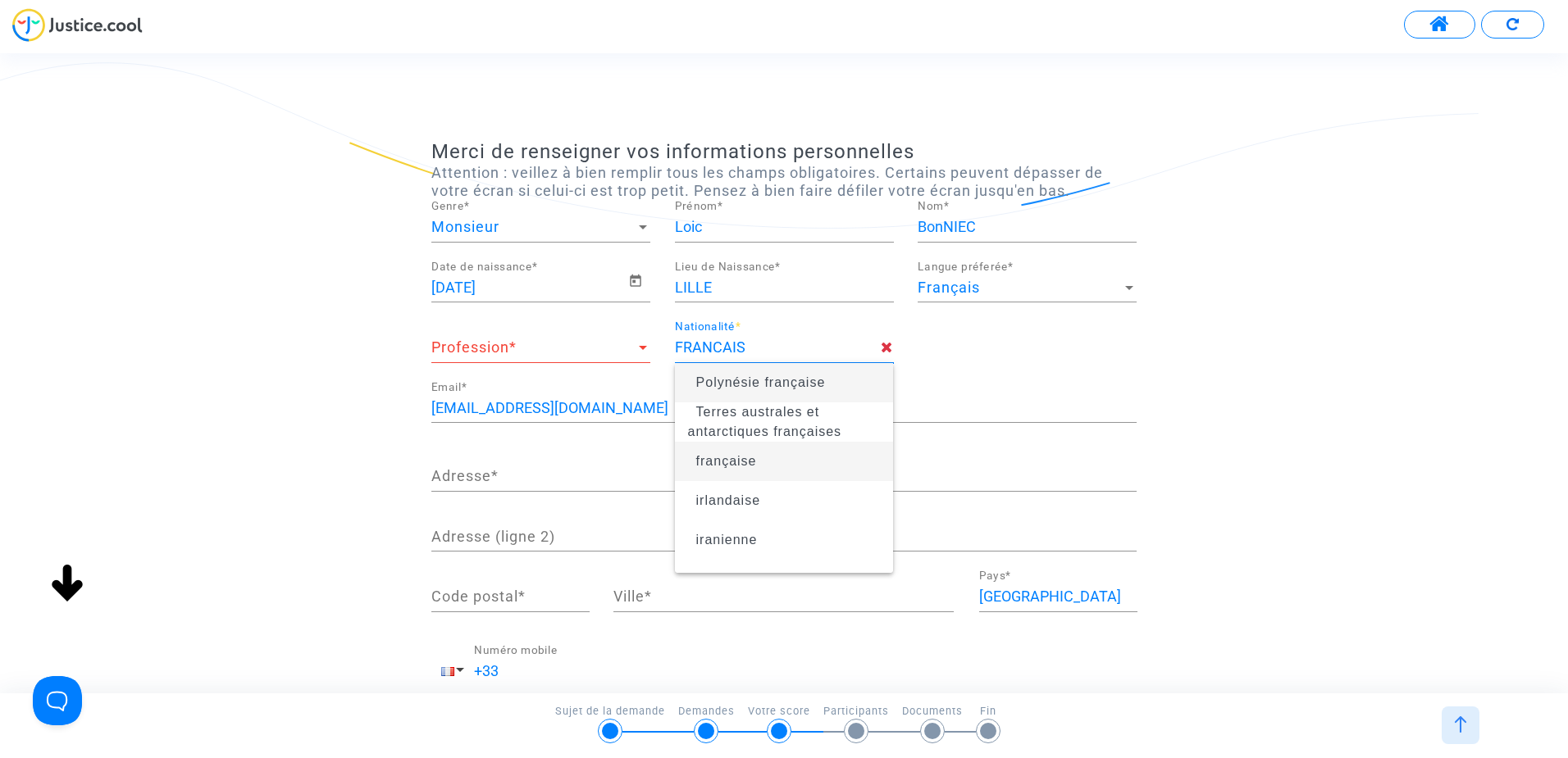
click at [716, 465] on span "française" at bounding box center [727, 461] width 61 height 14
type input "française"
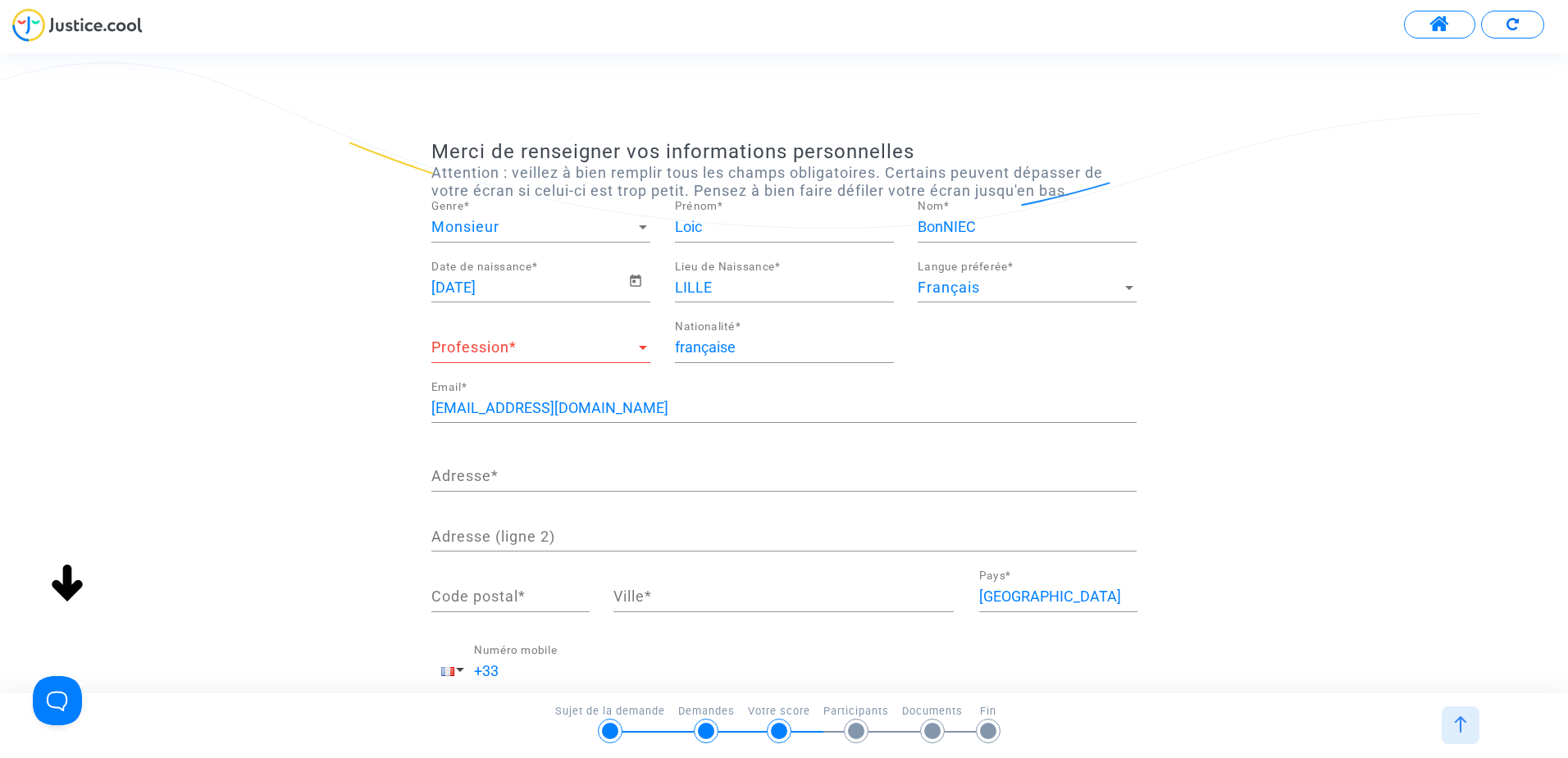
click at [529, 354] on span "Profession" at bounding box center [533, 347] width 205 height 17
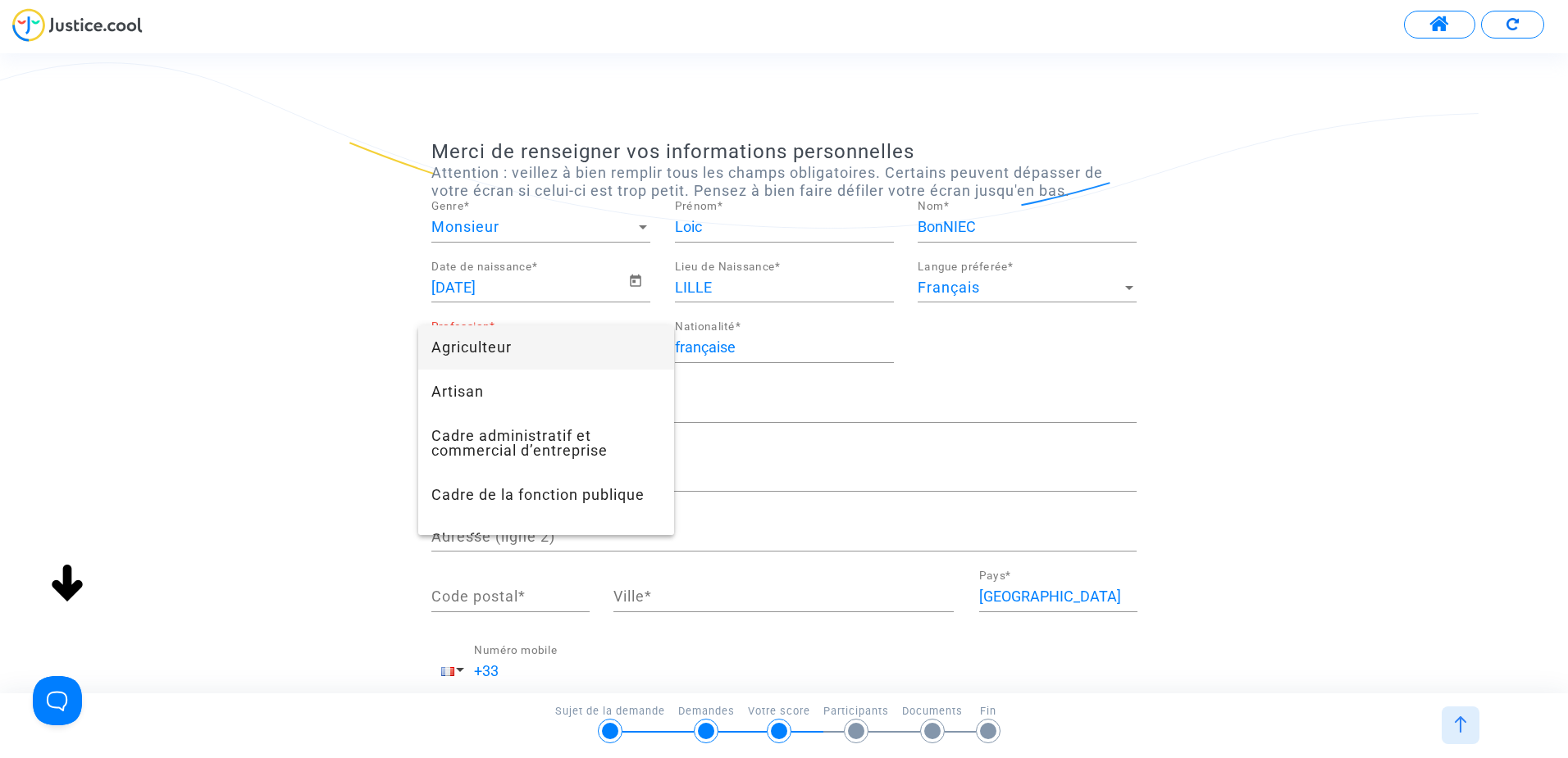
drag, startPoint x: 529, startPoint y: 354, endPoint x: 413, endPoint y: 367, distance: 116.7
click at [413, 367] on div at bounding box center [784, 379] width 1568 height 758
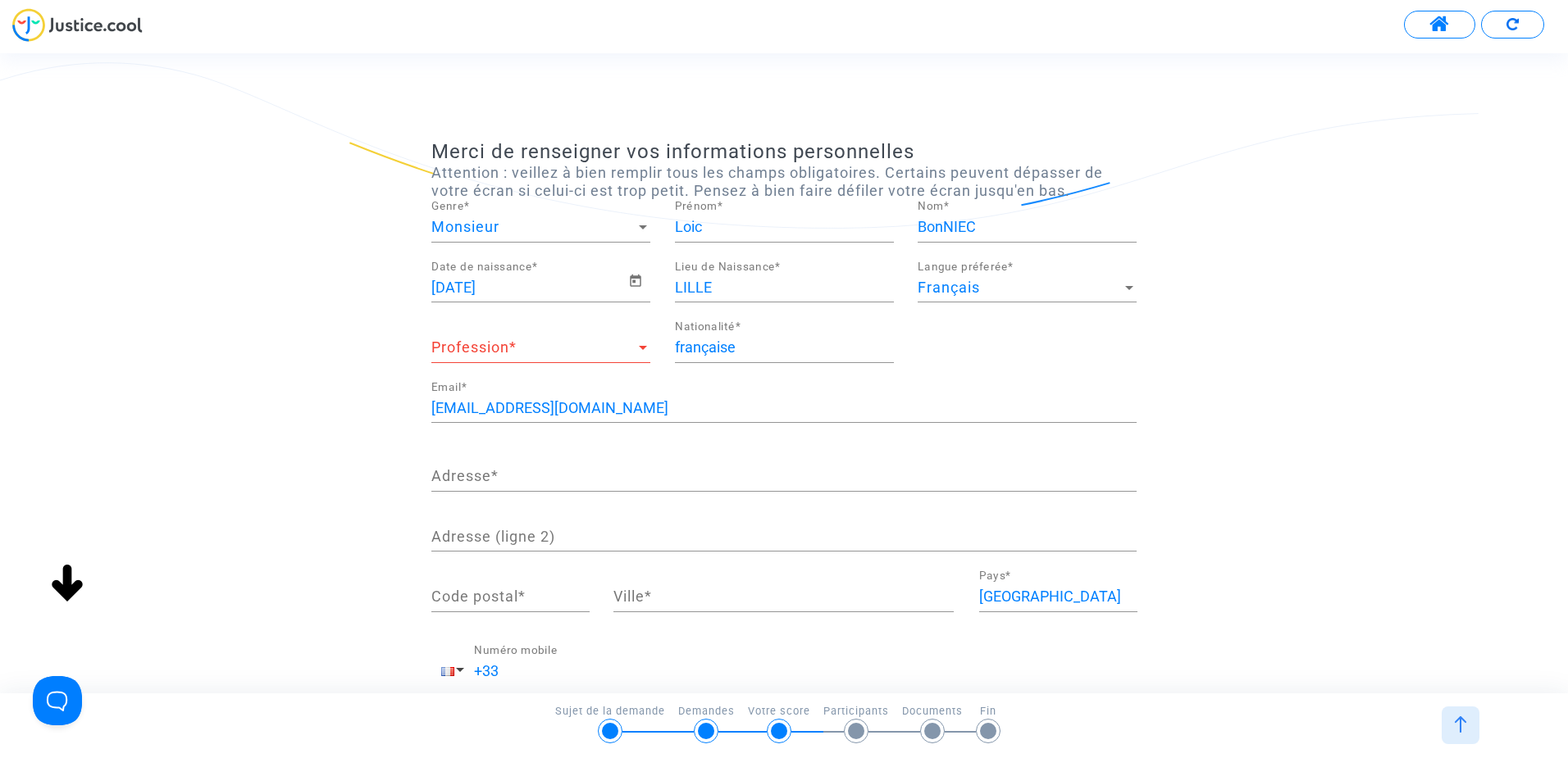
click at [497, 465] on div "Adresse *" at bounding box center [783, 471] width 705 height 42
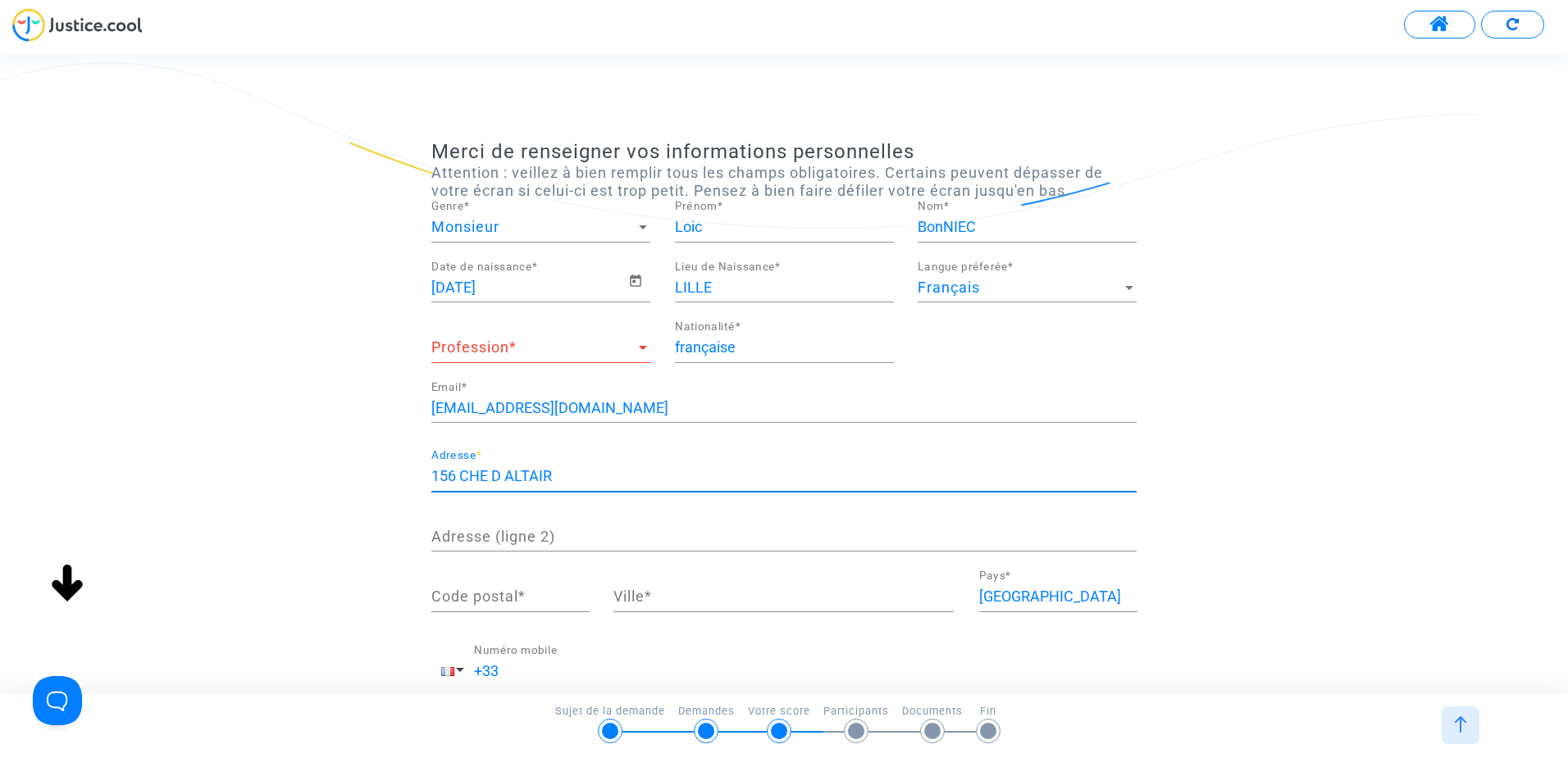
type input "156 CHE D ALTAIR"
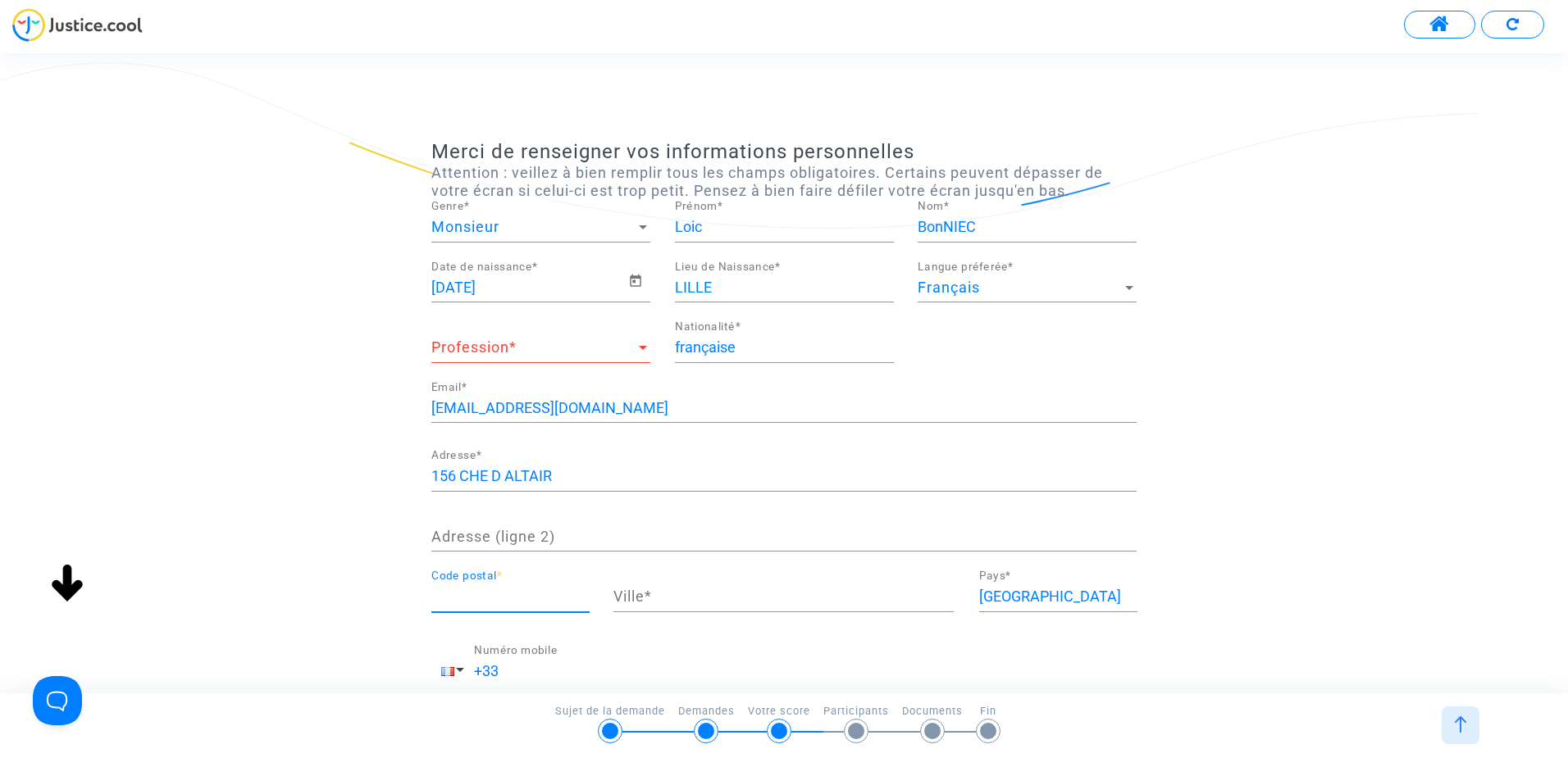
click at [497, 603] on input "Code postal *" at bounding box center [510, 596] width 158 height 17
type input "06610"
click at [659, 592] on input "Ville *" at bounding box center [783, 596] width 340 height 17
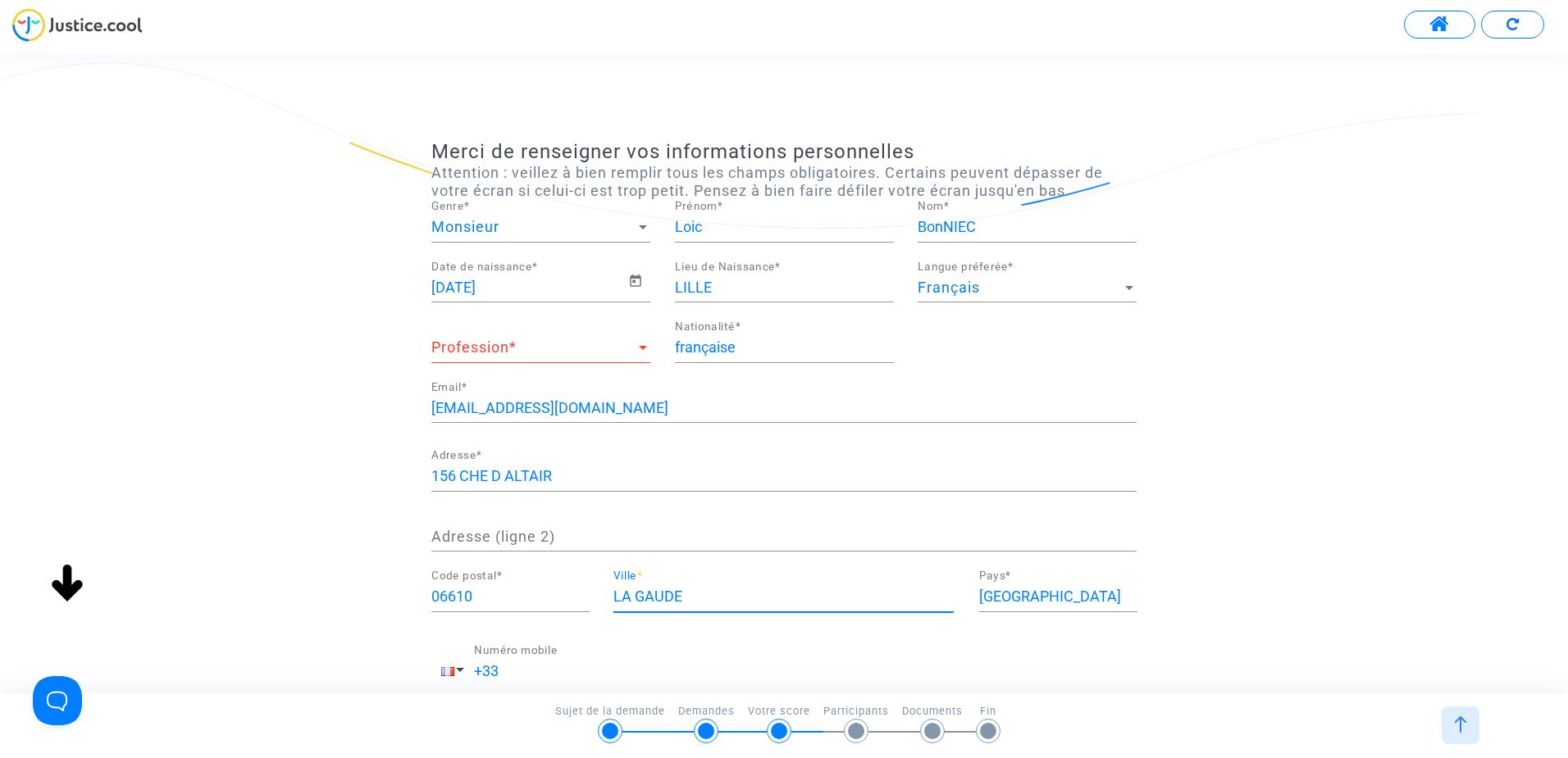
type input "LA GAUDE"
click at [1293, 689] on div "Merci de renseigner vos informations personnelles Attention : veillez à bien re…" at bounding box center [784, 373] width 1568 height 639
click at [1562, 598] on div "Merci de renseigner vos informations personnelles Attention : veillez à bien re…" at bounding box center [784, 458] width 1568 height 635
click at [530, 355] on span "Profession" at bounding box center [533, 347] width 205 height 17
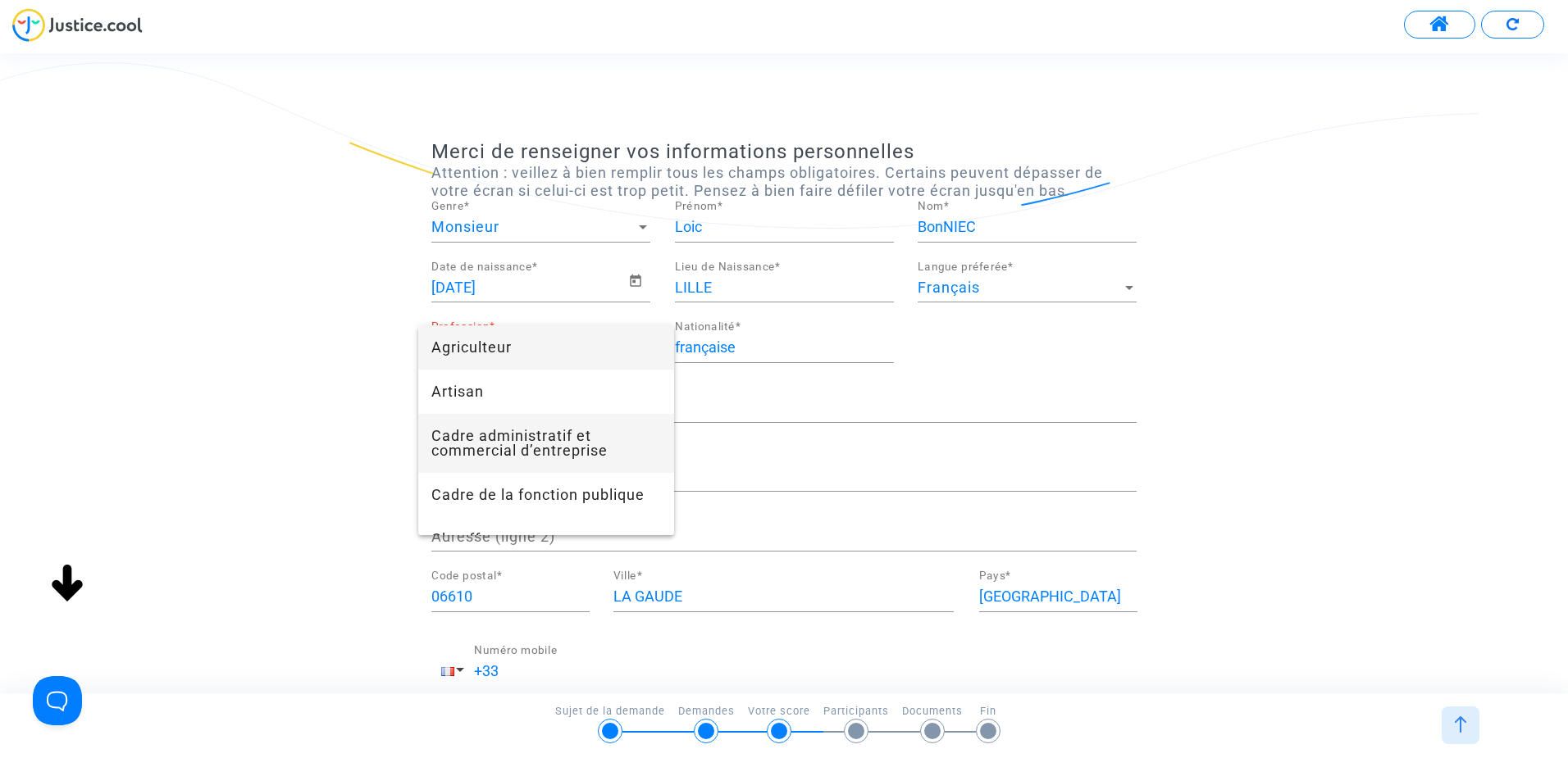
click at [525, 450] on span "Cadre administratif et commercial d’entreprise" at bounding box center [545, 443] width 229 height 59
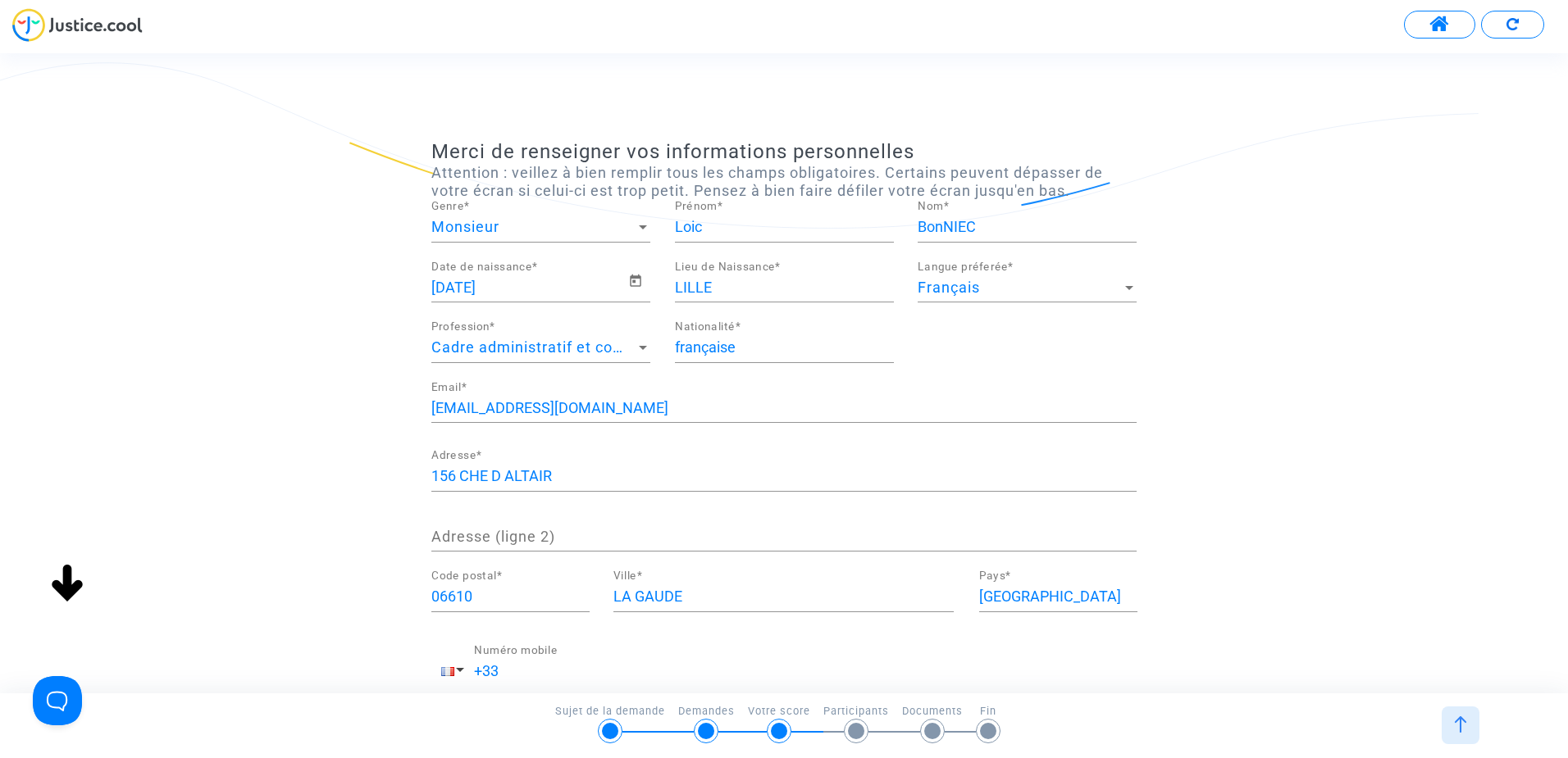
click at [1367, 621] on div "Merci de renseigner vos informations personnelles Attention : veillez à bien re…" at bounding box center [784, 448] width 1568 height 616
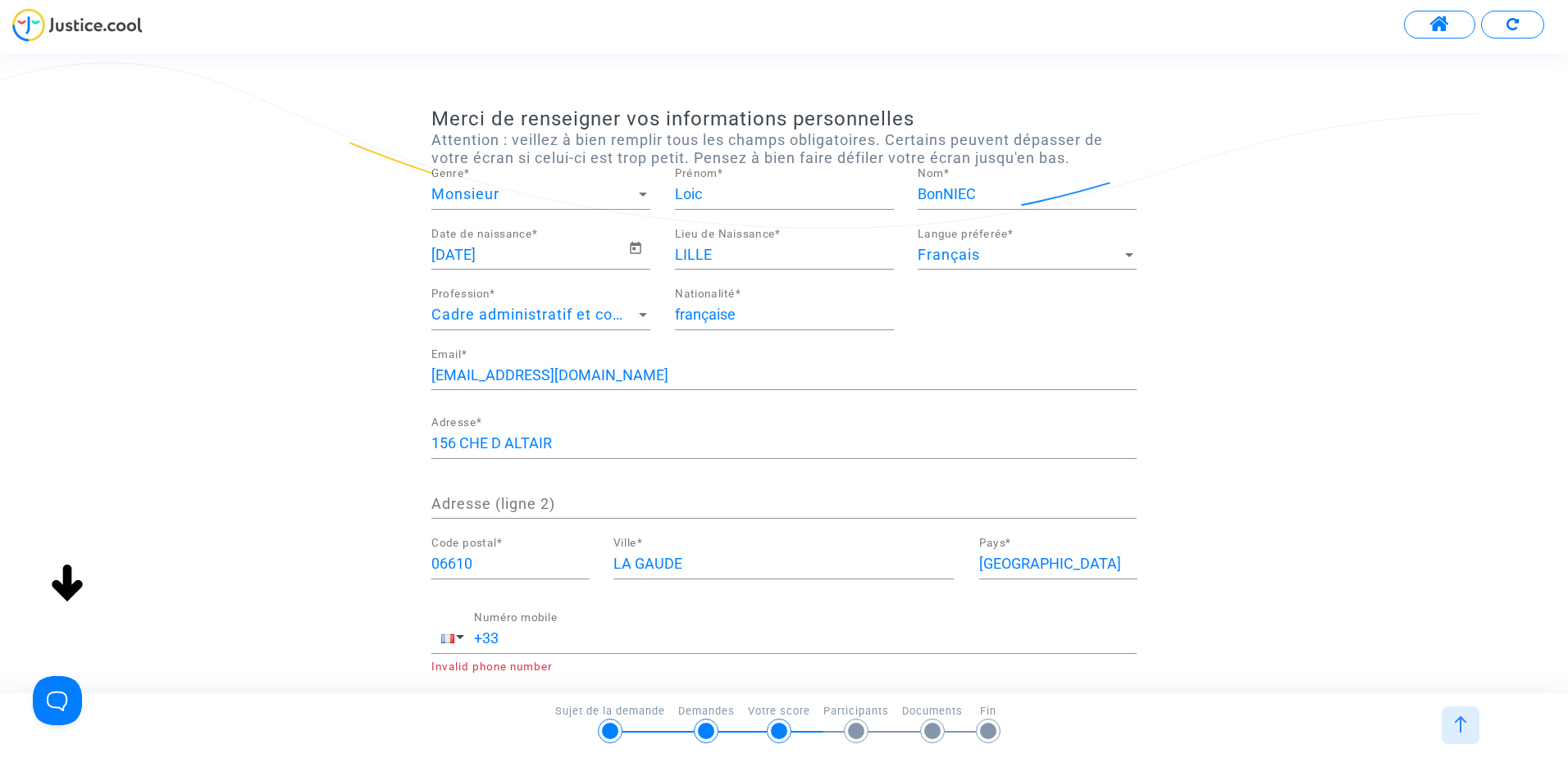
scroll to position [155, 0]
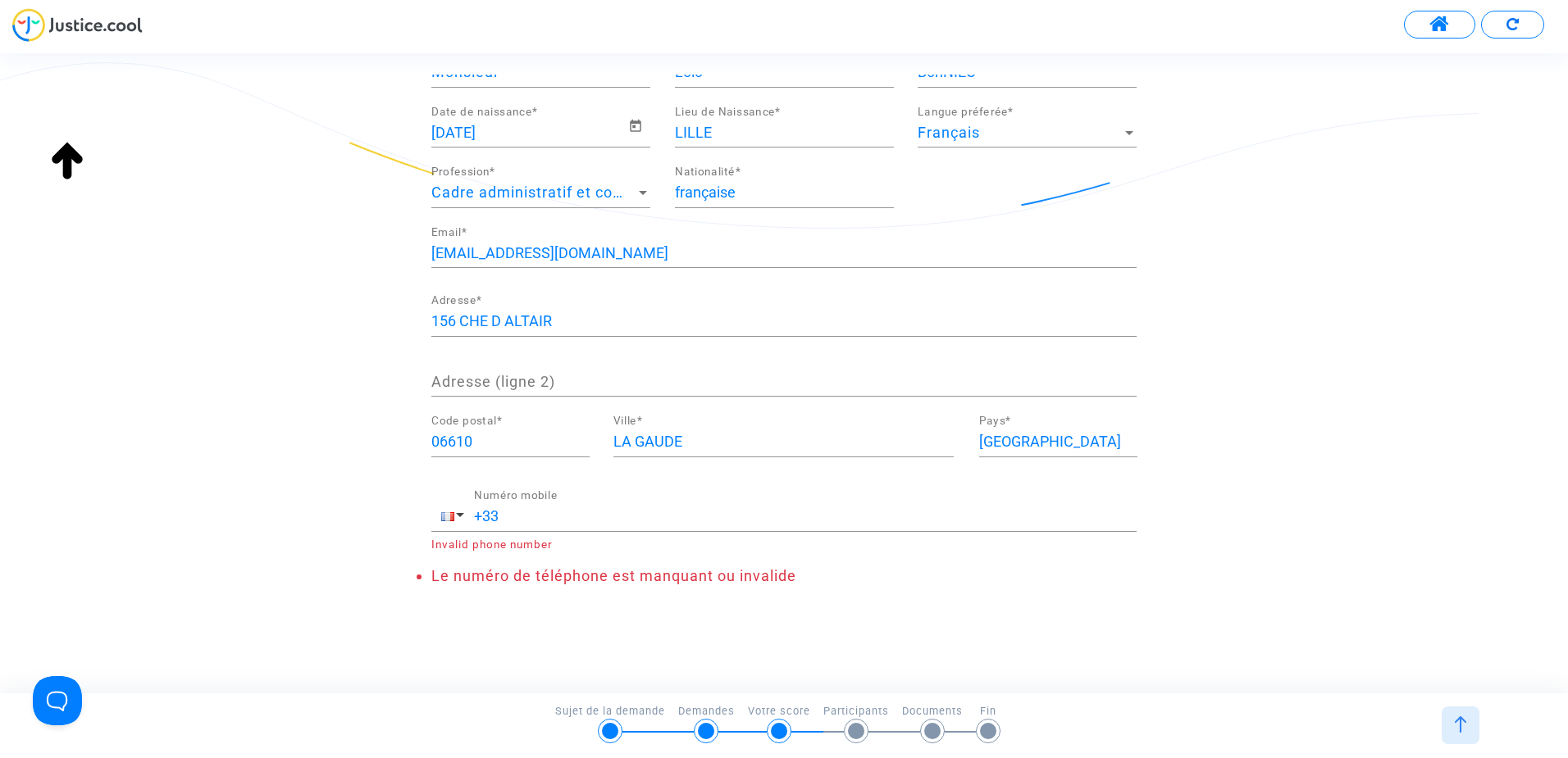
click at [626, 513] on input "+33" at bounding box center [805, 516] width 662 height 17
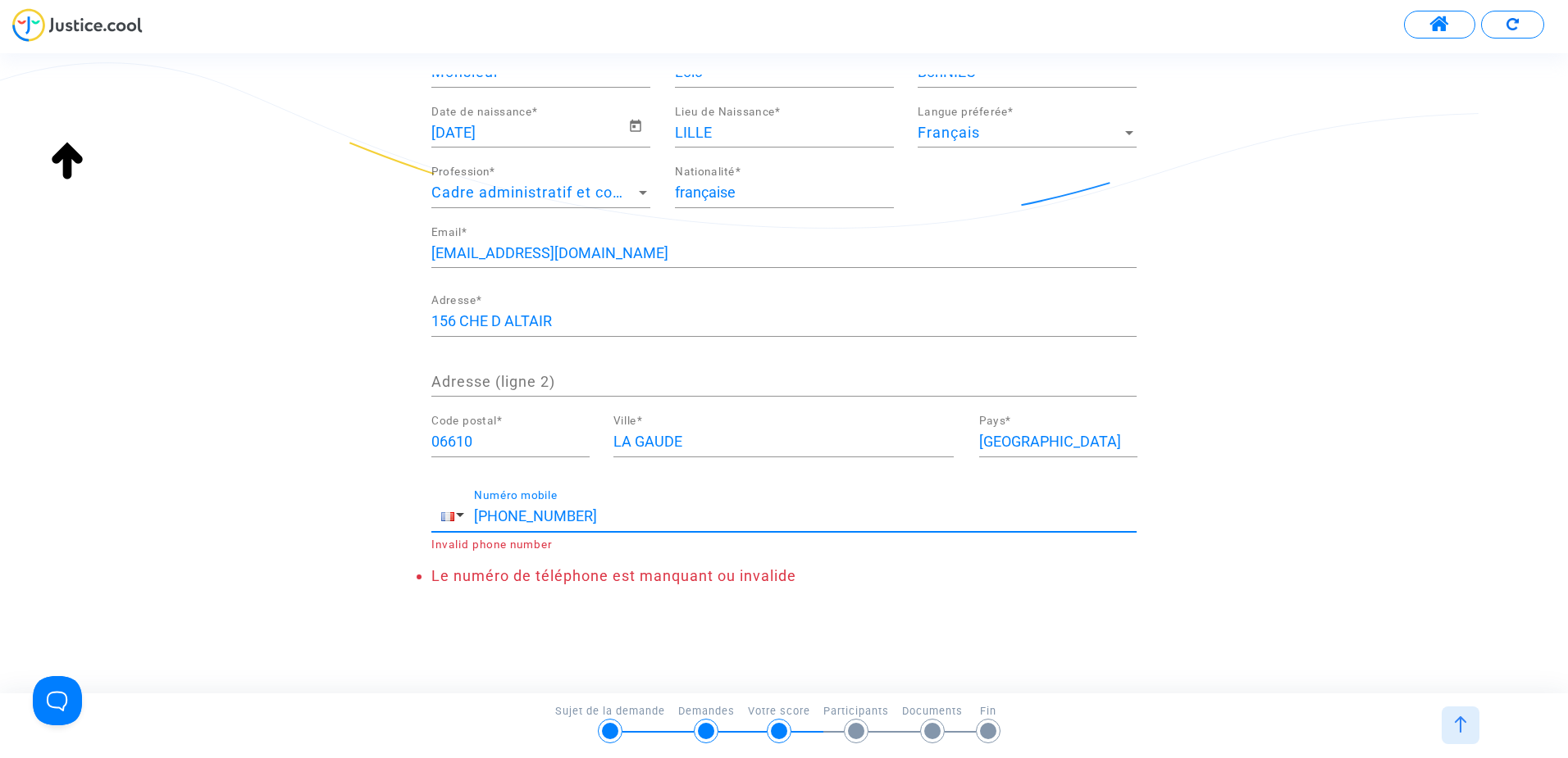
scroll to position [121, 0]
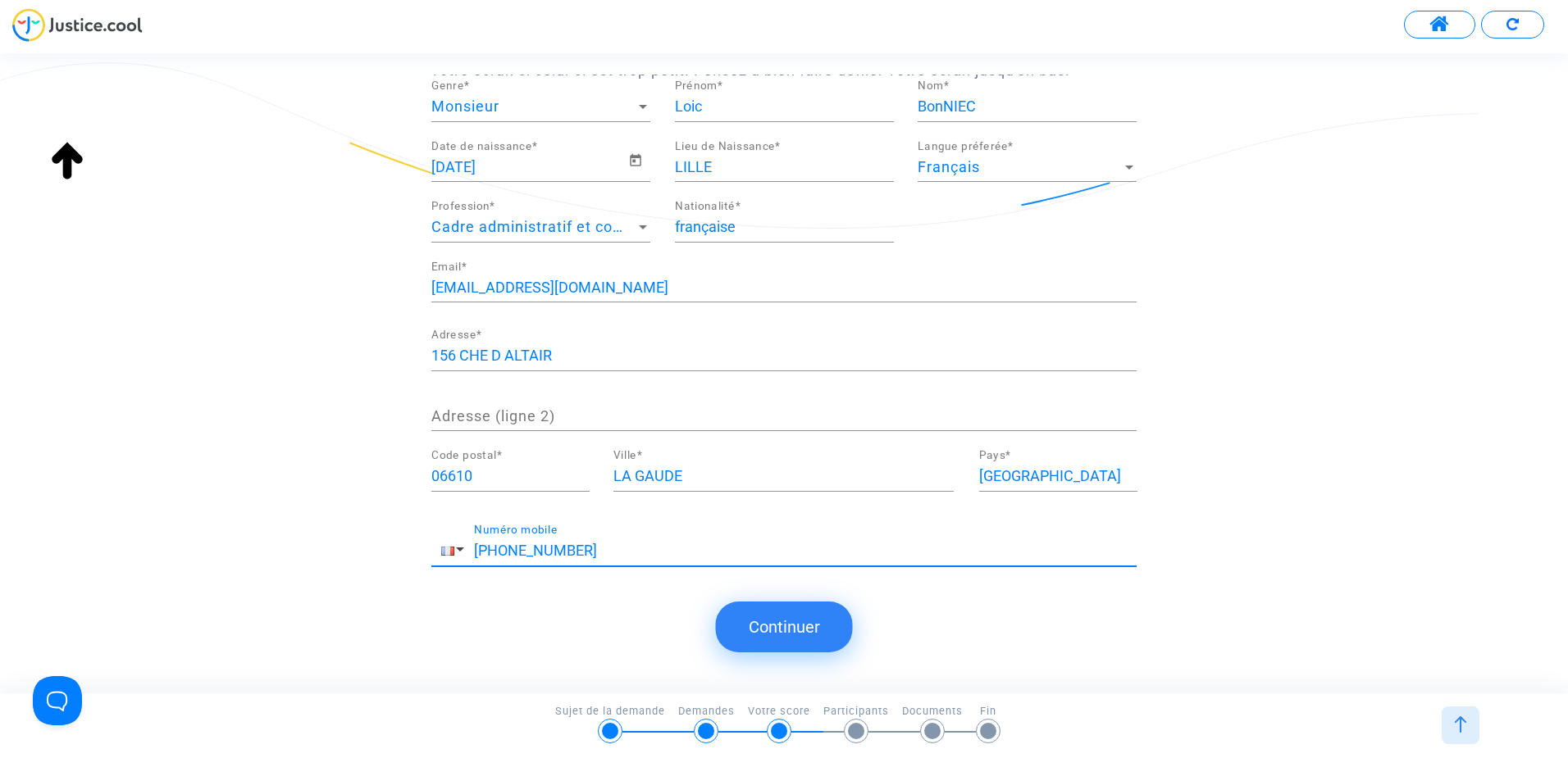
type input "+33 764024168"
click at [789, 618] on button "Continuer" at bounding box center [784, 627] width 137 height 51
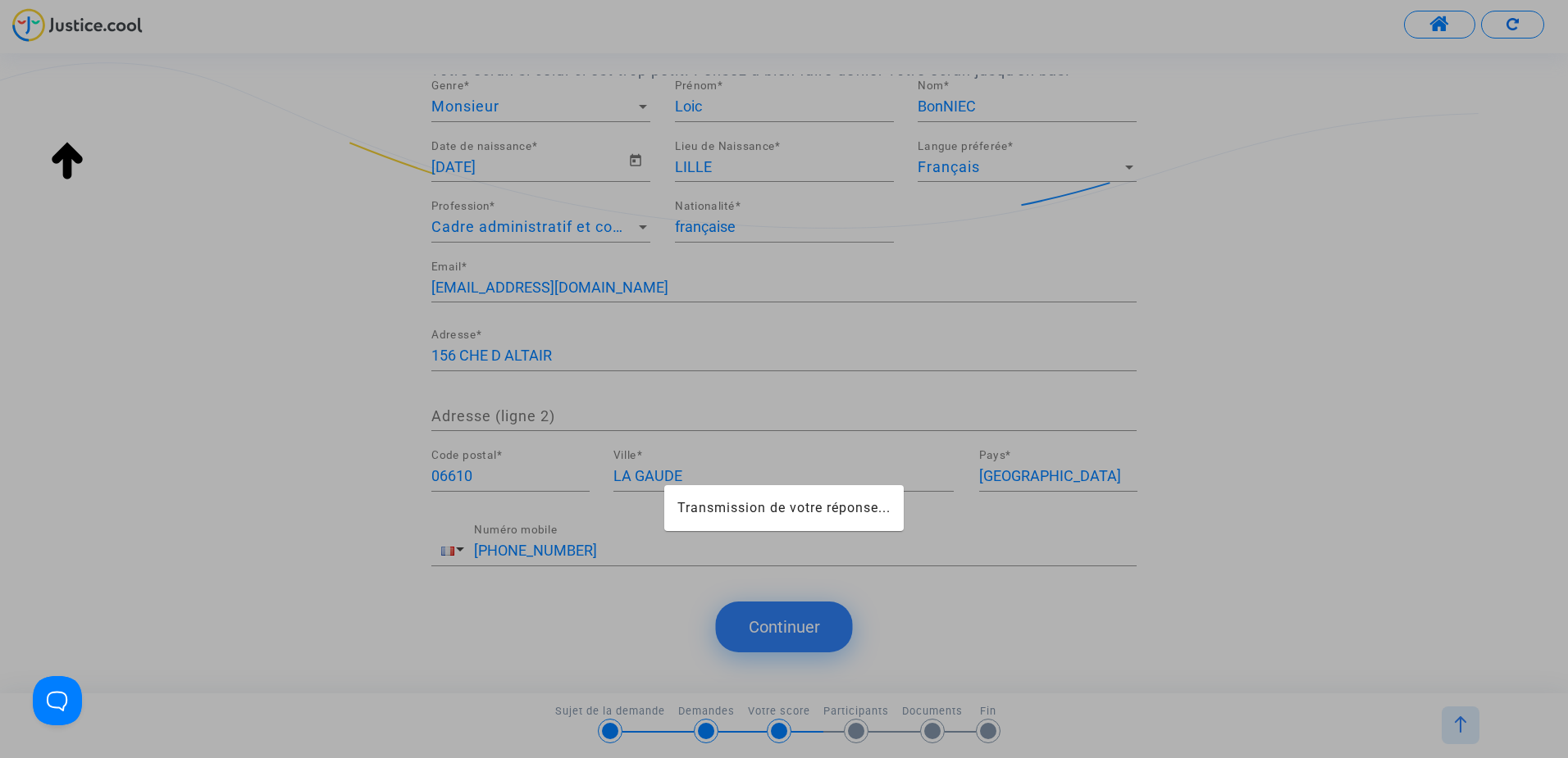
click at [789, 618] on div at bounding box center [784, 379] width 1568 height 758
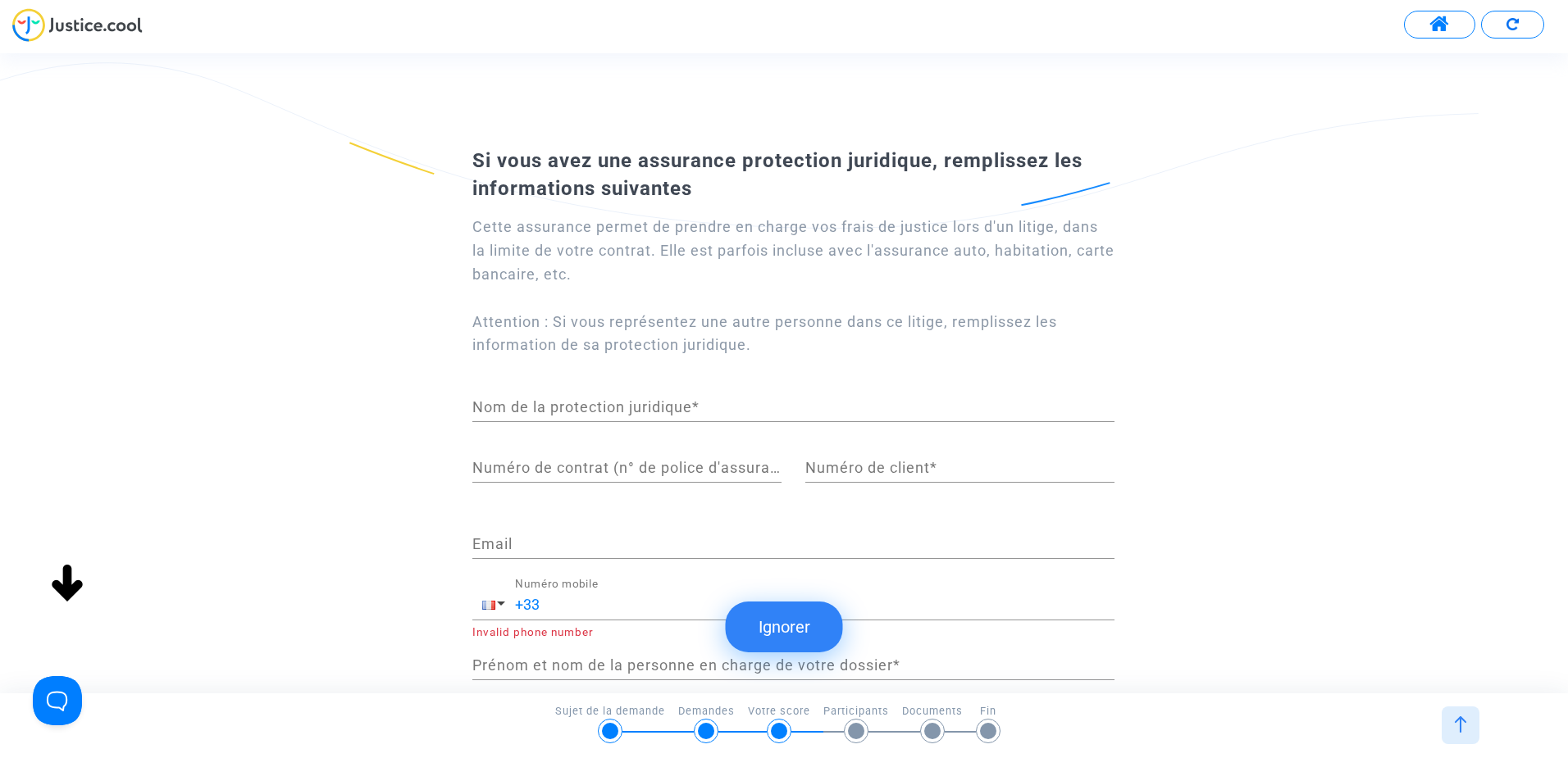
click at [1562, 578] on div "Si vous avez une assurance protection juridique, remplissez les informations su…" at bounding box center [784, 424] width 1568 height 566
click at [1372, 612] on div "Si vous avez une assurance protection juridique, remplissez les informations su…" at bounding box center [784, 424] width 1568 height 566
click at [825, 633] on button "Ignorer" at bounding box center [784, 627] width 117 height 51
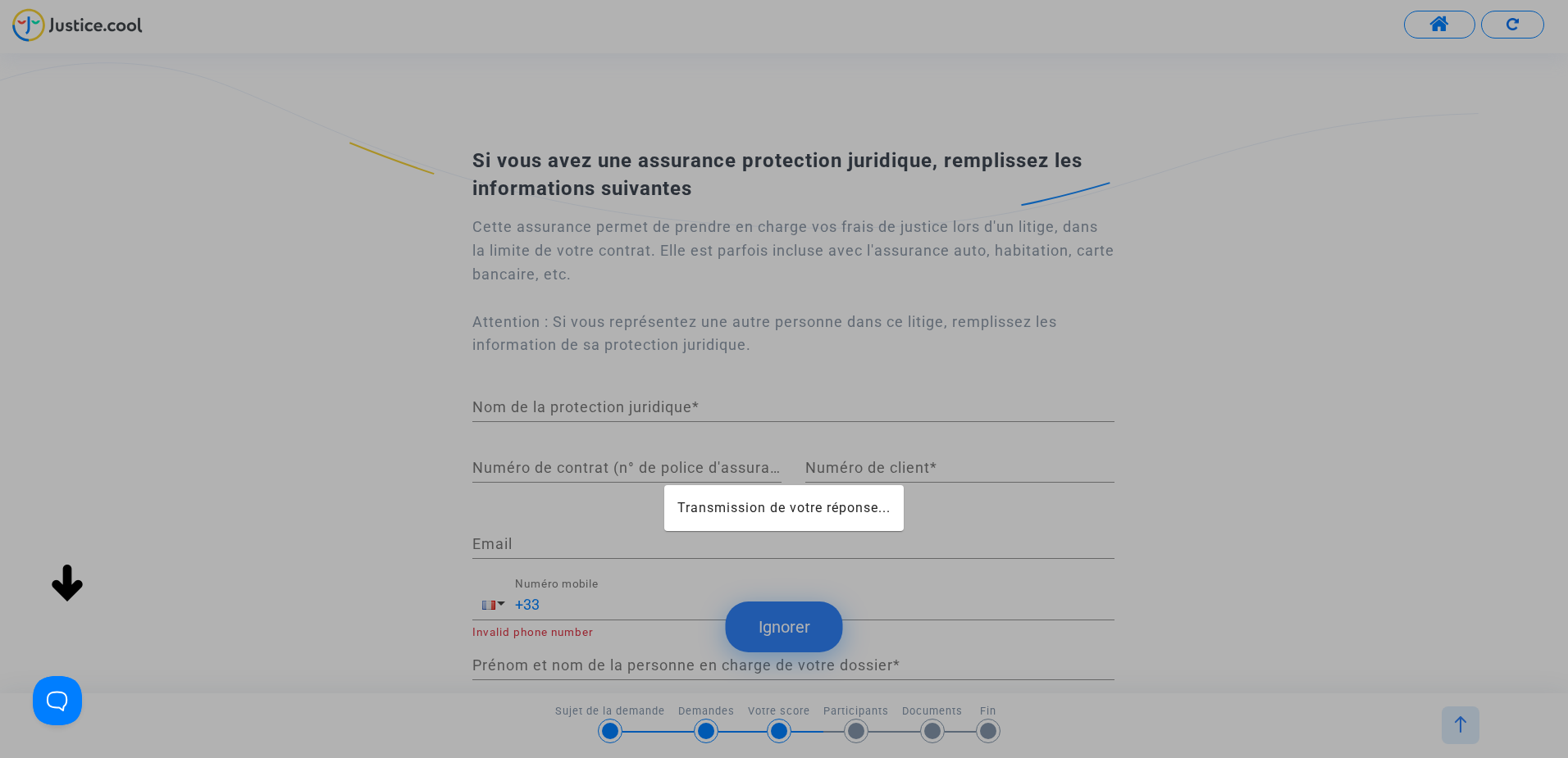
click at [825, 633] on div at bounding box center [784, 379] width 1568 height 758
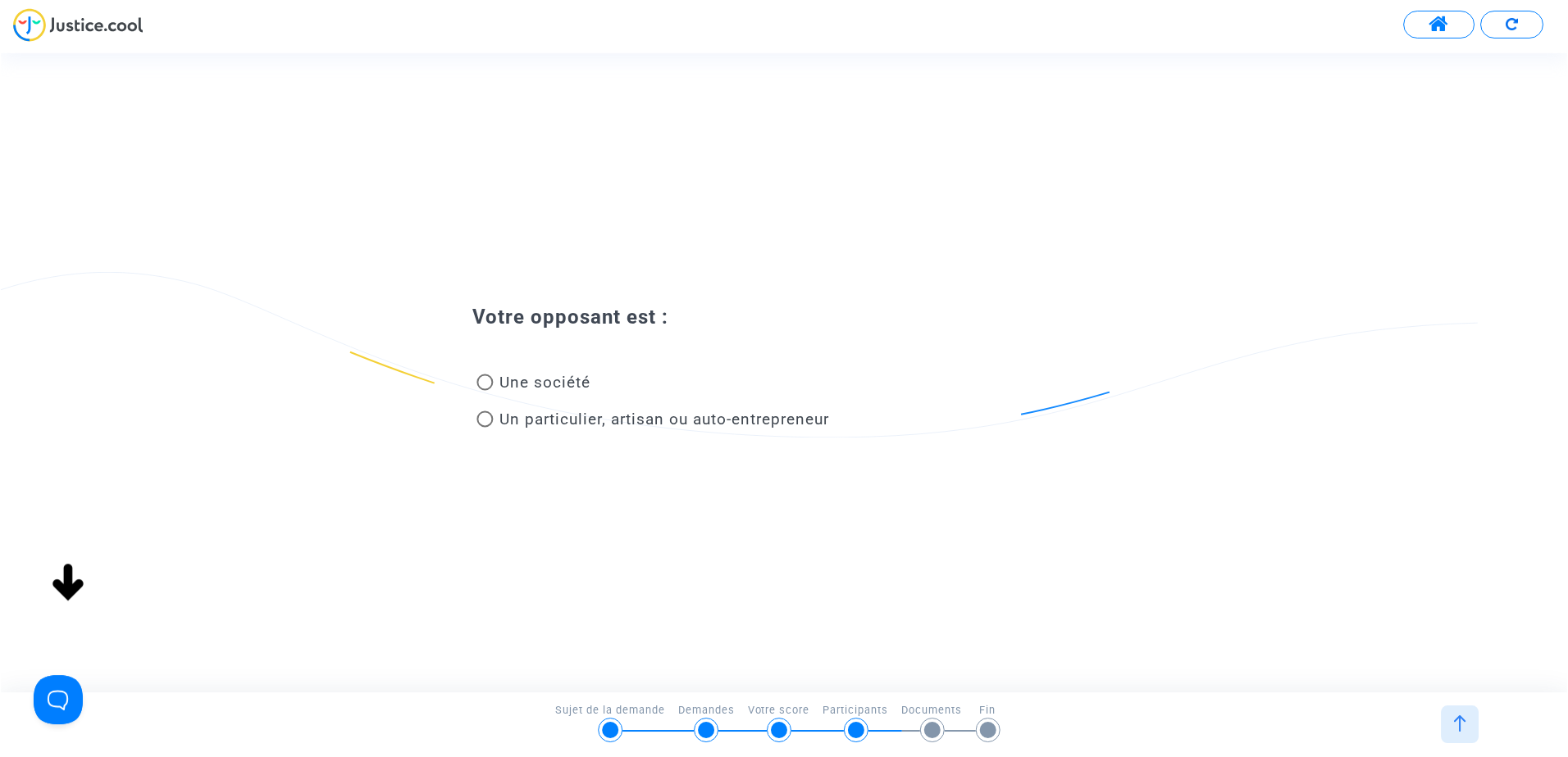
scroll to position [0, 0]
click at [478, 416] on span at bounding box center [484, 419] width 17 height 17
click at [484, 428] on input "Un particulier, artisan ou auto-entrepreneur" at bounding box center [484, 428] width 1 height 1
radio input "true"
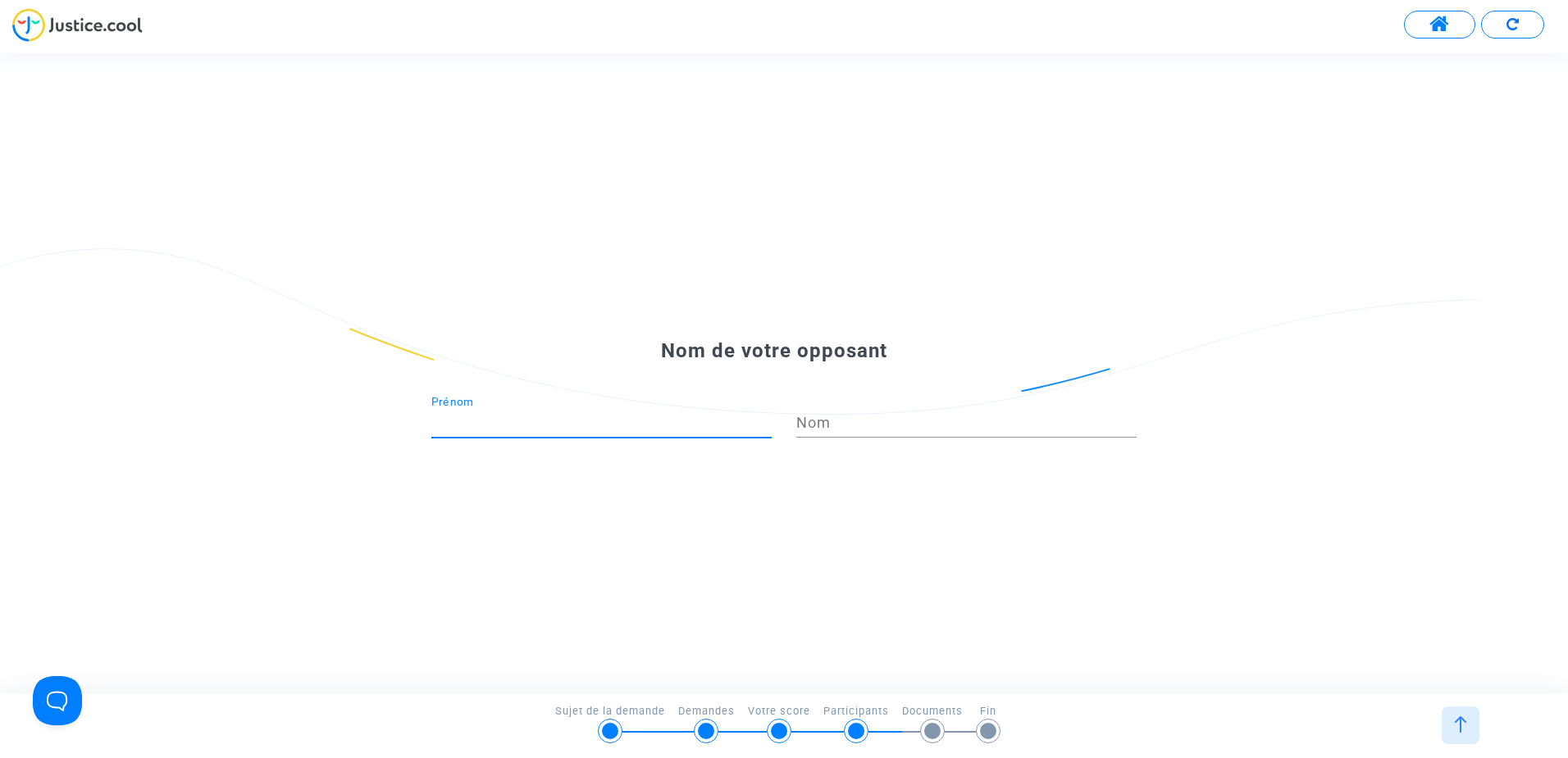
click at [614, 424] on input "Prénom" at bounding box center [601, 423] width 340 height 17
type input "NICOLAS"
click at [805, 424] on input "Nom" at bounding box center [966, 423] width 340 height 17
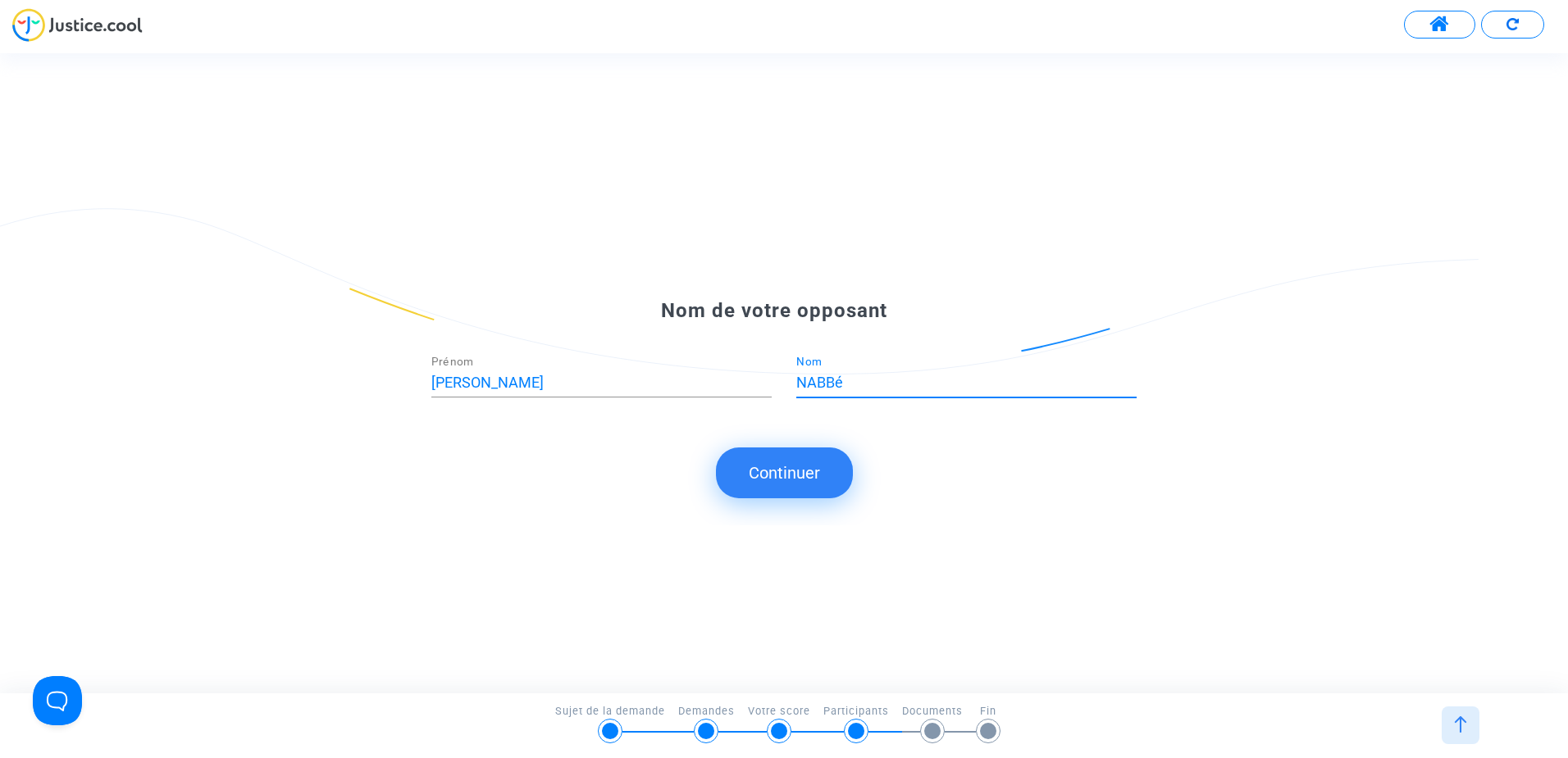
type input "NABBé"
click at [1160, 531] on div "Nom de votre opposant NICOLAS Prénom NABBé Nom Continuer" at bounding box center [784, 373] width 1568 height 329
click at [802, 465] on button "Continuer" at bounding box center [784, 473] width 137 height 51
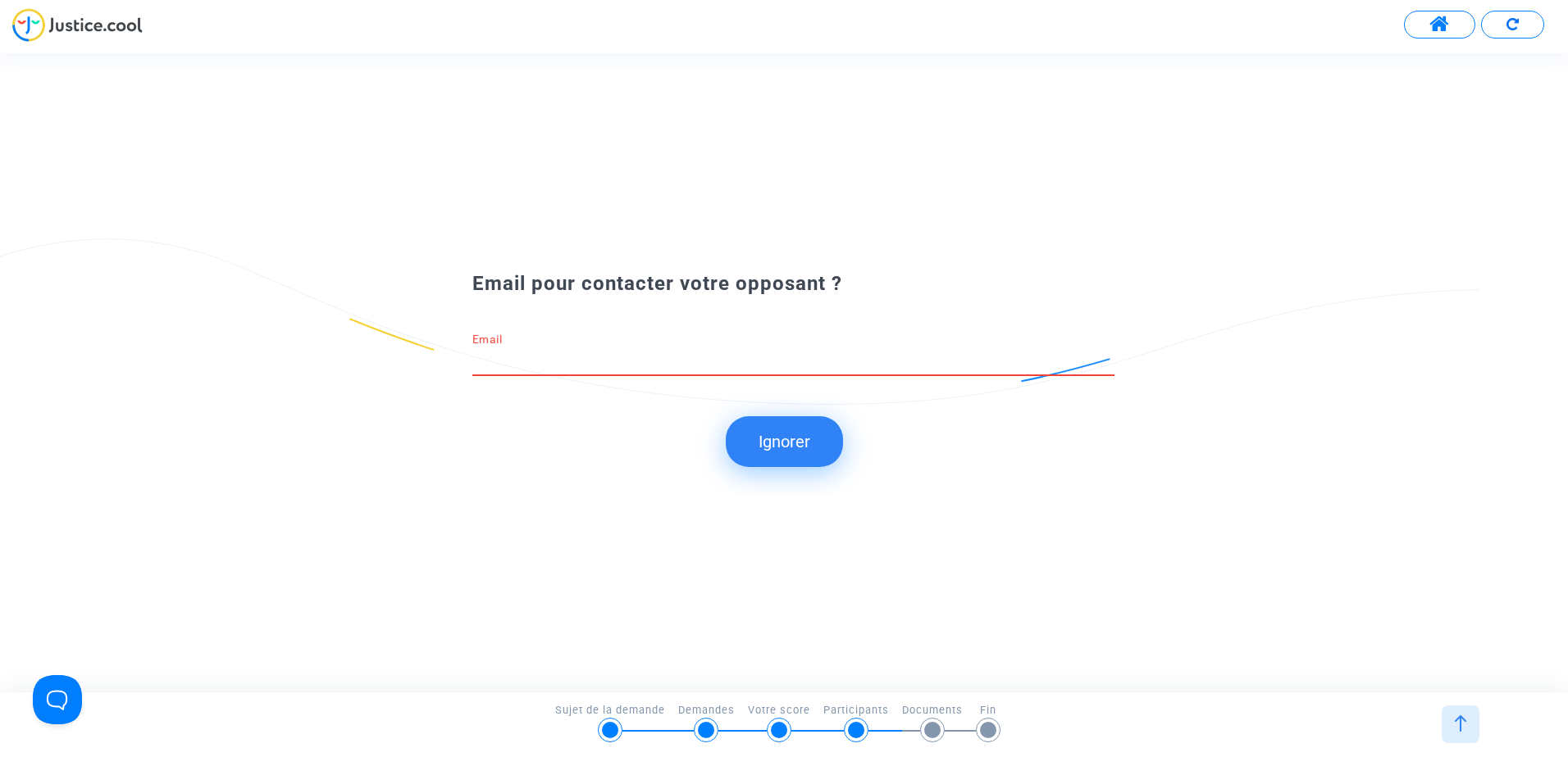
paste input "nabbenicolas06@gmail.com"
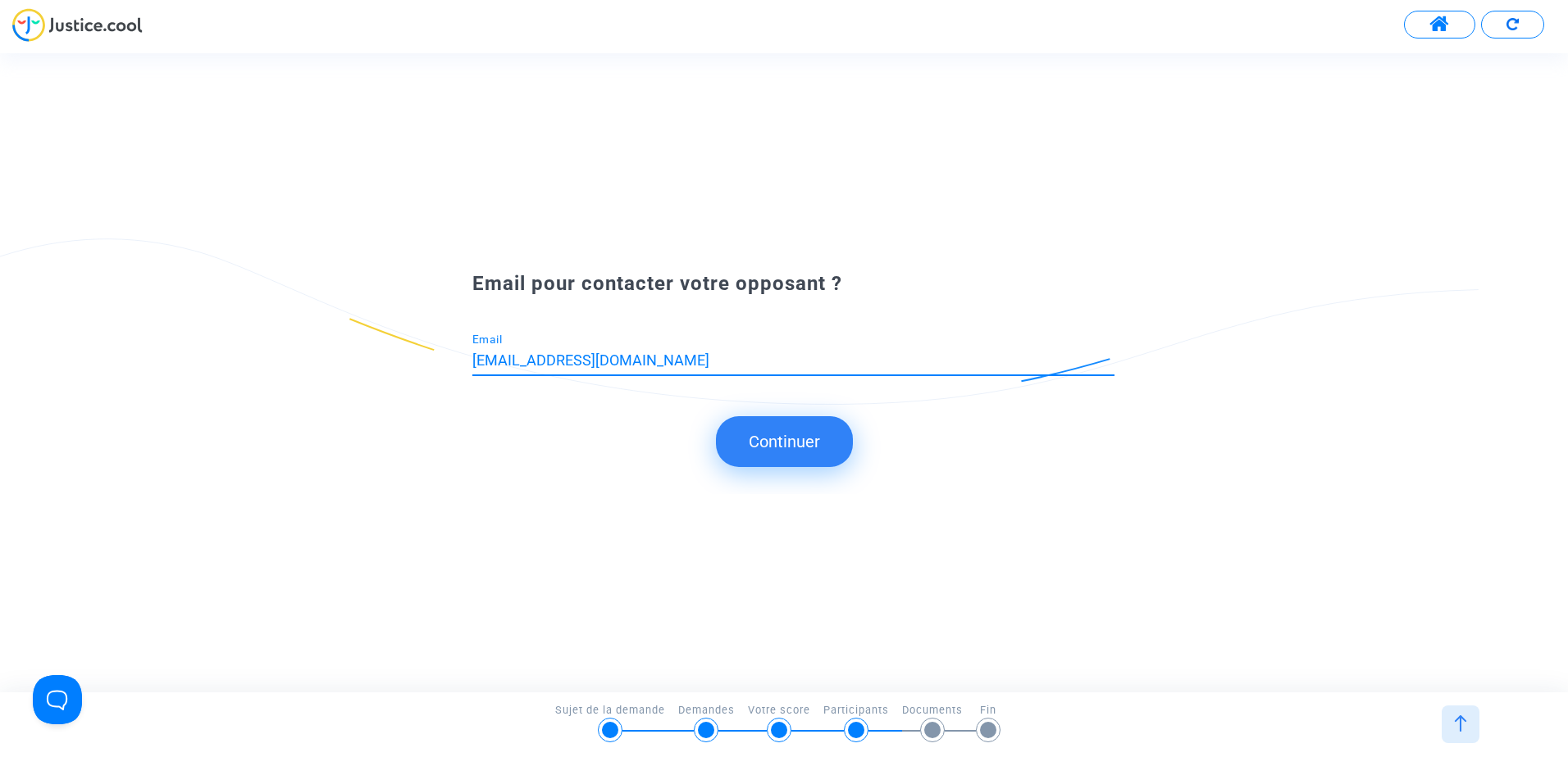
type input "nabbenicolas06@gmail.com"
click at [768, 446] on button "Continuer" at bounding box center [784, 441] width 137 height 51
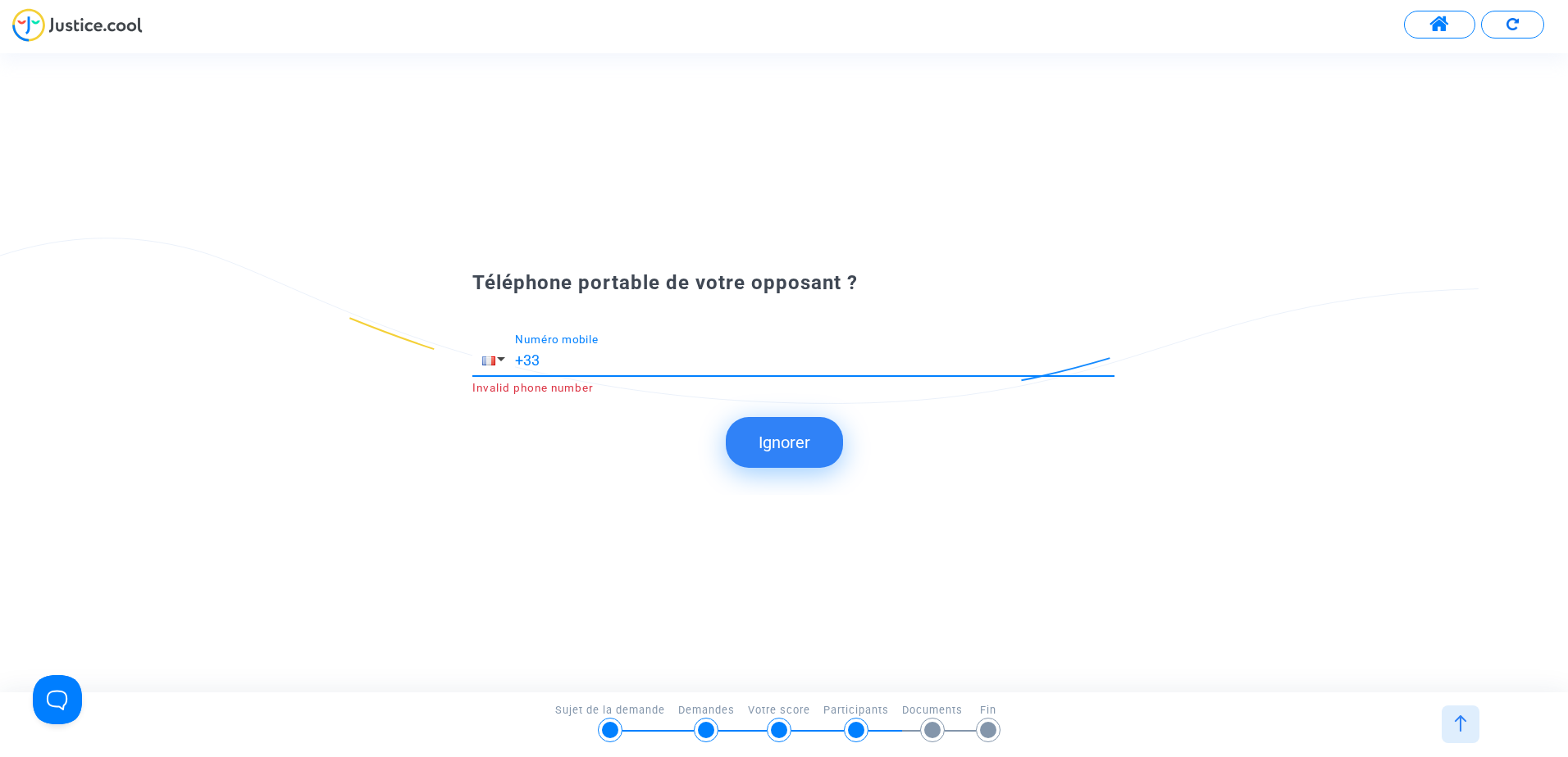
click at [678, 357] on input "+33" at bounding box center [814, 360] width 599 height 17
type input "+33"
click at [613, 358] on input "+33" at bounding box center [814, 360] width 599 height 17
click at [809, 448] on button "Ignorer" at bounding box center [784, 442] width 117 height 51
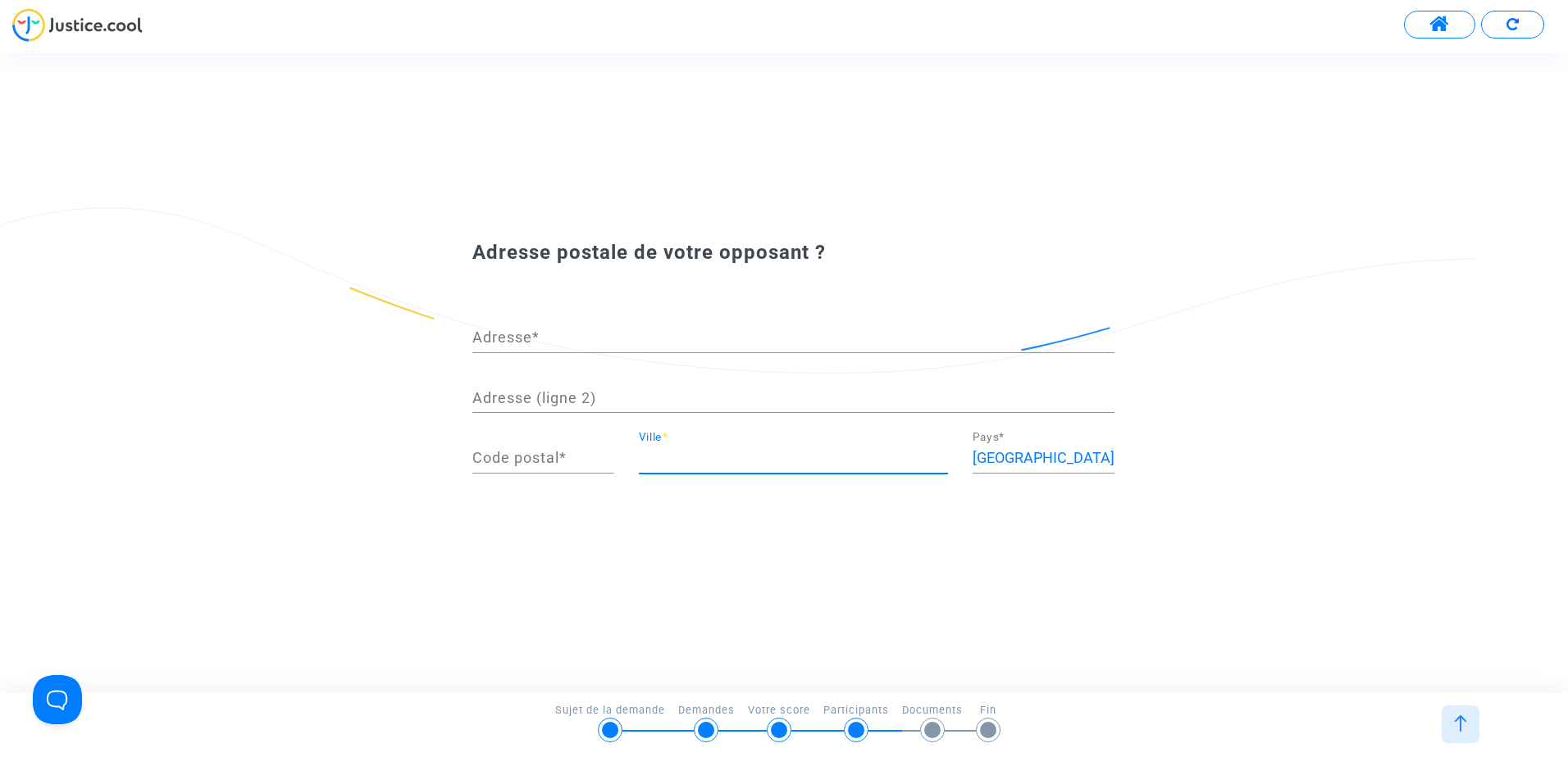
click at [714, 466] on input "Ville *" at bounding box center [793, 458] width 309 height 17
type input "grasse"
click at [569, 454] on input "Code postal *" at bounding box center [543, 458] width 142 height 17
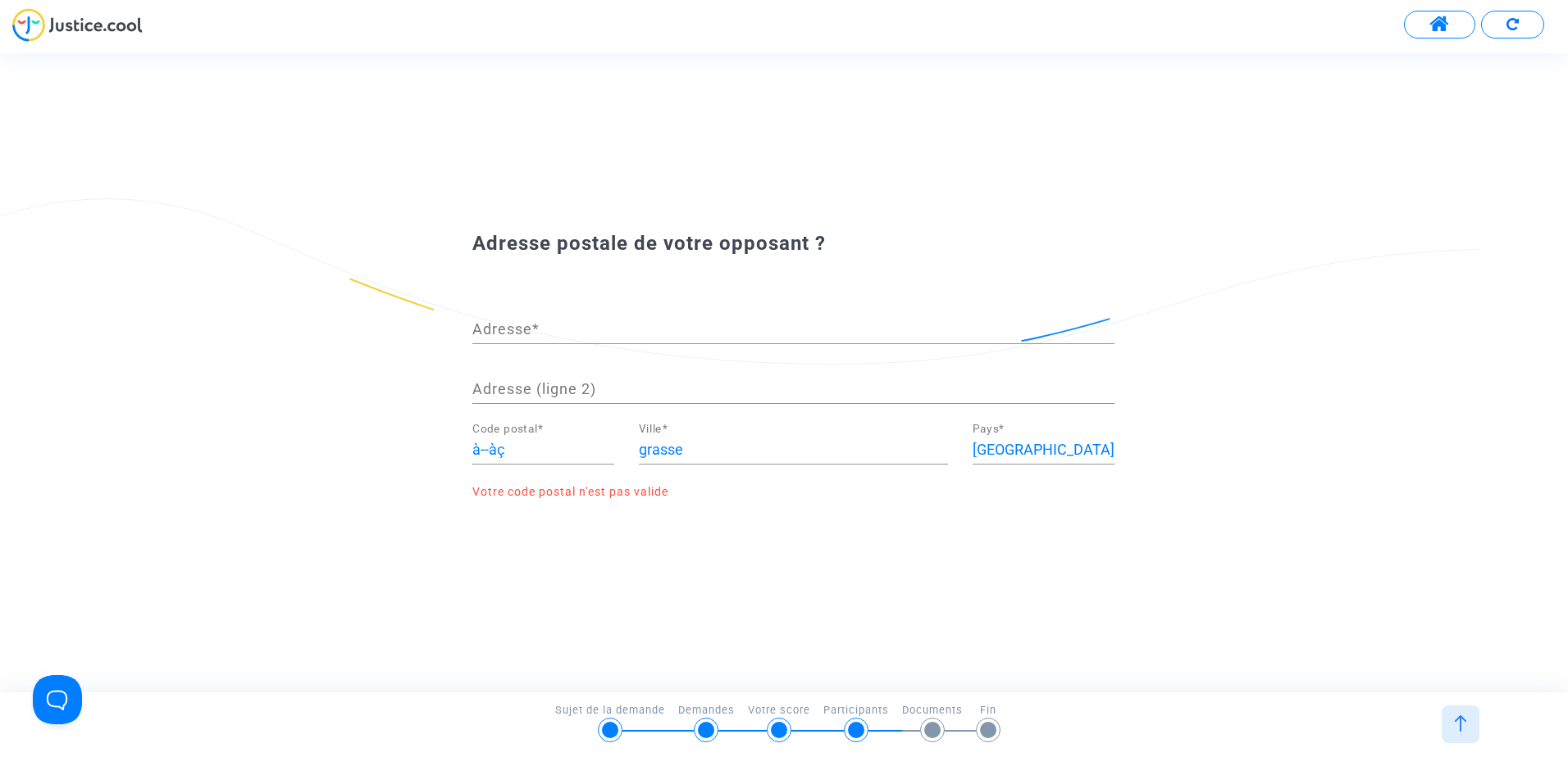
click at [880, 633] on div "Adresse postale de votre opposant ? Adresse * Adresse (ligne 2) à--àç Code post…" at bounding box center [784, 372] width 1568 height 638
click at [569, 449] on input "à--àç" at bounding box center [543, 449] width 142 height 17
type input "à"
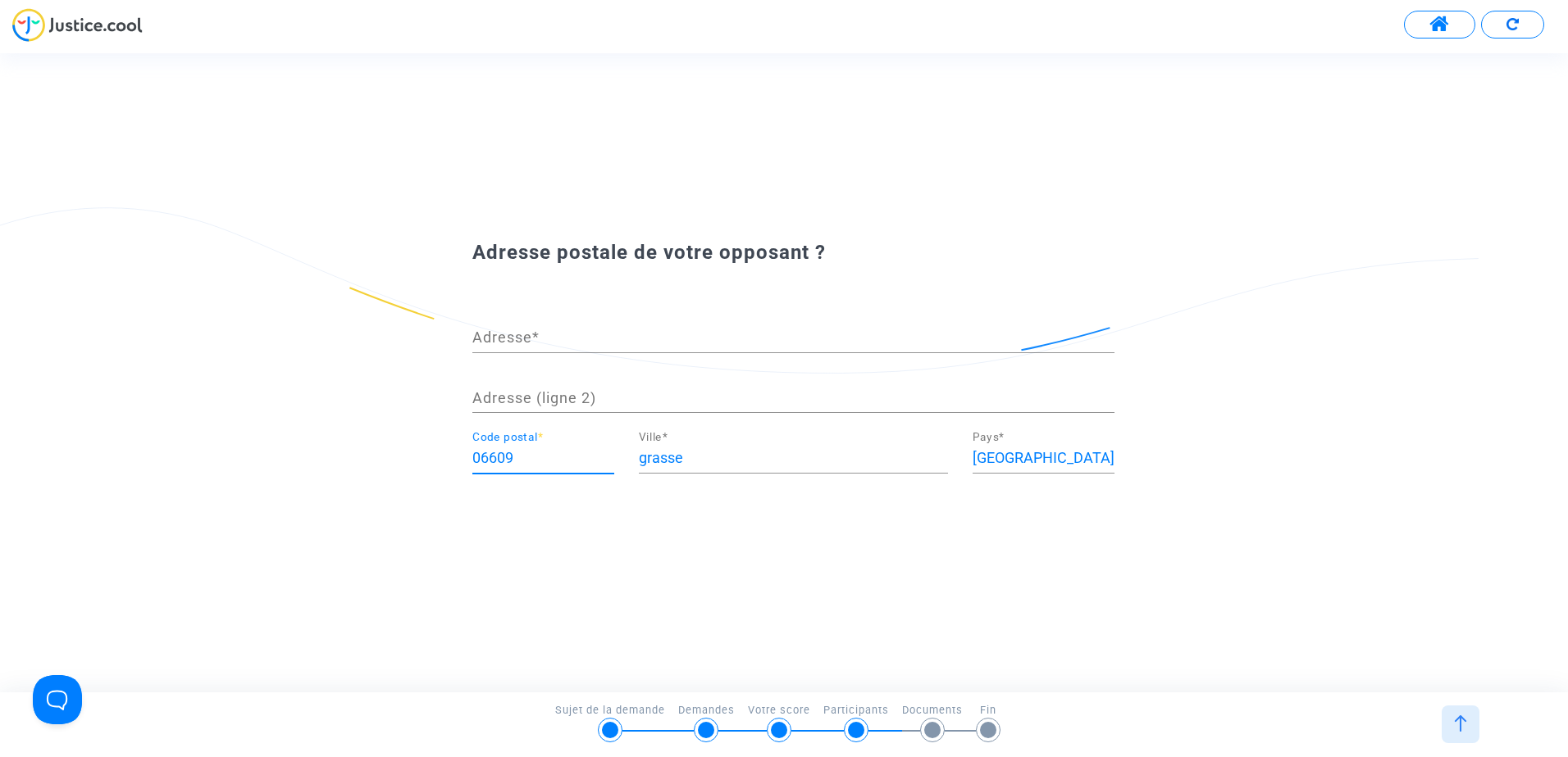
type input "06609"
click at [569, 549] on div "Adresse postale de votre opposant ? Adresse * Adresse (ligne 2) 06609 Code post…" at bounding box center [784, 372] width 1568 height 638
click at [559, 336] on input "Adresse *" at bounding box center [793, 337] width 642 height 17
type input "AUCUNE IDEE"
click at [1567, 94] on html "Transmission de votre réponse... Continuer Continuer Continuer Continuer Contin…" at bounding box center [784, 47] width 1568 height 94
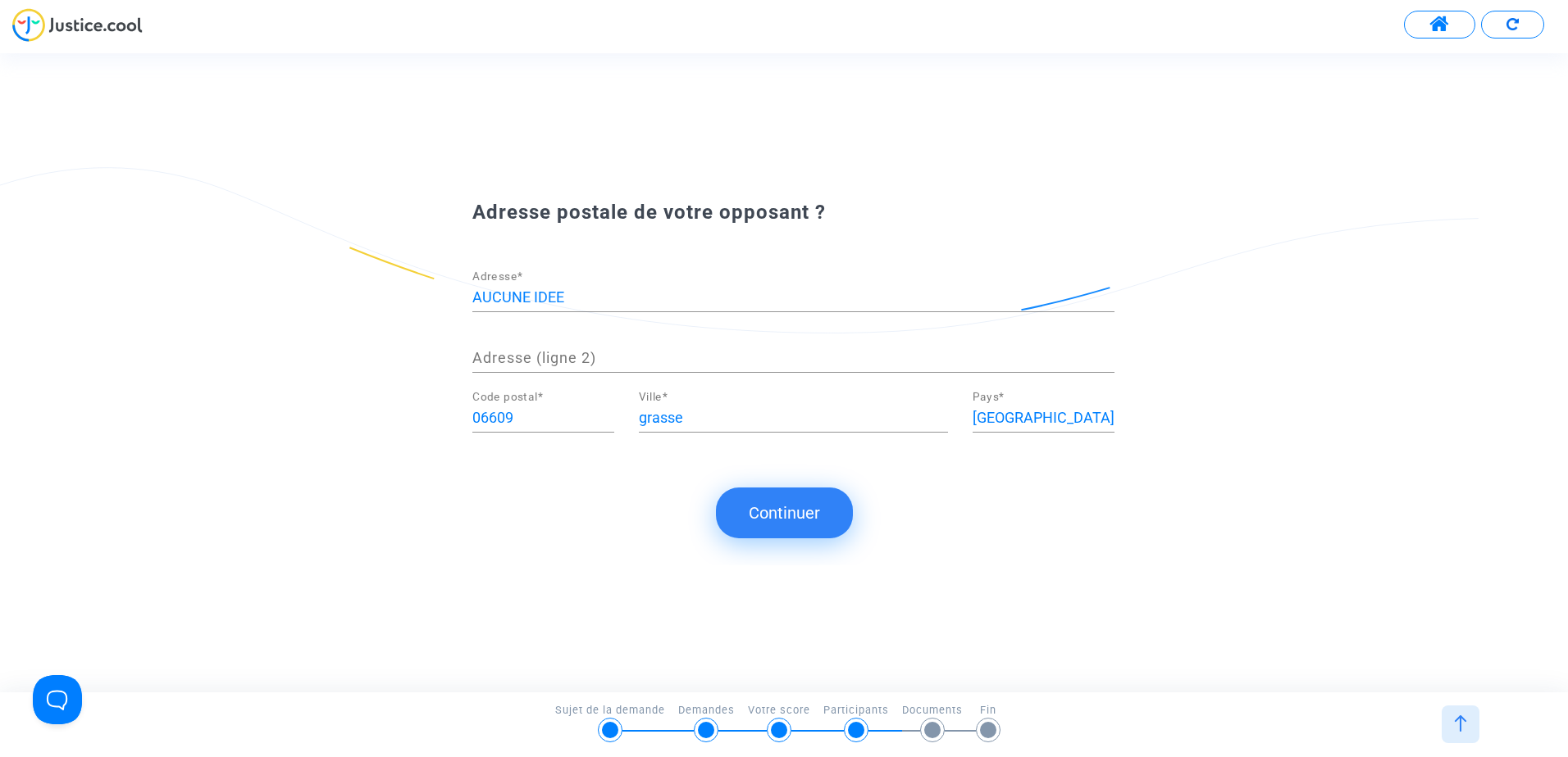
click at [782, 518] on button "Continuer" at bounding box center [784, 513] width 137 height 51
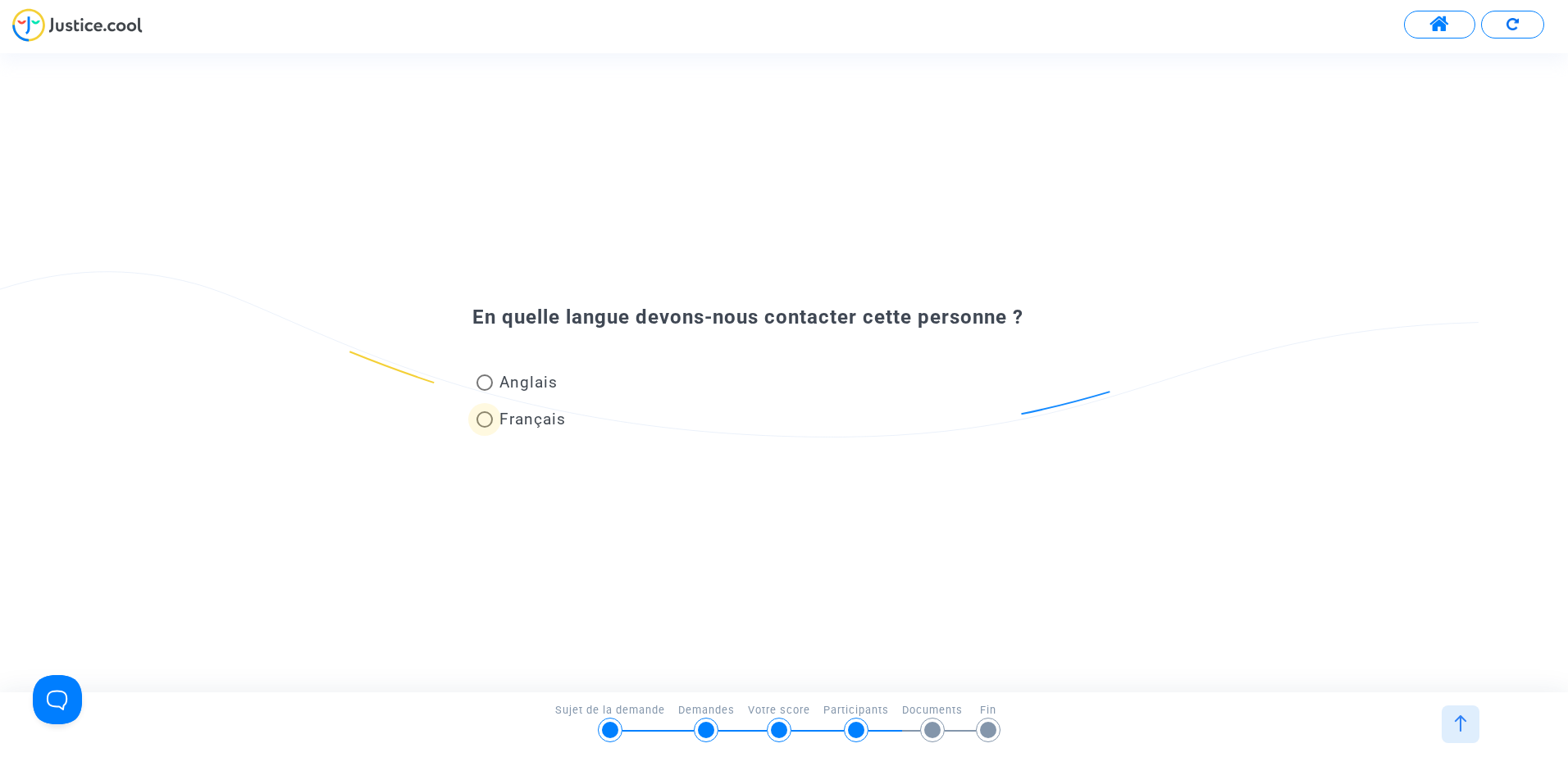
click at [484, 424] on span at bounding box center [484, 419] width 17 height 17
click at [484, 428] on input "Français" at bounding box center [484, 428] width 1 height 1
radio input "true"
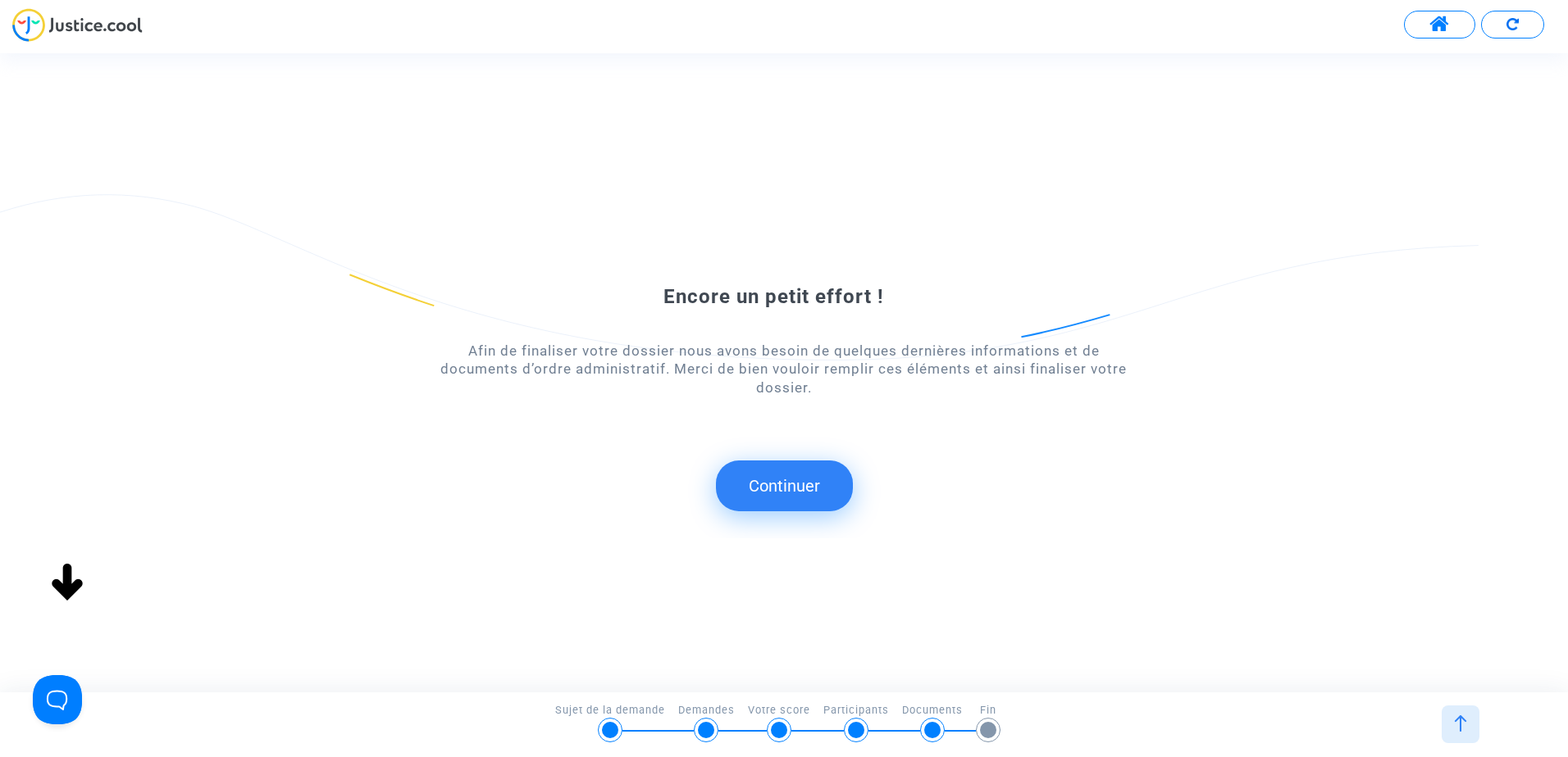
click at [805, 482] on button "Continuer" at bounding box center [784, 486] width 137 height 51
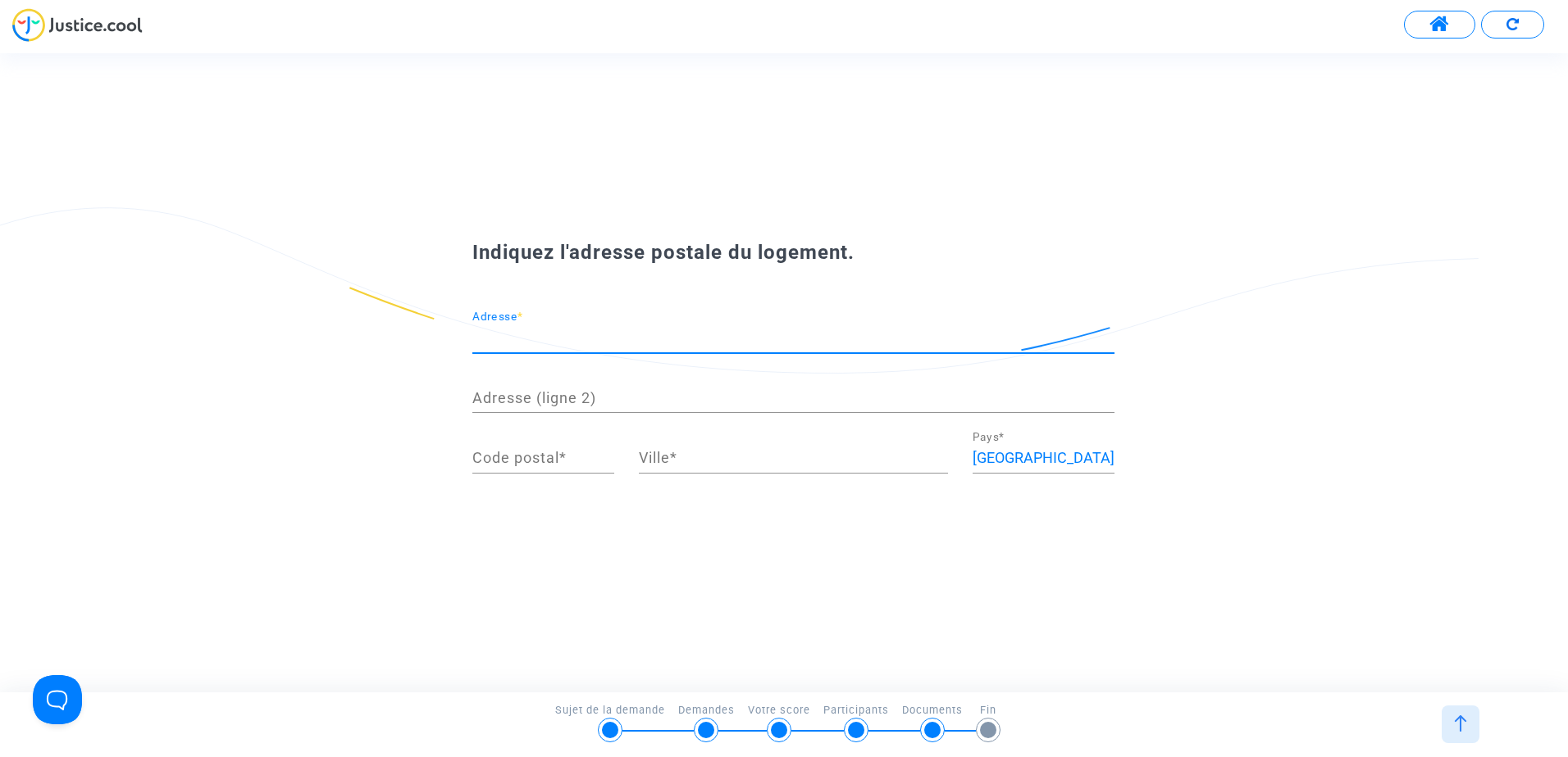
click at [626, 332] on input "Adresse *" at bounding box center [793, 337] width 642 height 17
type input "39 RUE DES REYNES"
click at [556, 460] on input "Code postal *" at bounding box center [543, 458] width 142 height 17
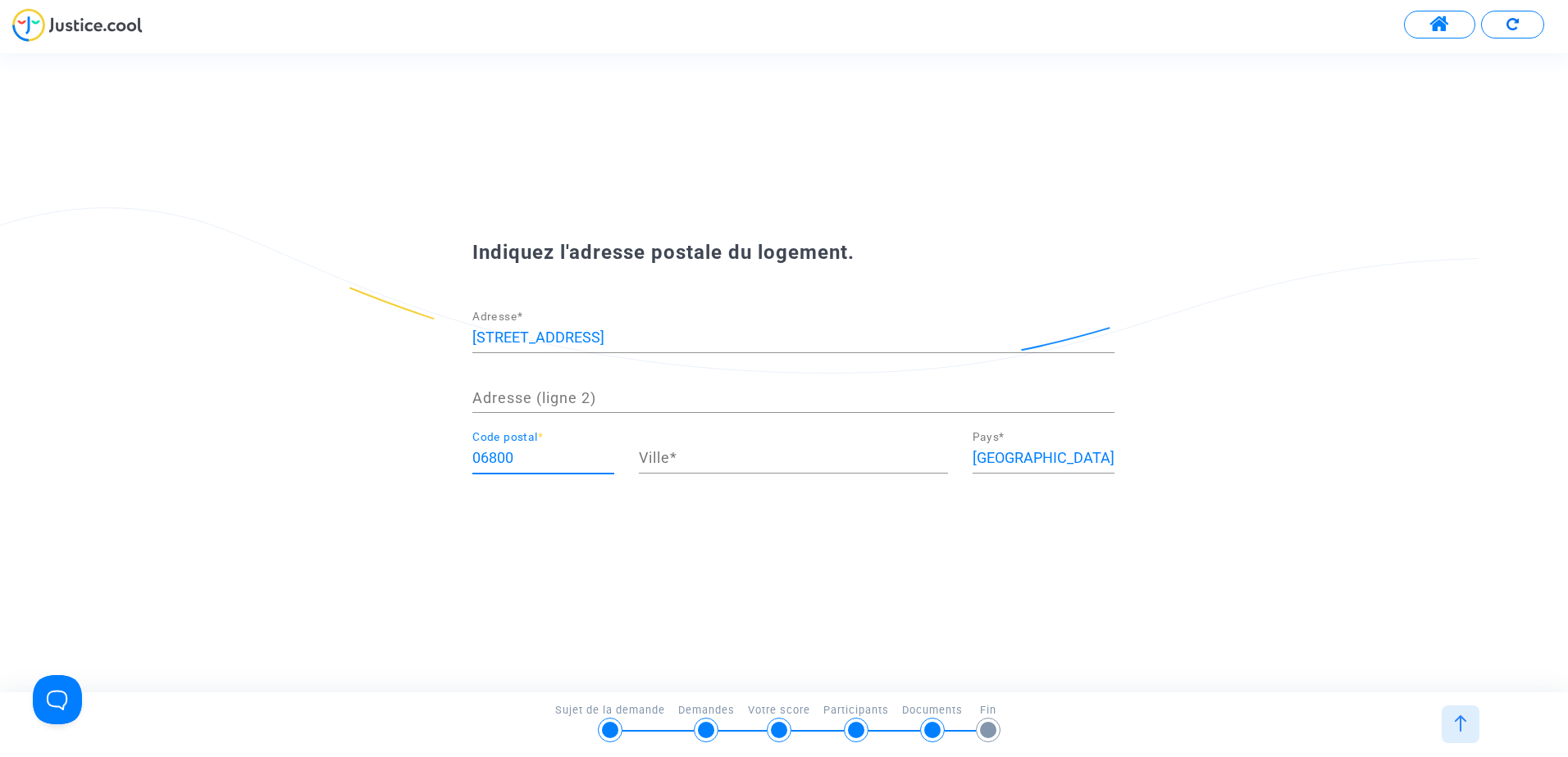
type input "06800"
click at [699, 467] on div "Ville *" at bounding box center [793, 452] width 309 height 42
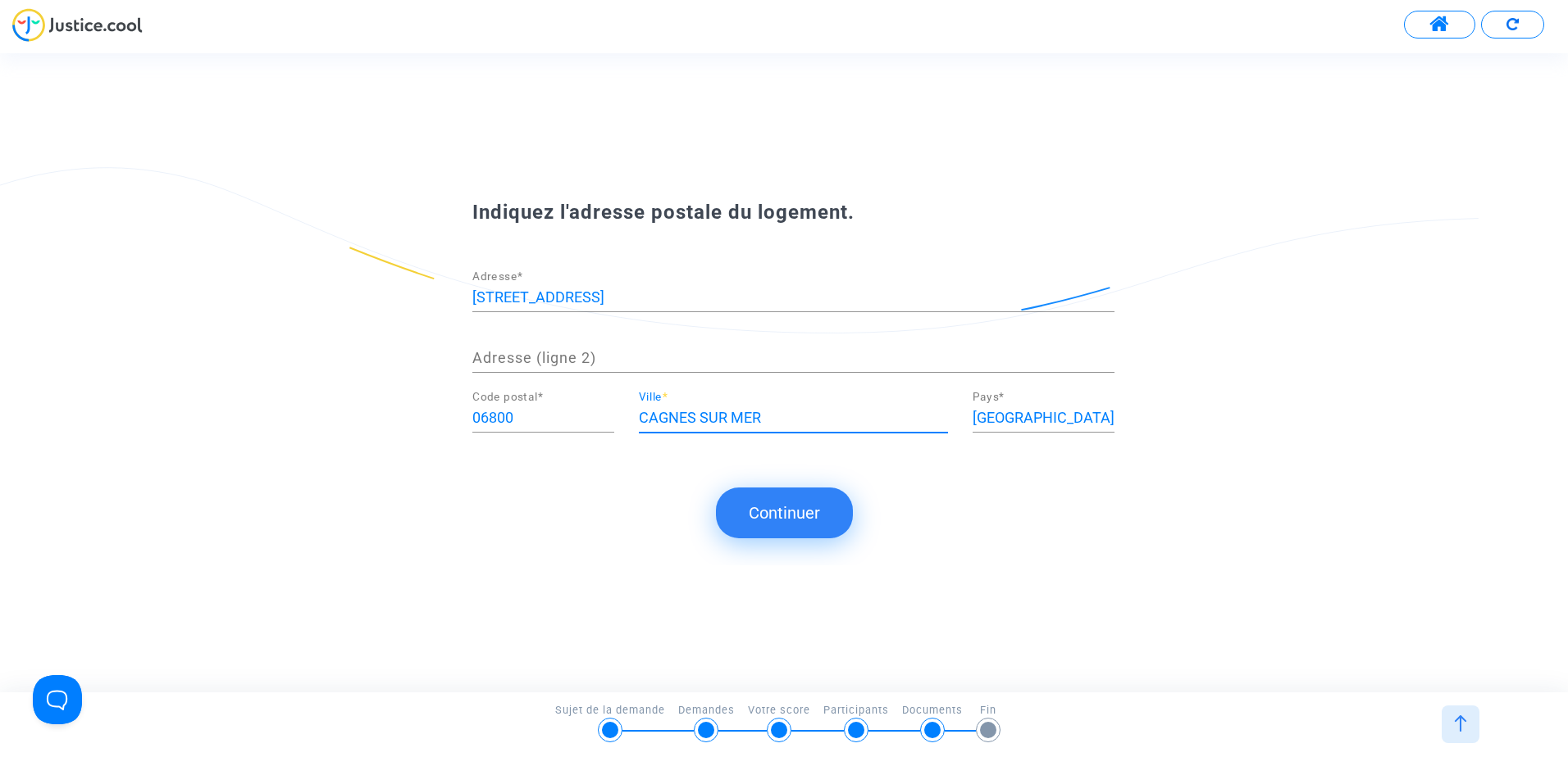
type input "CAGNES SUR MER"
click at [766, 506] on button "Continuer" at bounding box center [784, 513] width 137 height 51
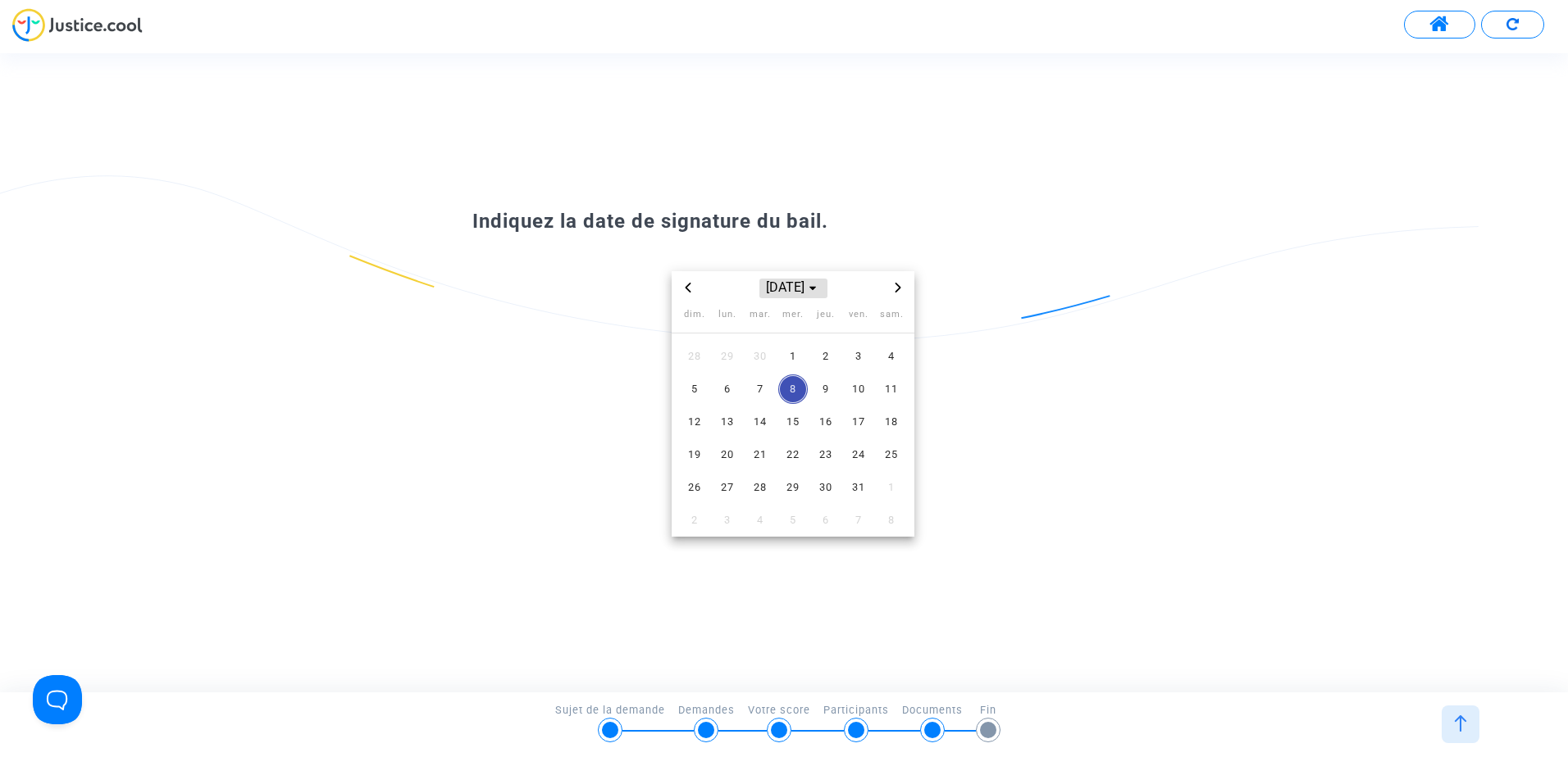
click at [819, 294] on span "Choose month and year" at bounding box center [812, 288] width 13 height 13
click at [805, 347] on span "2017" at bounding box center [794, 347] width 57 height 25
click at [868, 365] on span "juin" at bounding box center [870, 362] width 69 height 29
click at [750, 487] on span "27" at bounding box center [760, 488] width 30 height 29
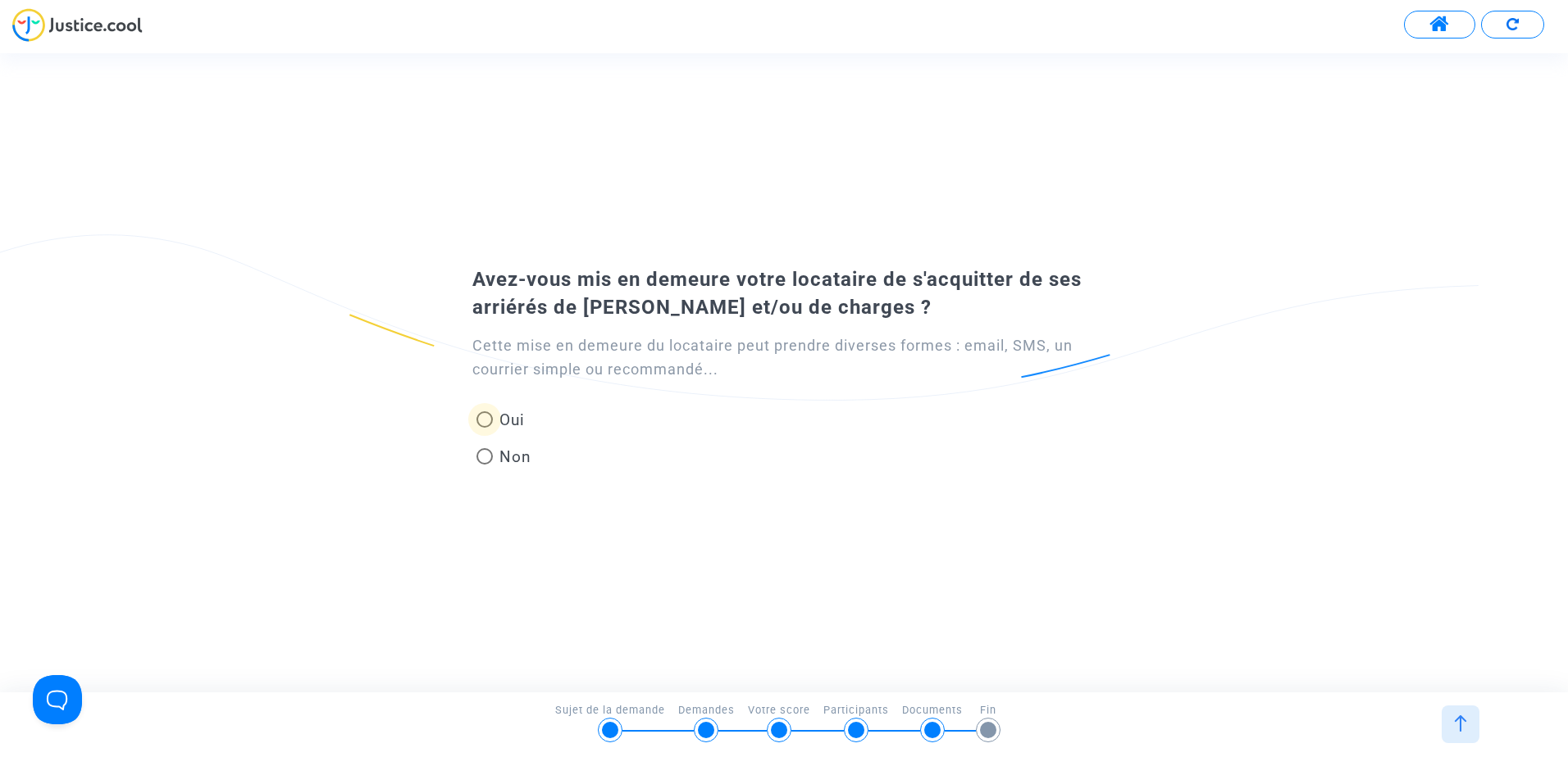
click at [488, 416] on span at bounding box center [484, 419] width 17 height 17
click at [485, 428] on input "Oui" at bounding box center [484, 428] width 1 height 1
radio input "true"
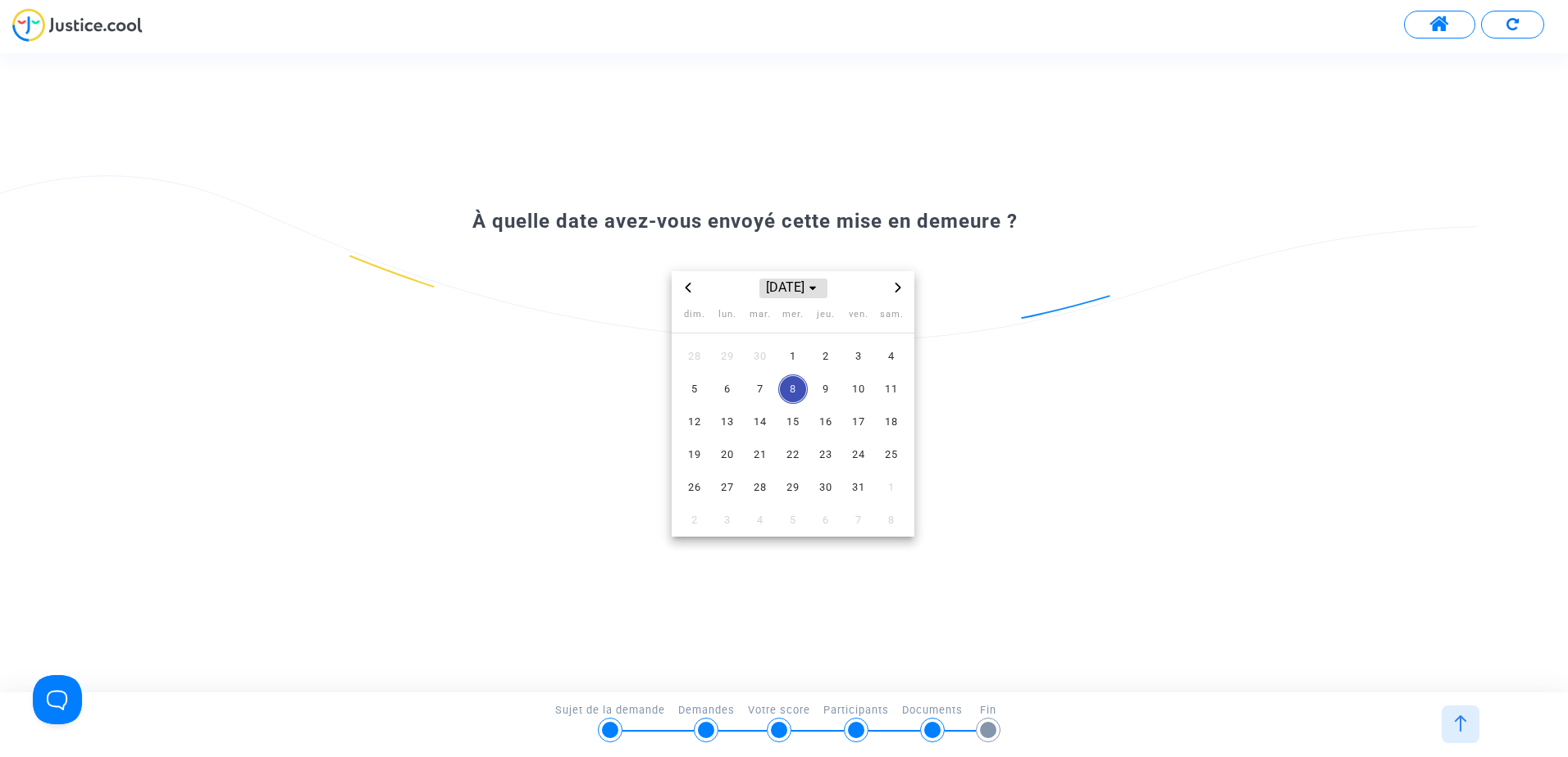
click at [819, 283] on span "Choose month and year" at bounding box center [812, 288] width 13 height 13
click at [809, 394] on span "2023" at bounding box center [794, 401] width 57 height 25
click at [881, 337] on span "mars" at bounding box center [870, 328] width 69 height 29
click at [1026, 422] on div "mars 2023 dim. lun. mar. mer. jeu. ven. sam. 26 27 28 1 2 3 4 5 6 7 8 9 10 11 1…" at bounding box center [793, 404] width 642 height 265
click at [765, 393] on span "7" at bounding box center [760, 389] width 30 height 29
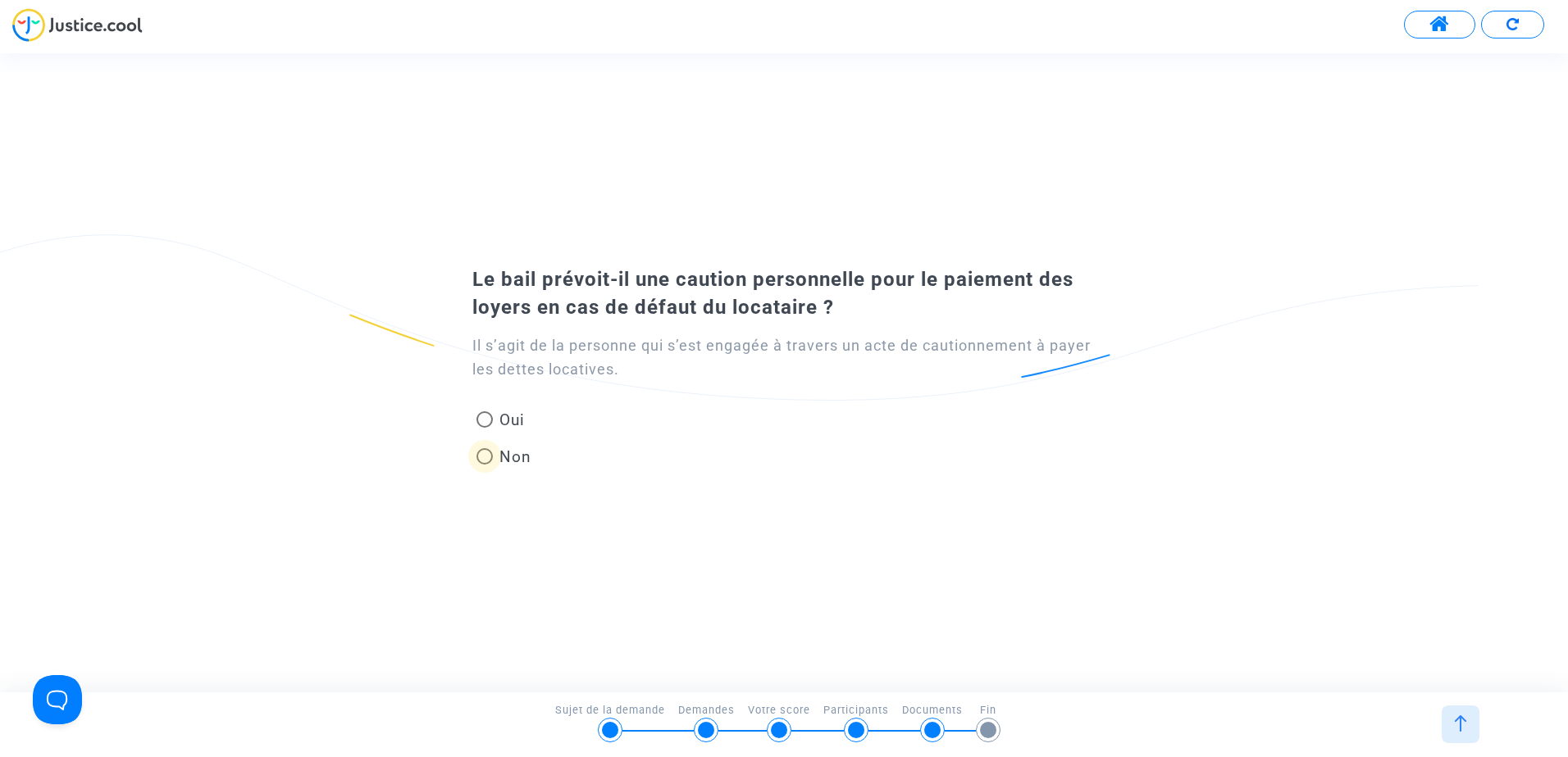
click at [485, 457] on span at bounding box center [484, 456] width 17 height 17
click at [485, 465] on input "Non" at bounding box center [484, 465] width 1 height 1
radio input "true"
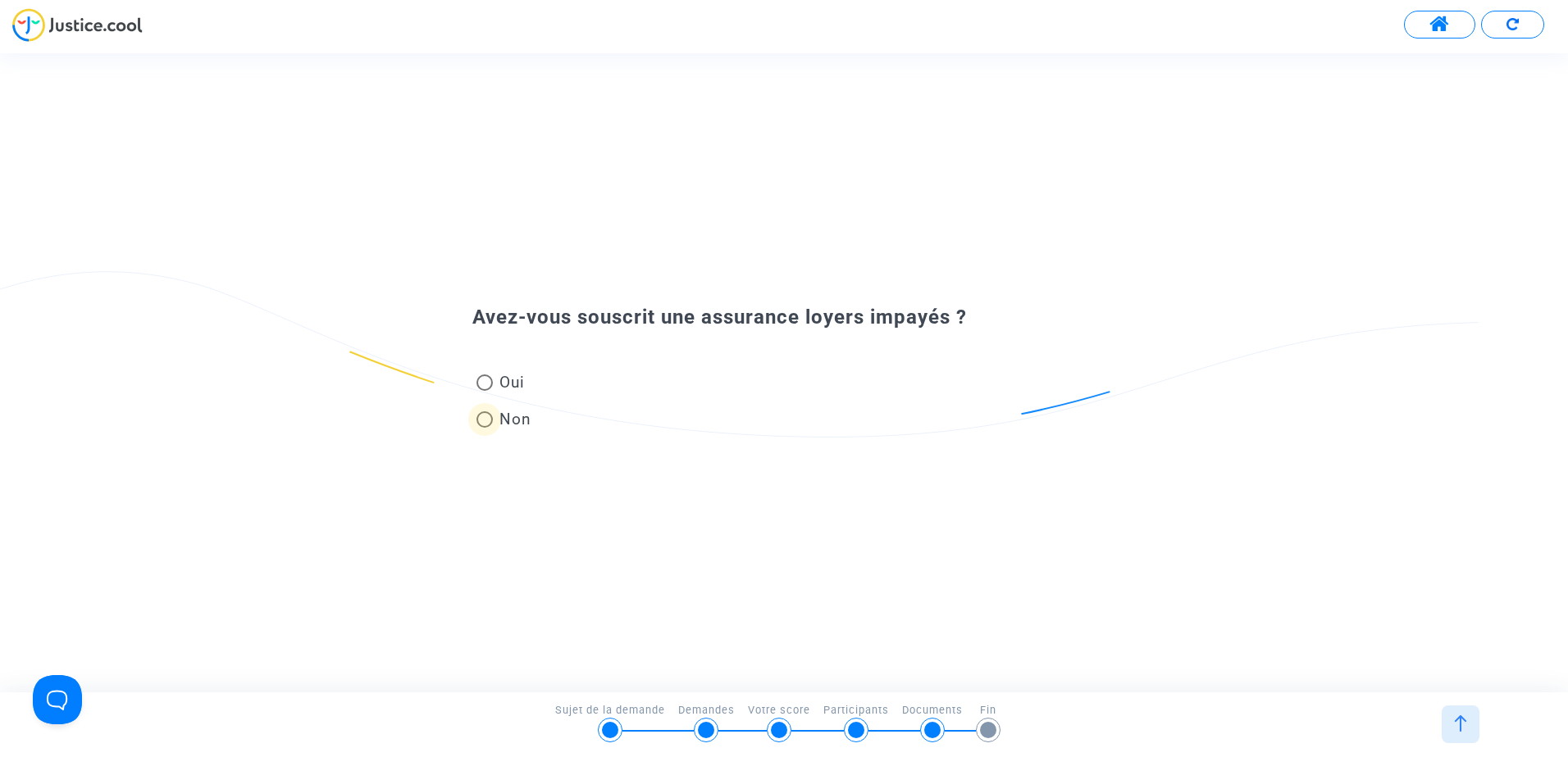
click at [486, 416] on span at bounding box center [484, 419] width 17 height 17
click at [485, 428] on input "Non" at bounding box center [484, 428] width 1 height 1
radio input "true"
click at [484, 426] on span at bounding box center [484, 419] width 17 height 17
click at [484, 428] on input "Non" at bounding box center [484, 428] width 1 height 1
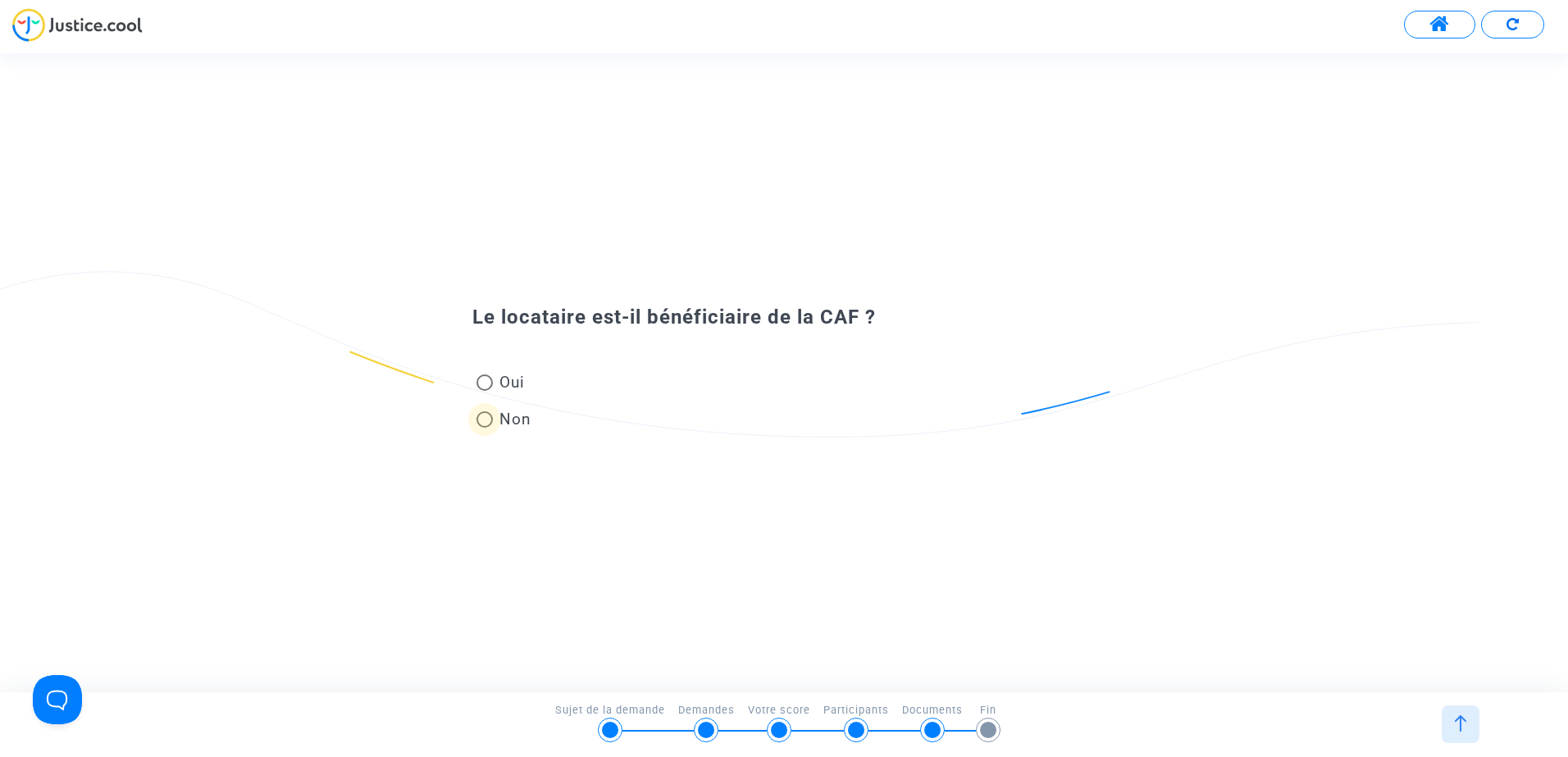
radio input "true"
click at [685, 409] on input "Nombre" at bounding box center [627, 400] width 309 height 23
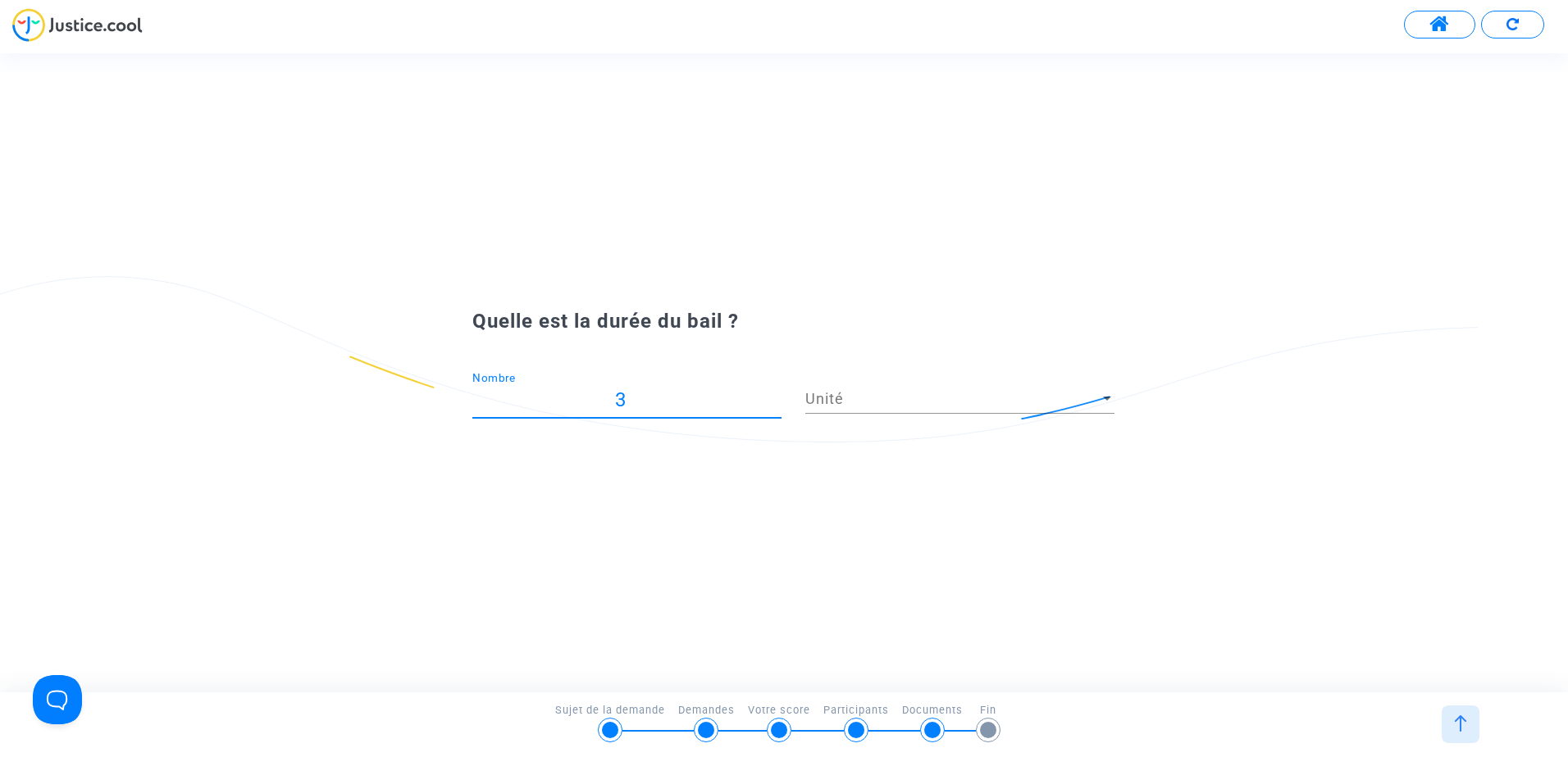
type input "3"
drag, startPoint x: 844, startPoint y: 406, endPoint x: 853, endPoint y: 389, distance: 19.2
click at [853, 389] on div "Unité Unité" at bounding box center [959, 392] width 309 height 42
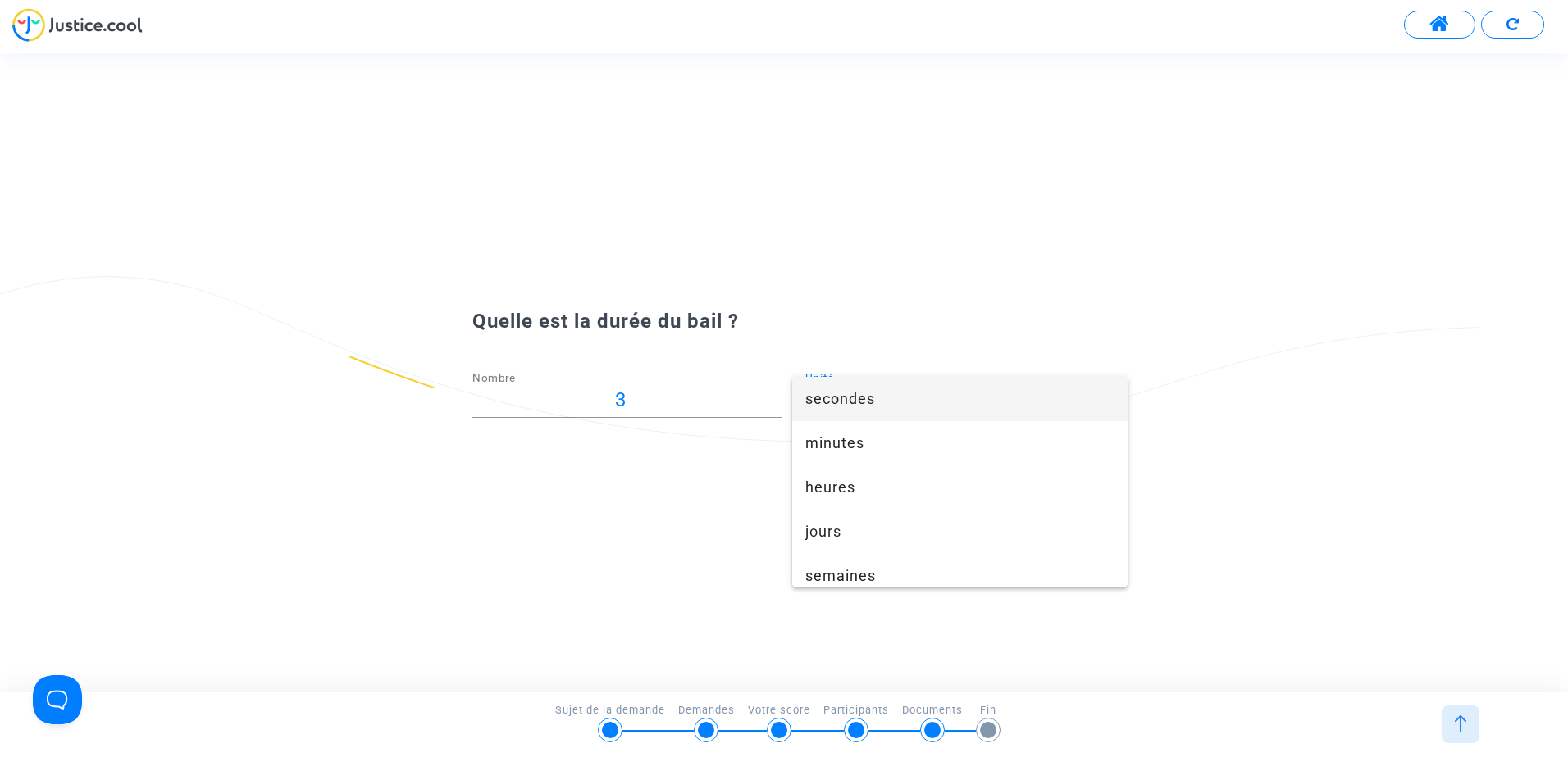
scroll to position [100, 0]
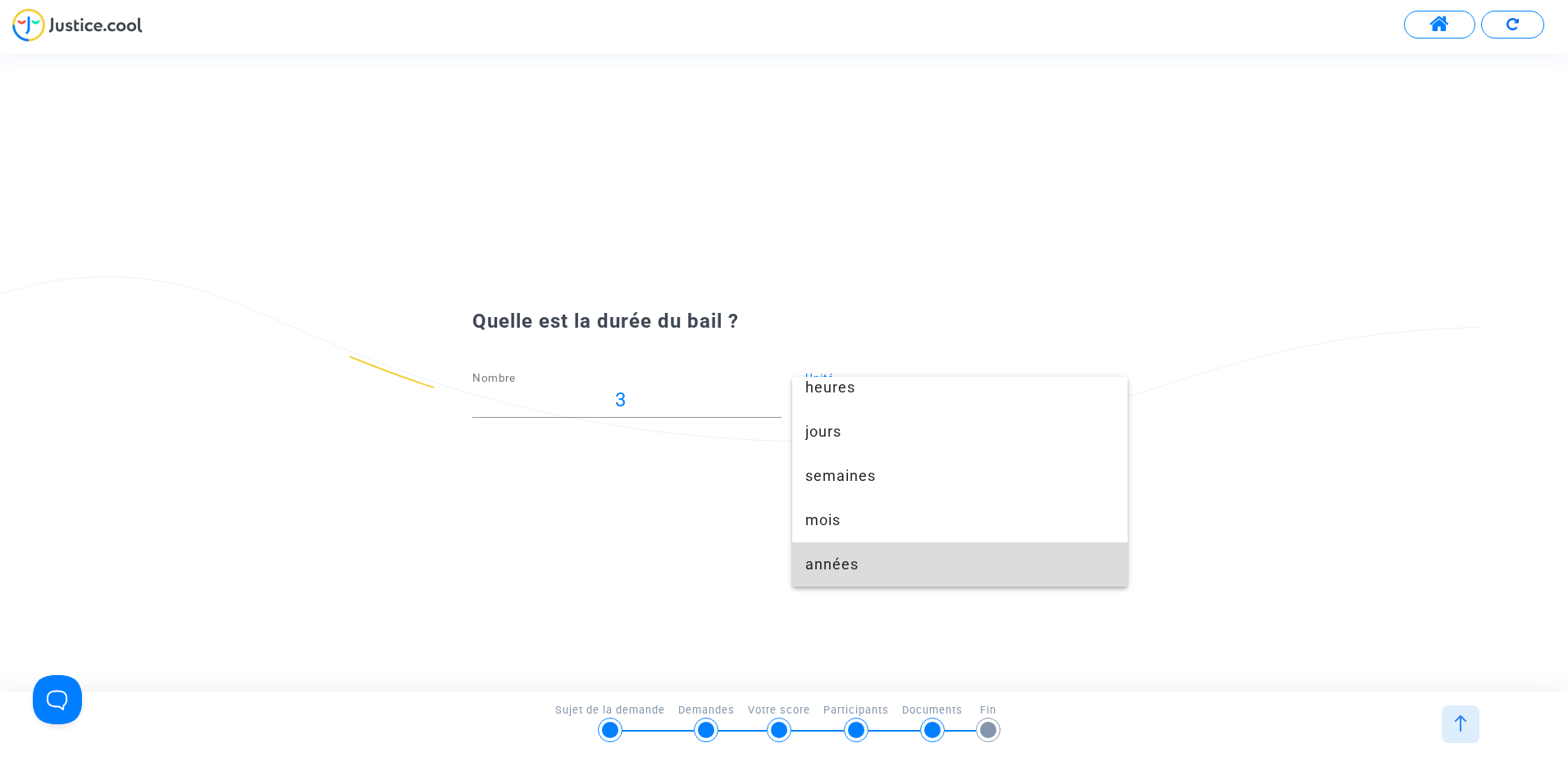
click at [1021, 556] on span "années" at bounding box center [959, 564] width 309 height 44
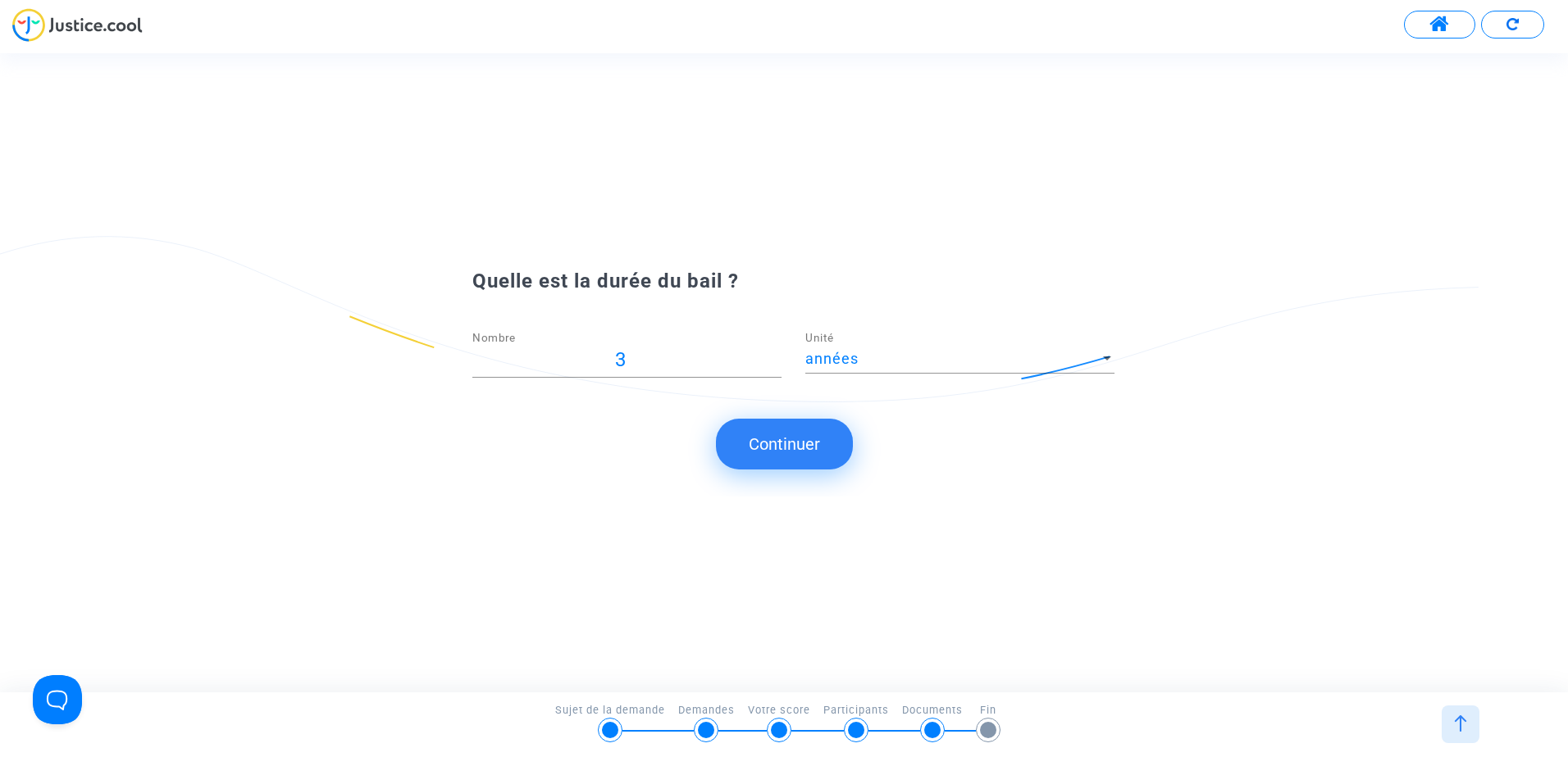
click at [804, 433] on button "Continuer" at bounding box center [784, 444] width 137 height 51
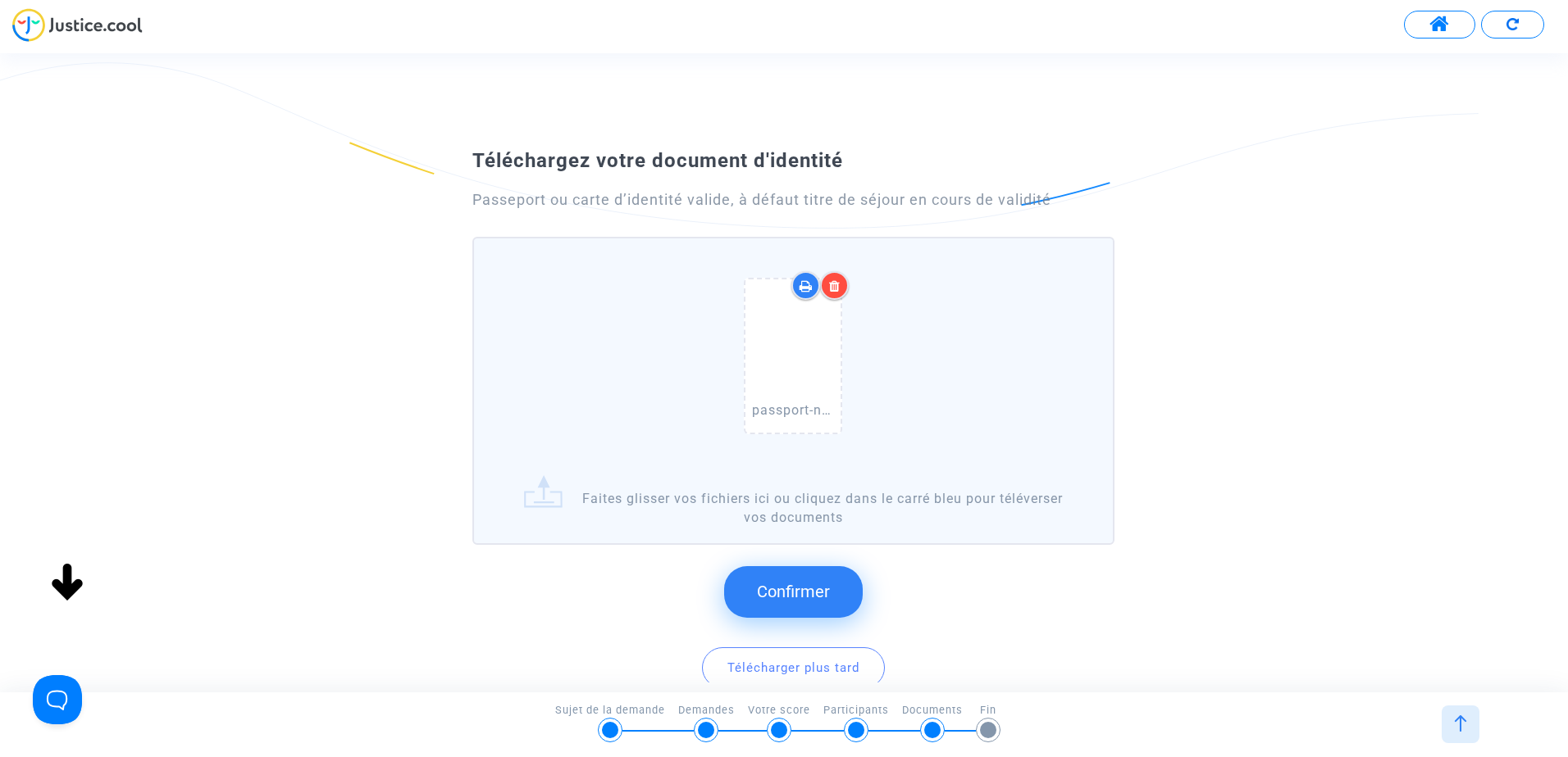
click at [844, 605] on button "Confirmer" at bounding box center [793, 592] width 139 height 51
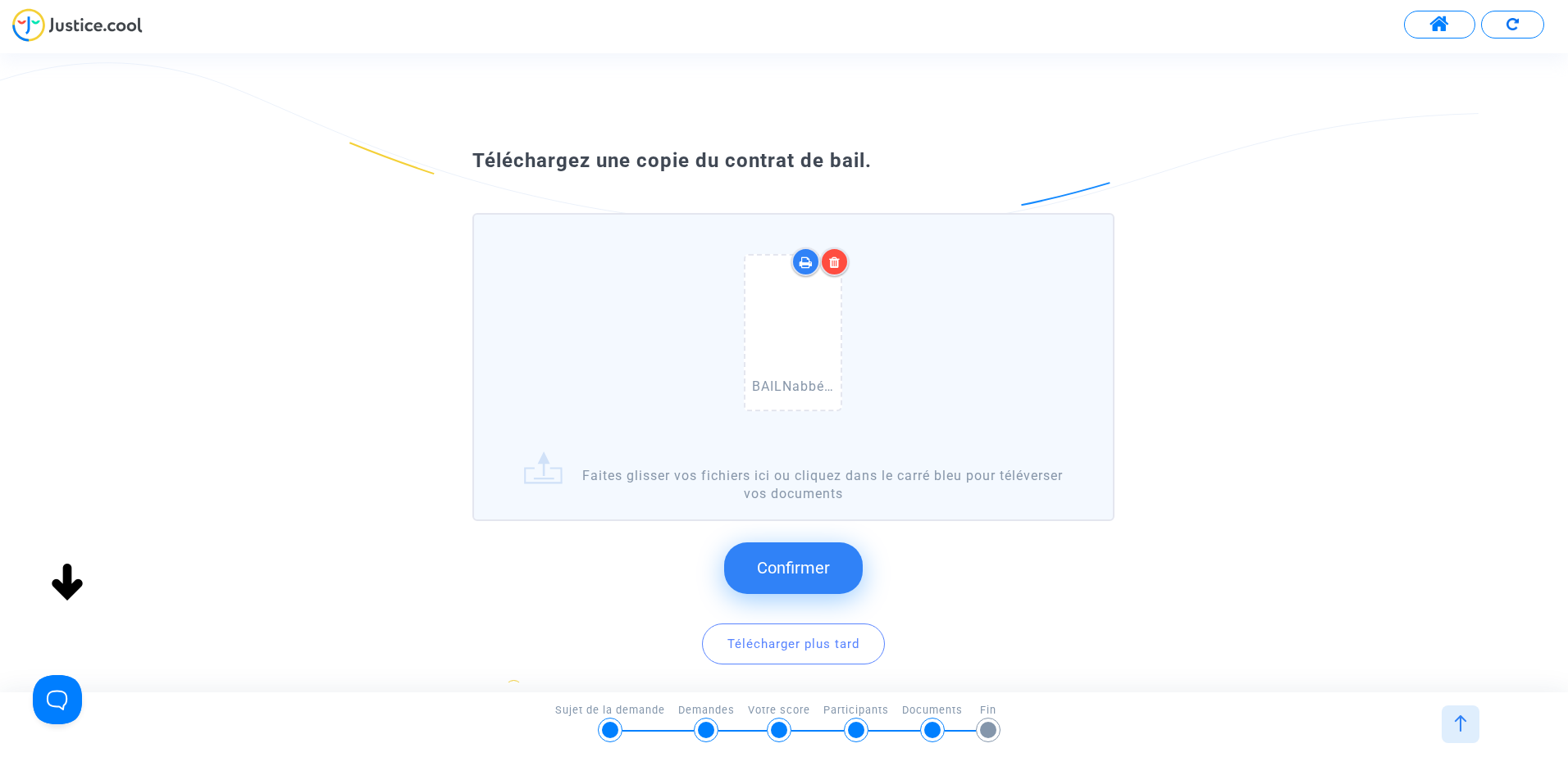
click at [838, 574] on button "Confirmer" at bounding box center [793, 568] width 139 height 51
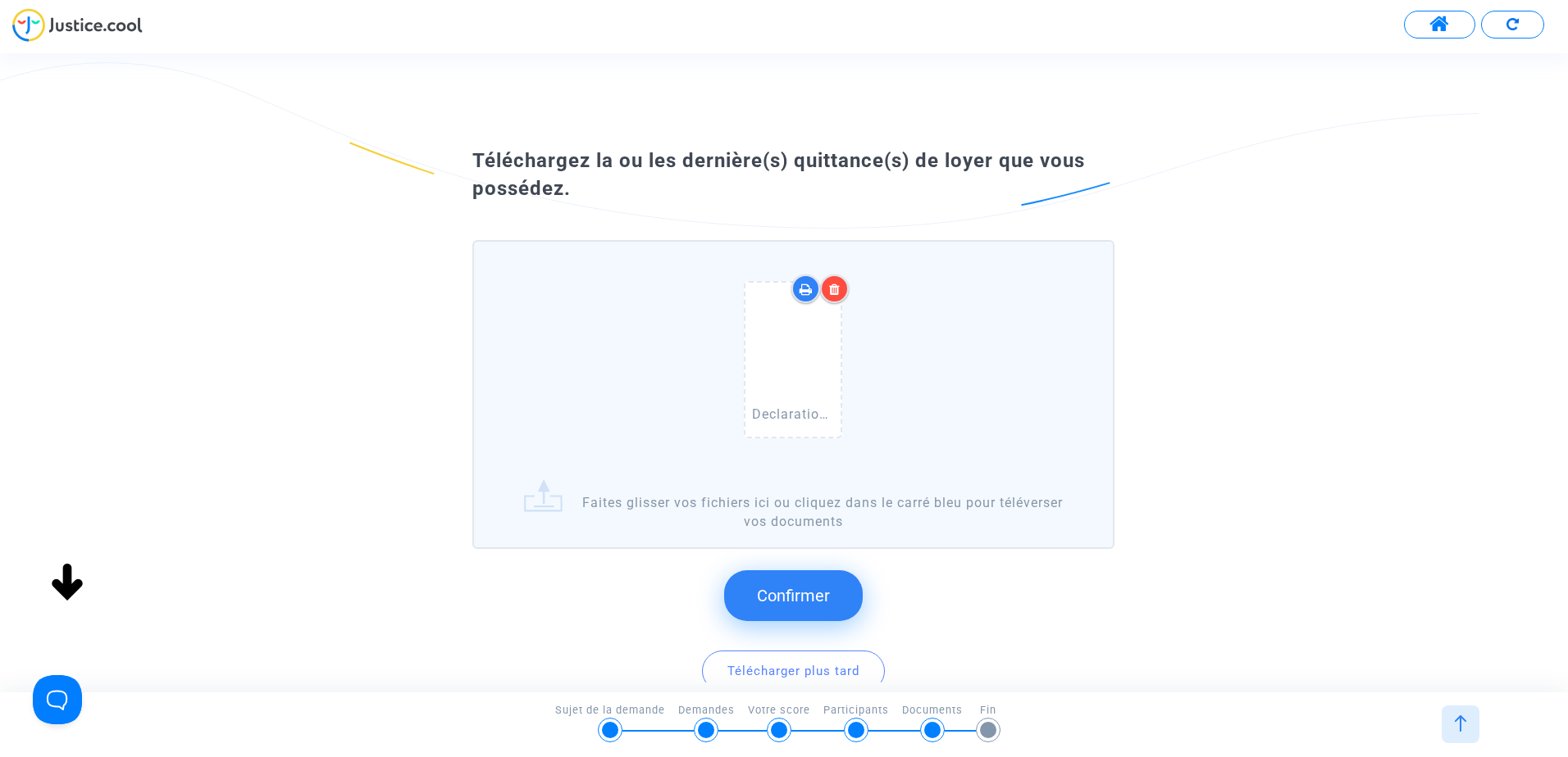
click at [839, 588] on button "Confirmer" at bounding box center [793, 596] width 139 height 51
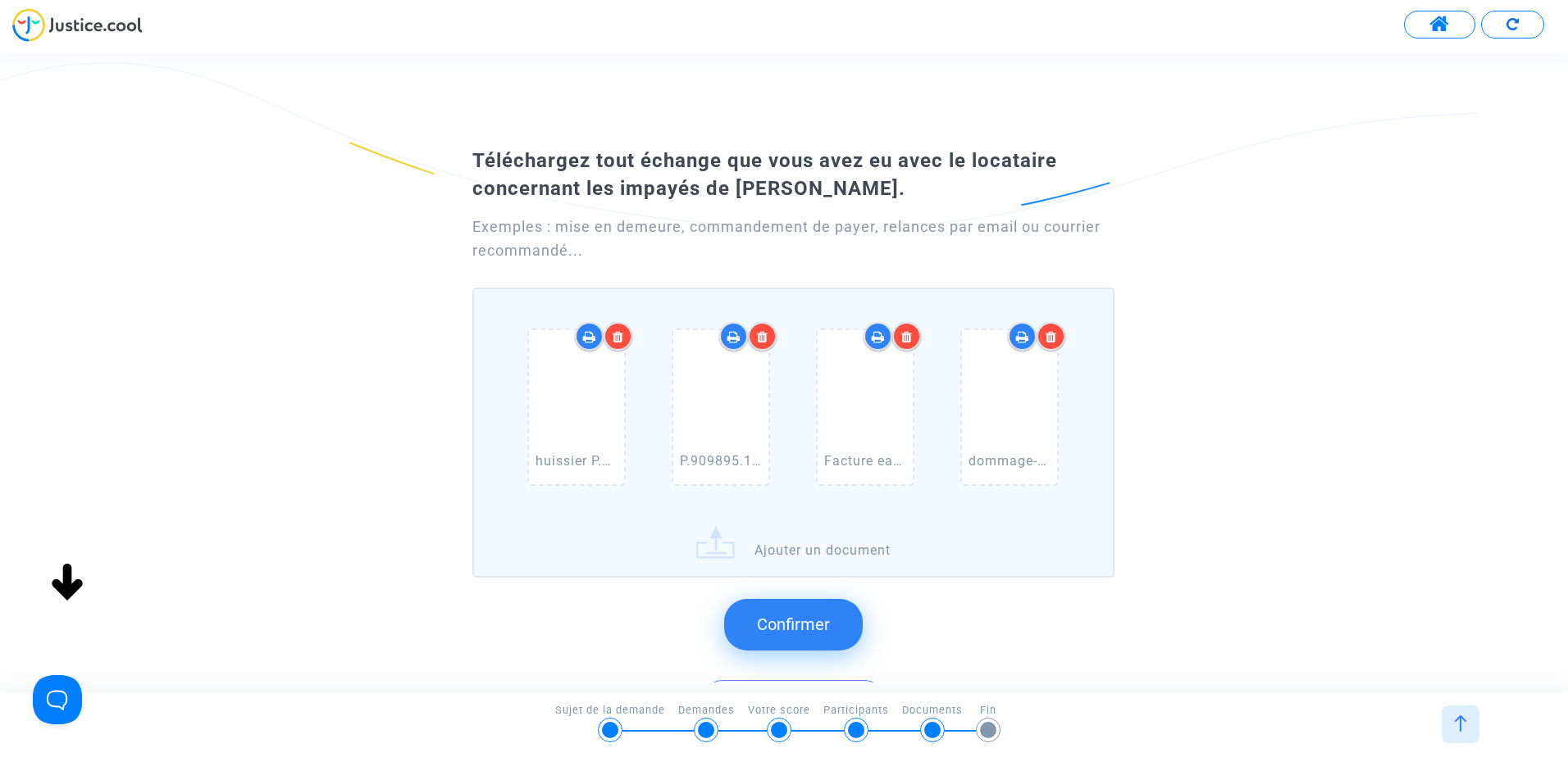
click at [798, 630] on span "Confirmer" at bounding box center [793, 624] width 73 height 20
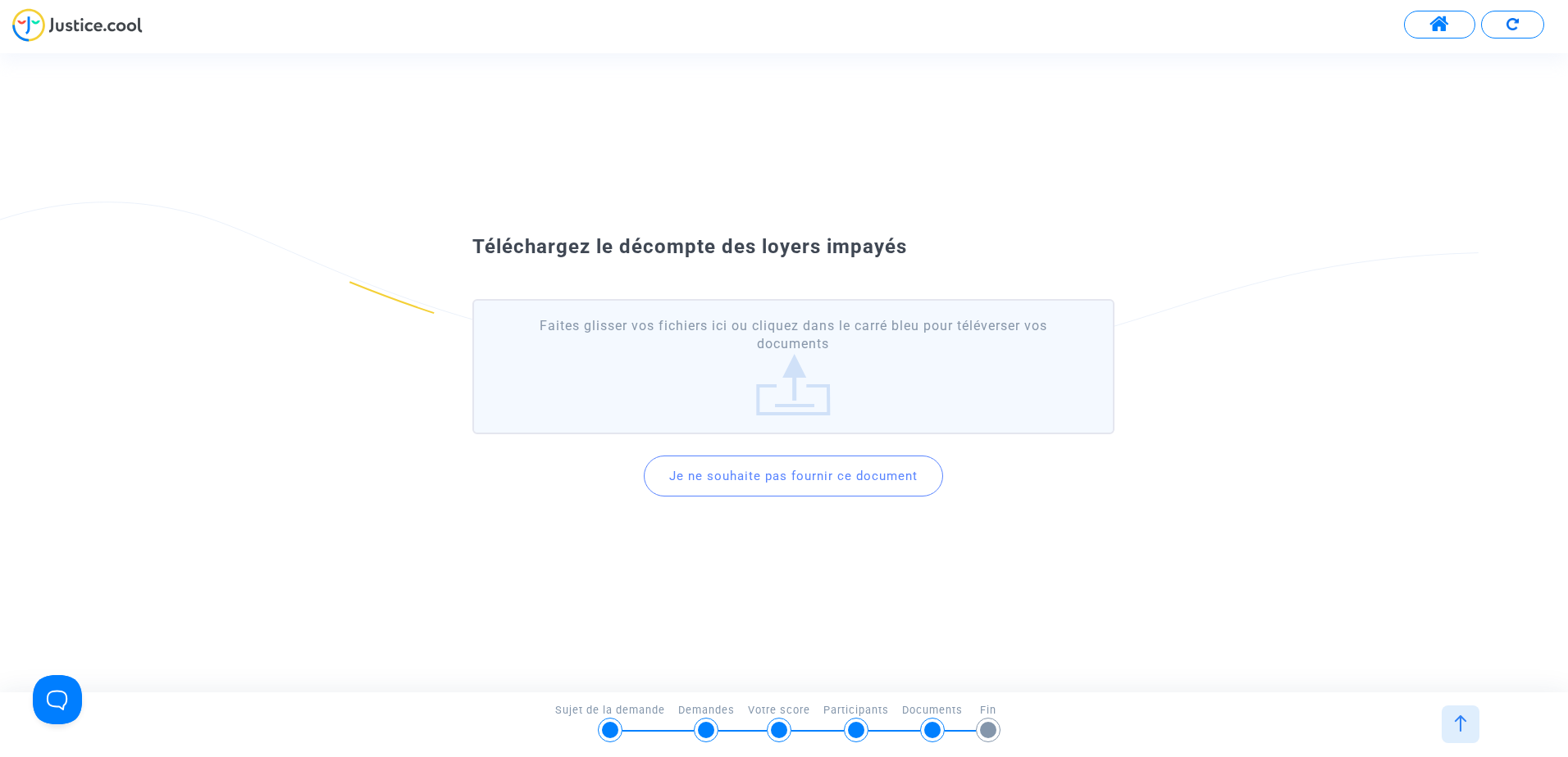
click at [805, 394] on label "Faites glisser vos fichiers ici ou cliquez dans le carré bleu pour téléverser v…" at bounding box center [793, 367] width 642 height 136
click at [0, 0] on input "Faites glisser vos fichiers ici ou cliquez dans le carré bleu pour téléverser v…" at bounding box center [0, 0] width 0 height 0
click at [807, 401] on label "Faites glisser vos fichiers ici ou cliquez dans le carré bleu pour téléverser v…" at bounding box center [793, 367] width 642 height 136
click at [0, 0] on input "Faites glisser vos fichiers ici ou cliquez dans le carré bleu pour téléverser v…" at bounding box center [0, 0] width 0 height 0
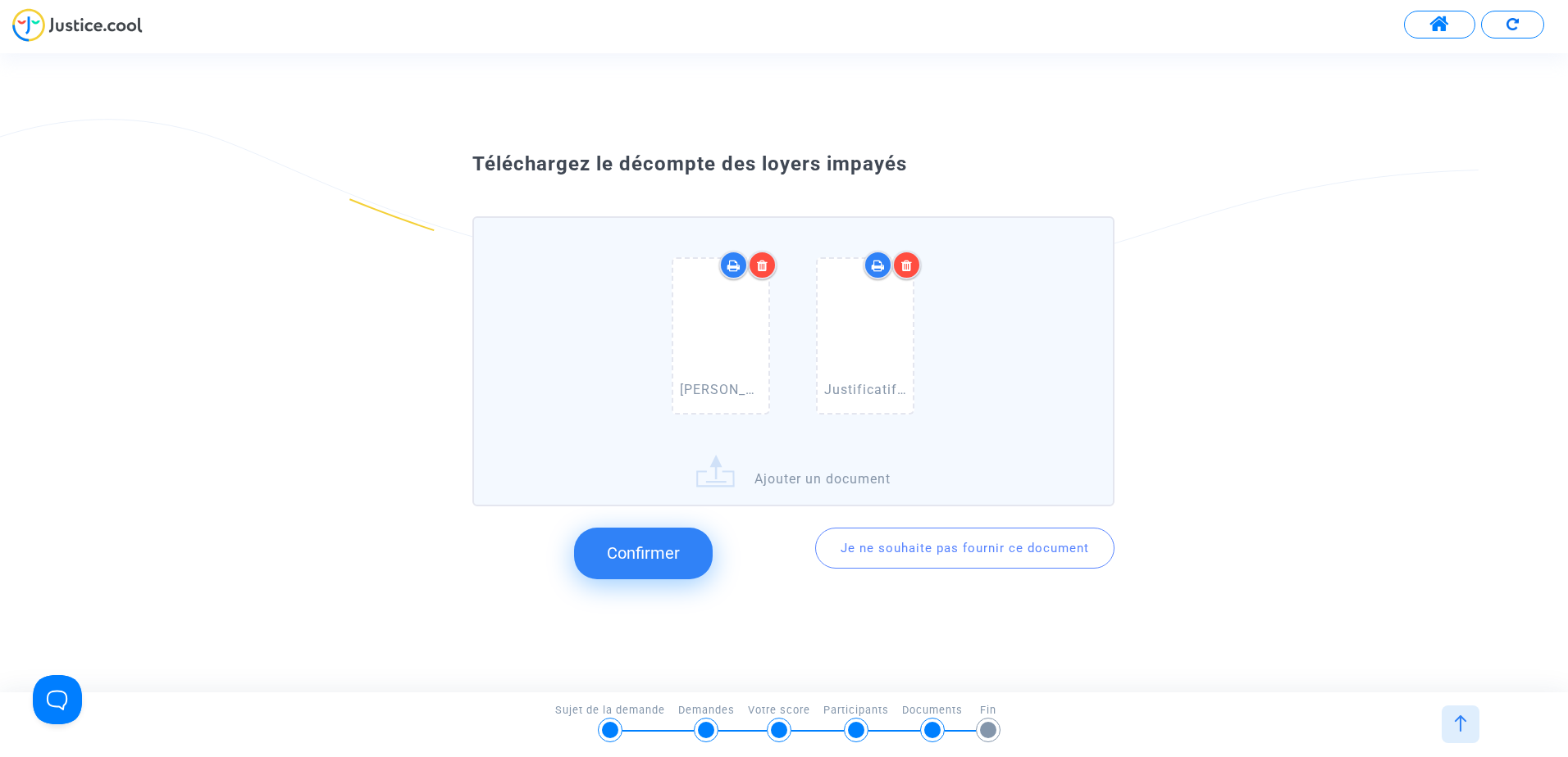
click at [658, 556] on span "Confirmer" at bounding box center [643, 553] width 73 height 20
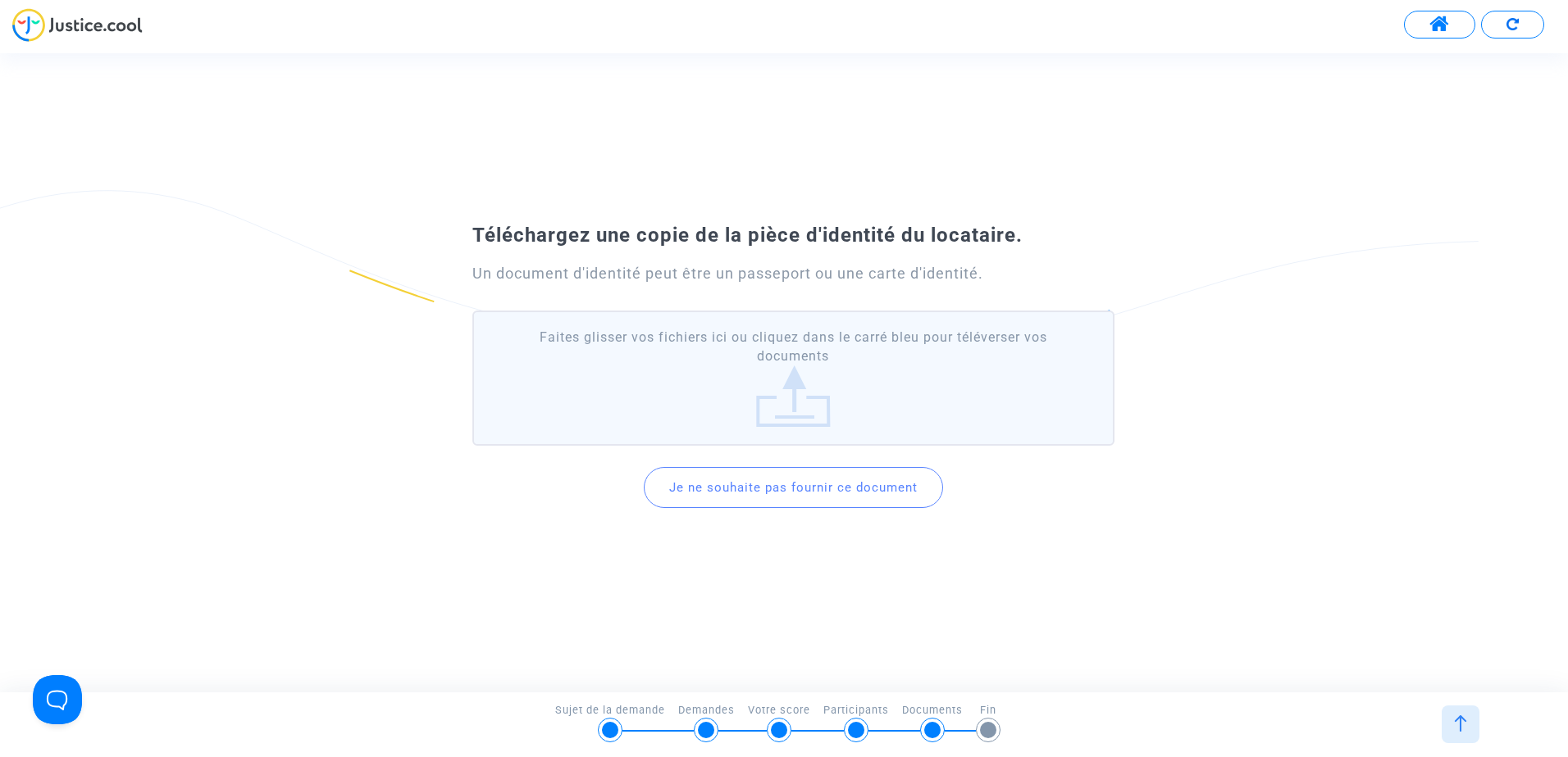
click at [761, 487] on button "Je ne souhaite pas fournir ce document" at bounding box center [793, 488] width 299 height 41
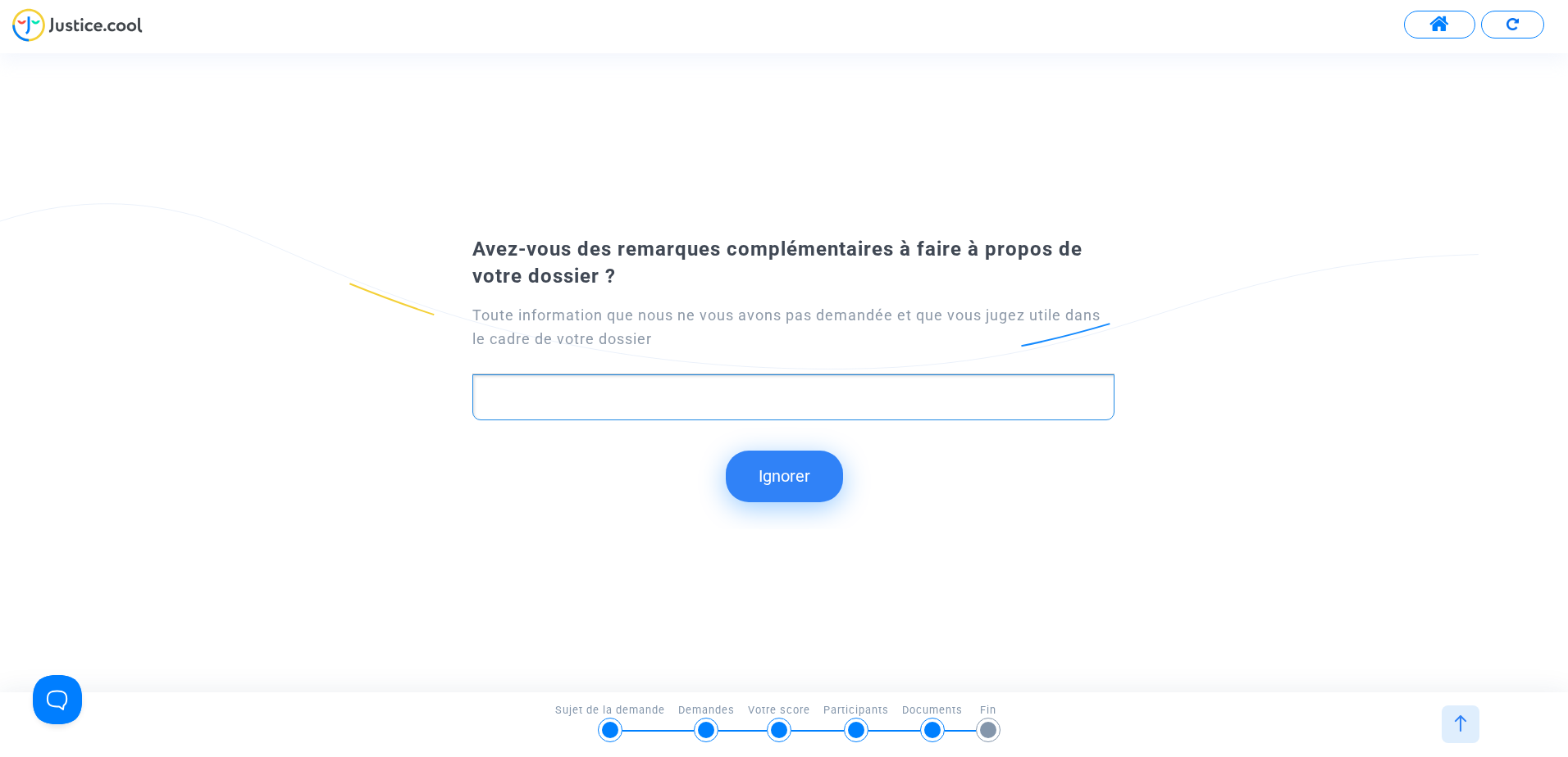
click at [612, 384] on div "Rich Text Editor, main" at bounding box center [793, 397] width 642 height 46
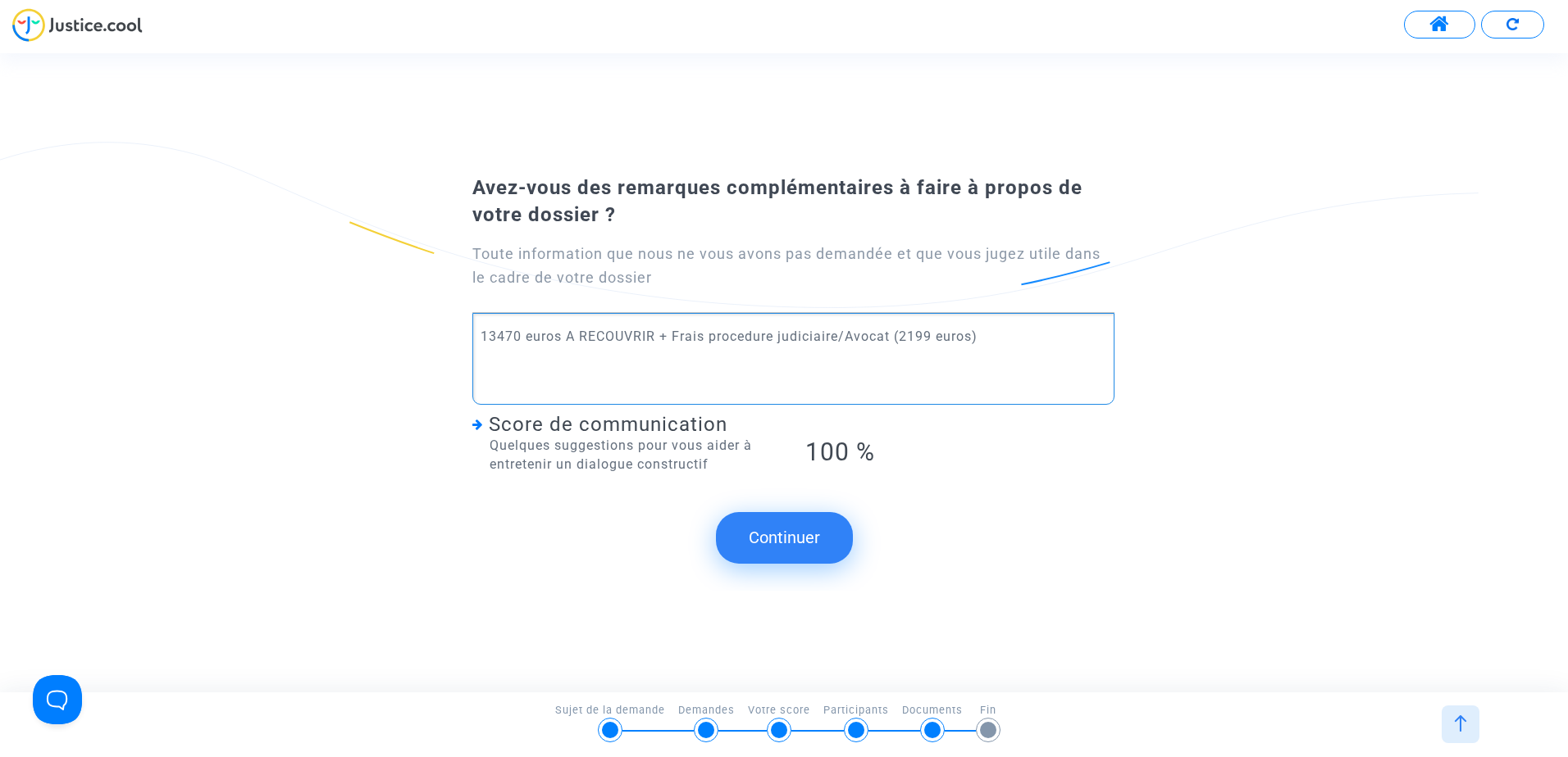
click at [777, 534] on button "Continuer" at bounding box center [784, 538] width 137 height 51
